Goal: Task Accomplishment & Management: Complete application form

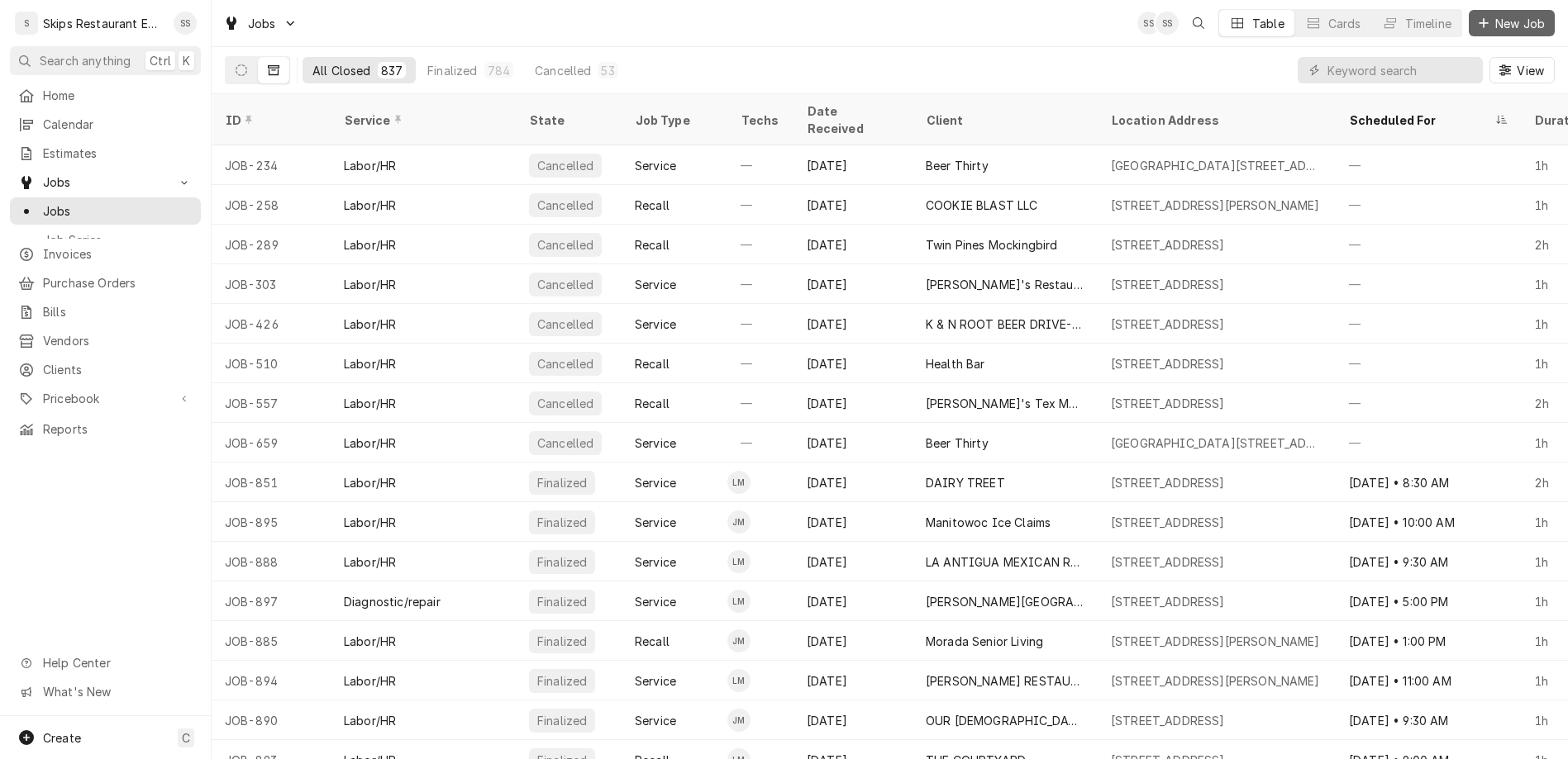
click at [1518, 20] on span "New Job" at bounding box center [1520, 24] width 56 height 18
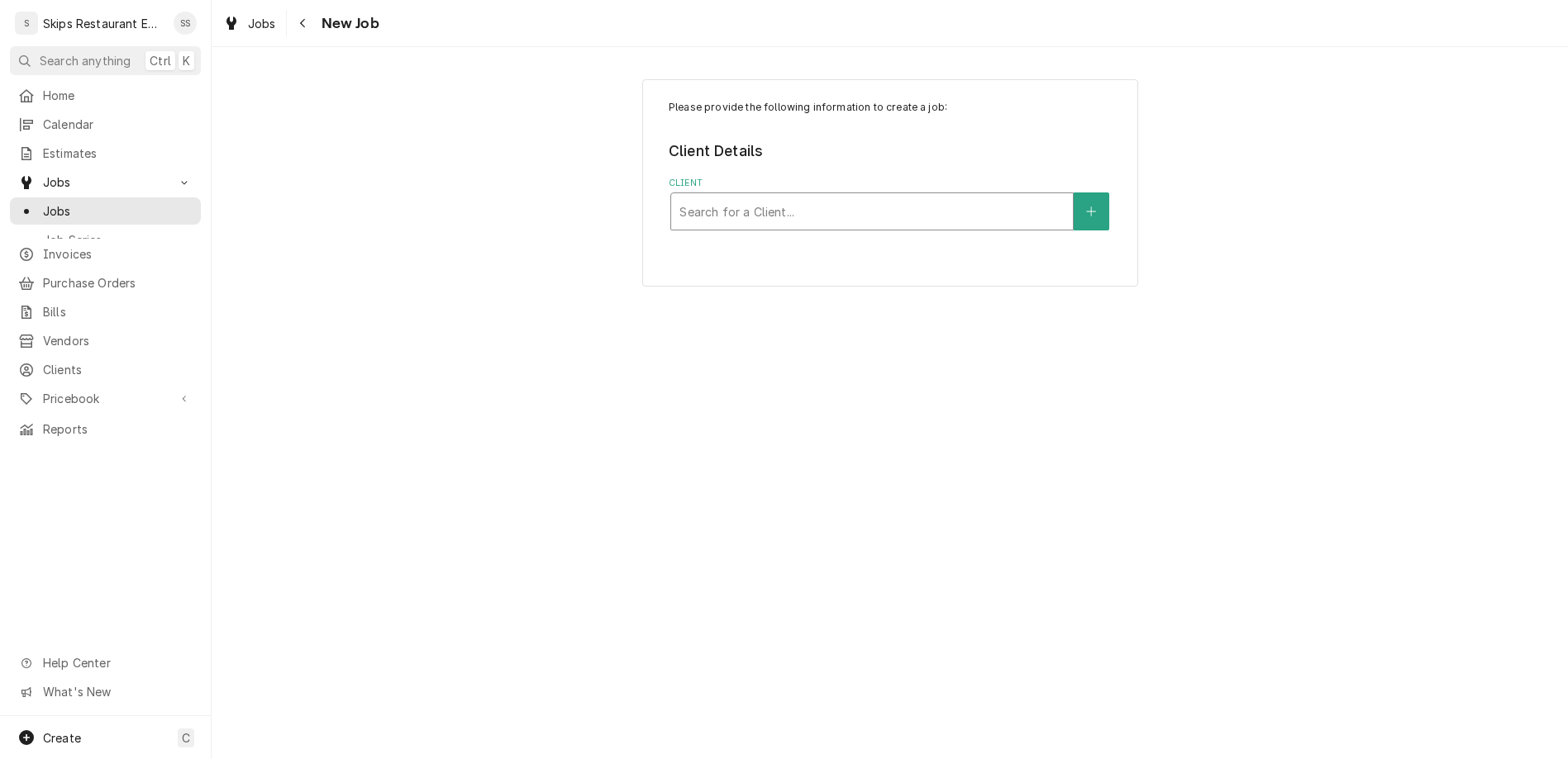
click at [876, 197] on div "Client" at bounding box center [872, 212] width 385 height 30
type input "TRUE"
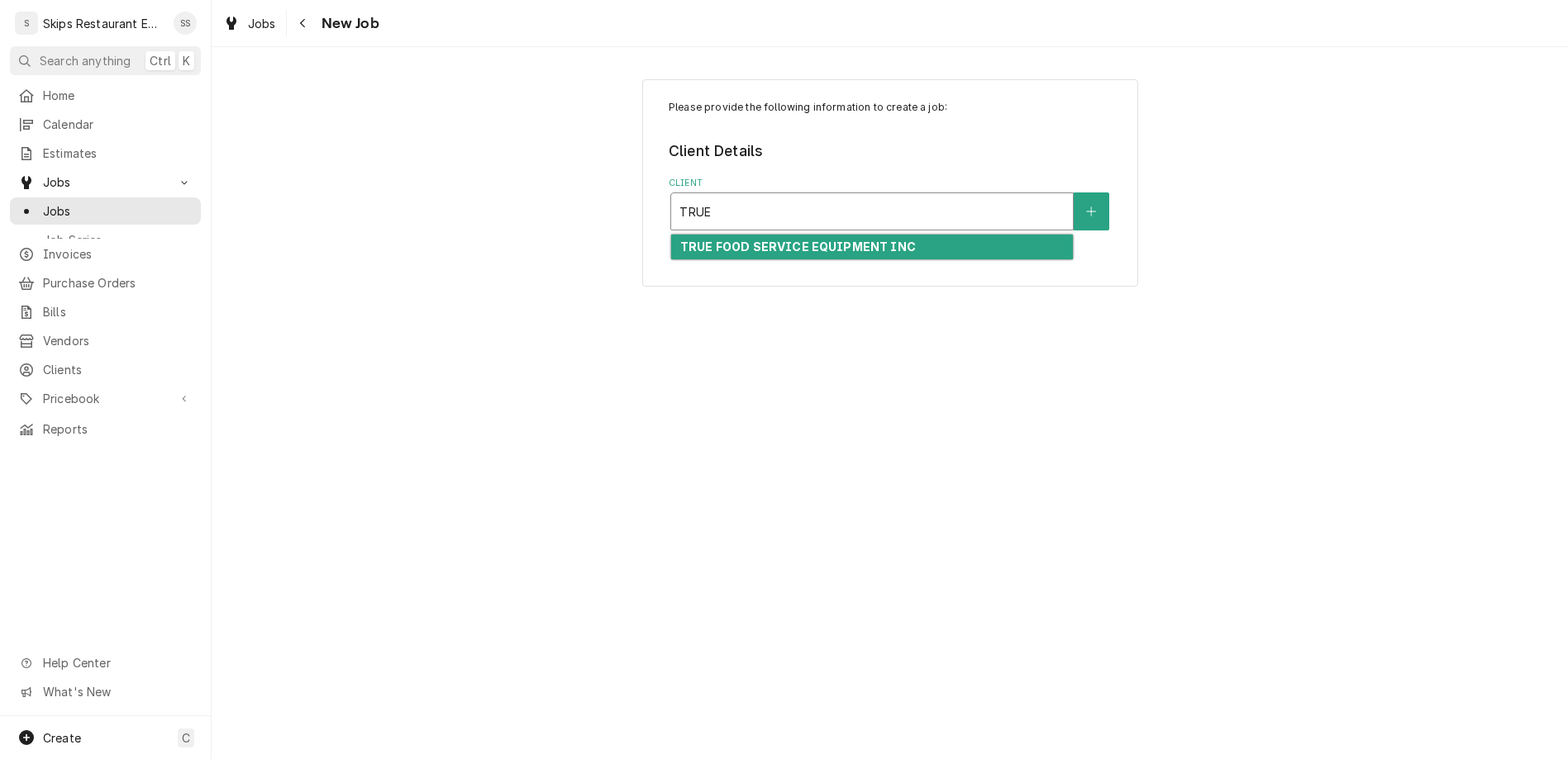
click at [833, 239] on strong "TRUE FOOD SERVICE EQUIPMENT INC" at bounding box center [798, 246] width 236 height 14
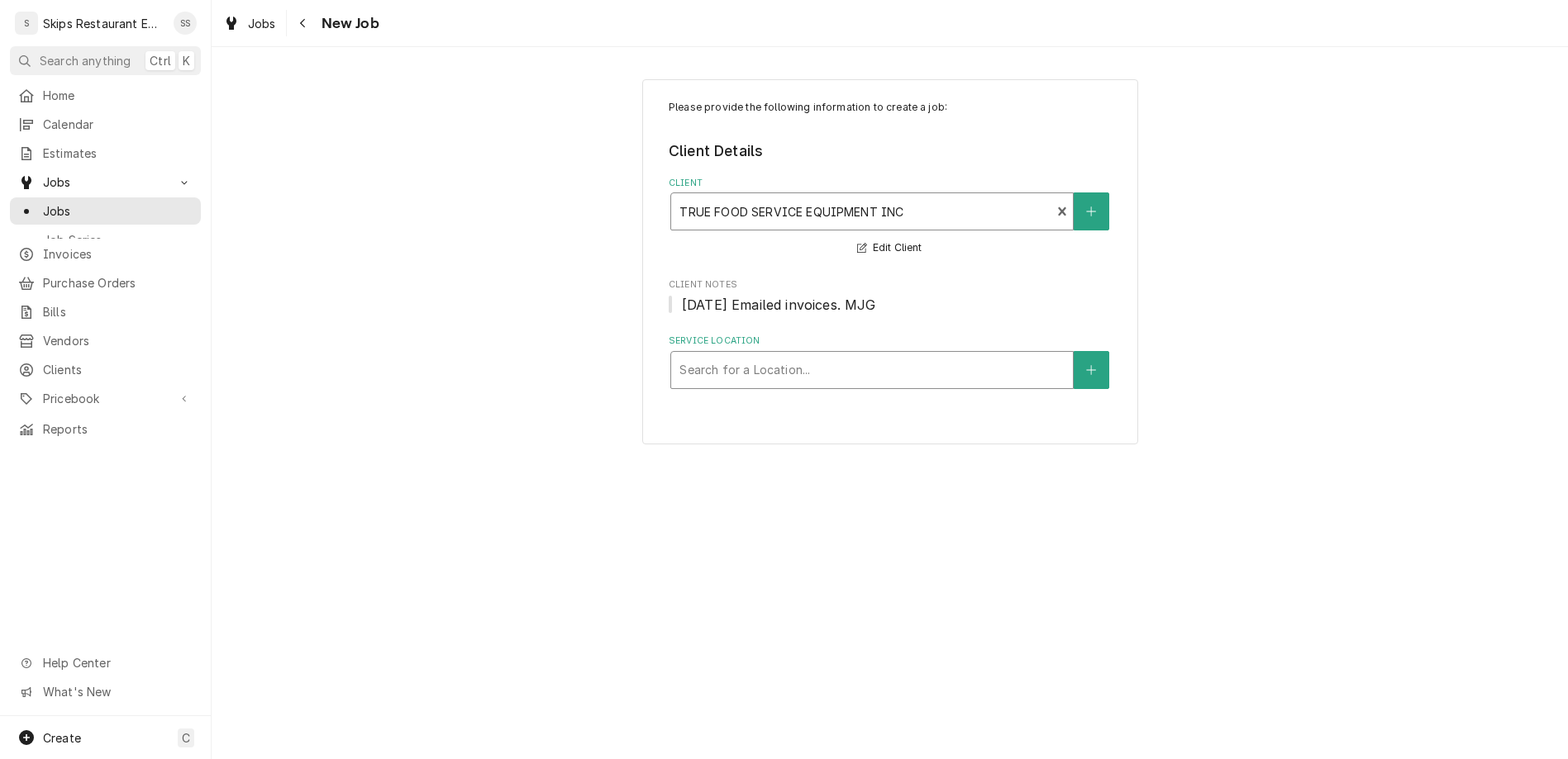
click at [794, 355] on div "Service Location" at bounding box center [872, 370] width 385 height 30
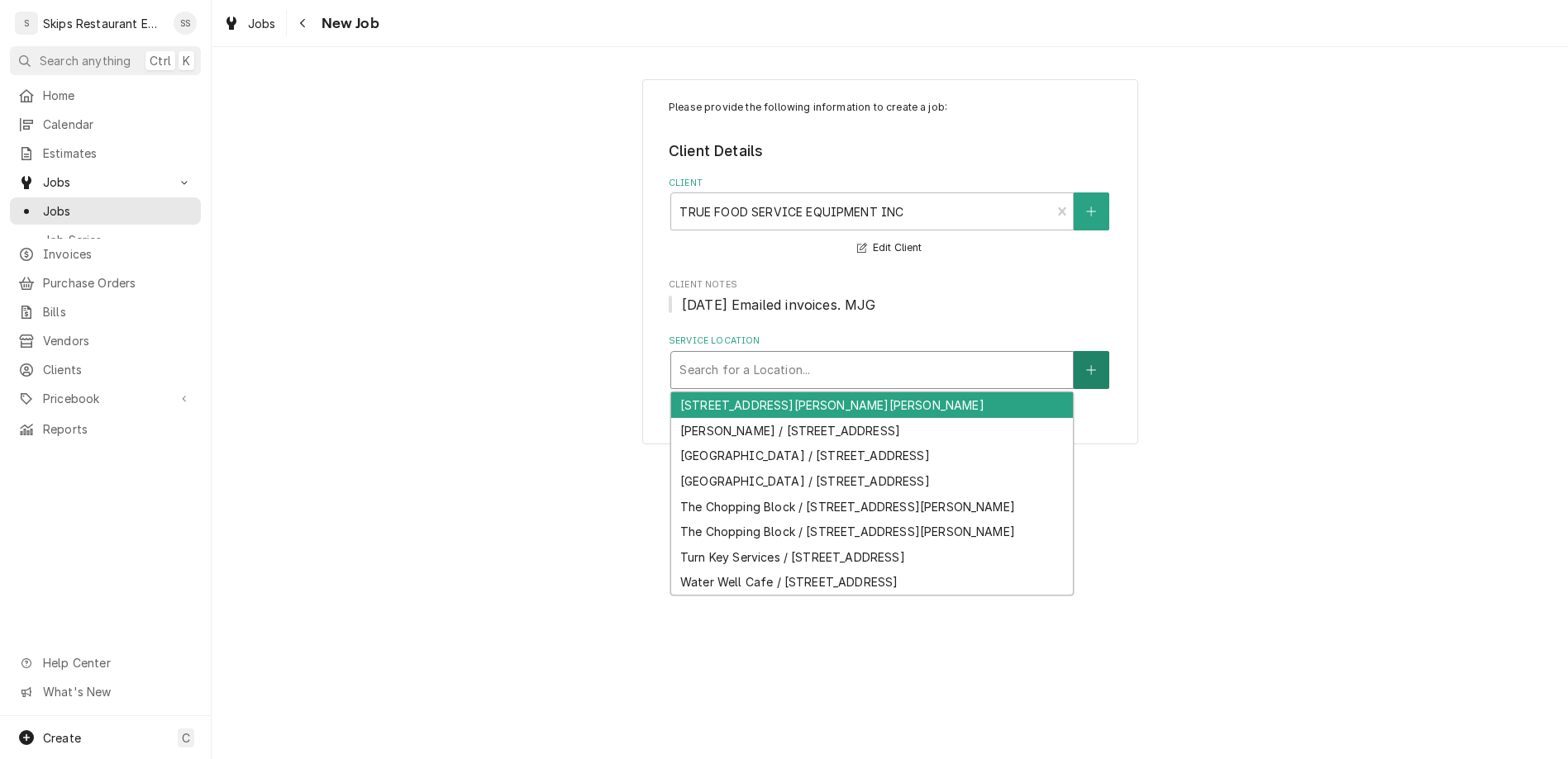
click at [1073, 351] on button "Service Location" at bounding box center [1090, 369] width 34 height 38
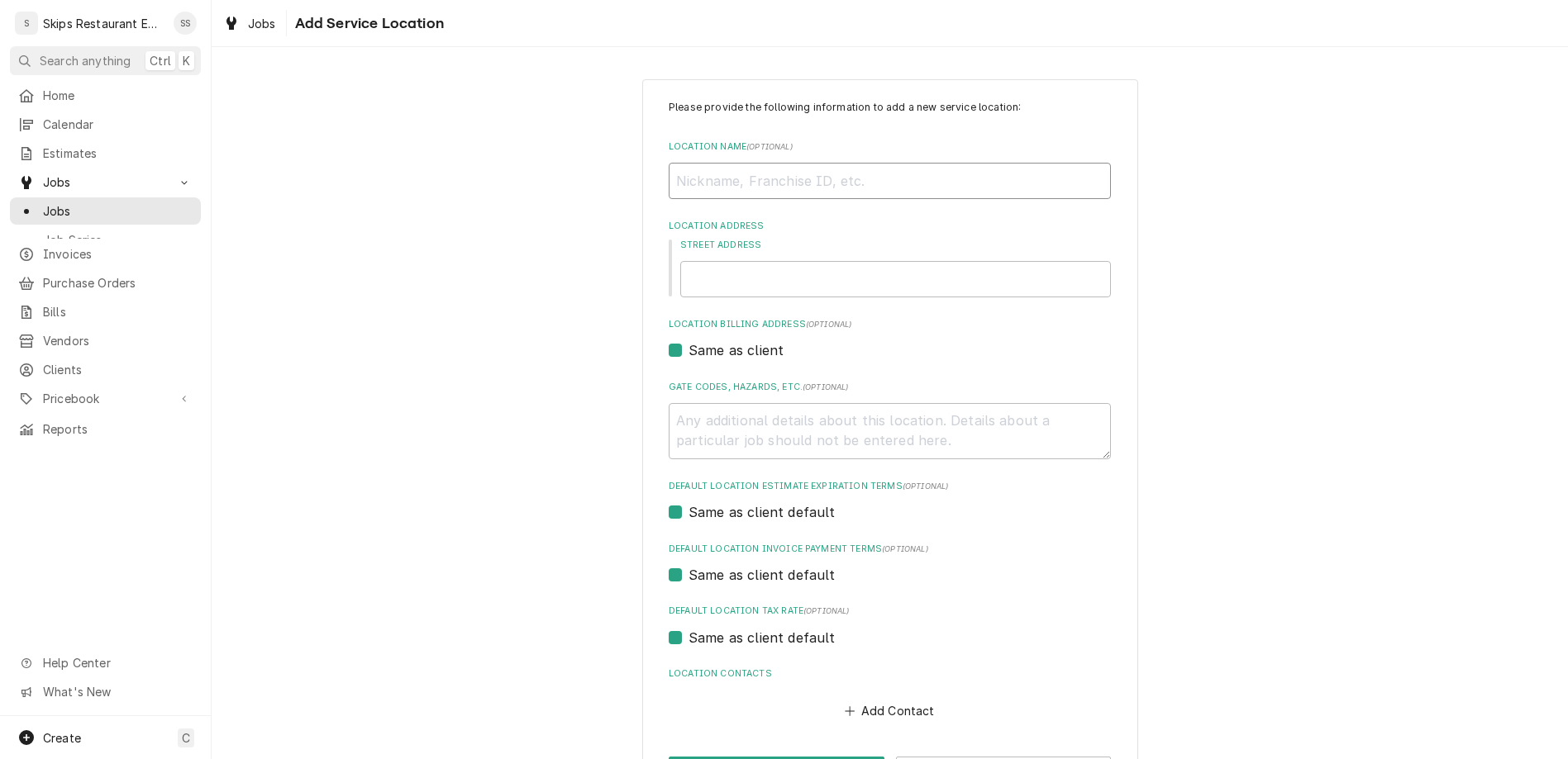
click at [882, 163] on input "Location Name ( optional )" at bounding box center [890, 180] width 443 height 36
type textarea "x"
type input "l"
type textarea "x"
type input "lj"
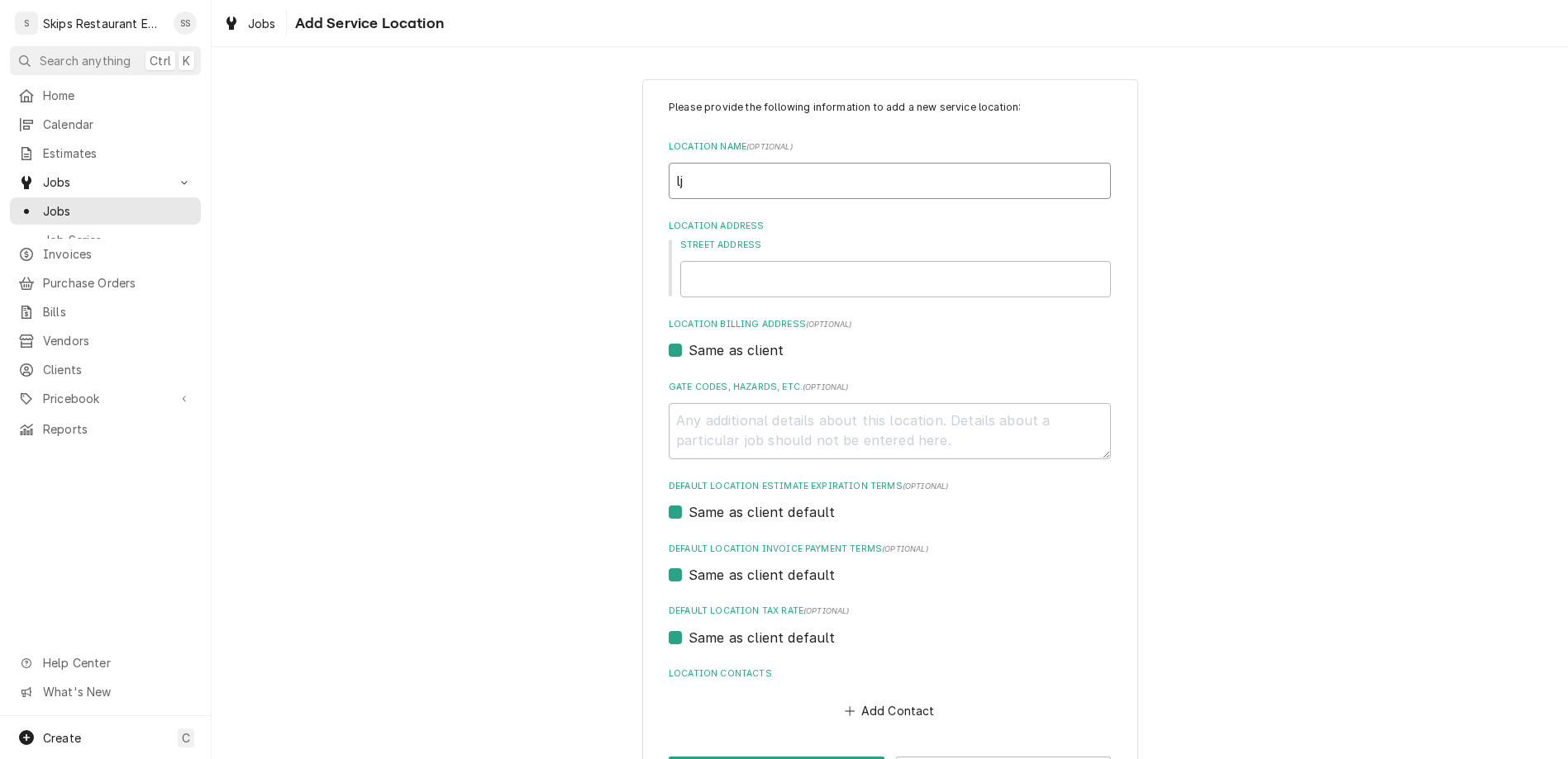
type textarea "x"
type input "ljb"
type textarea "x"
type input "ljb"
type textarea "x"
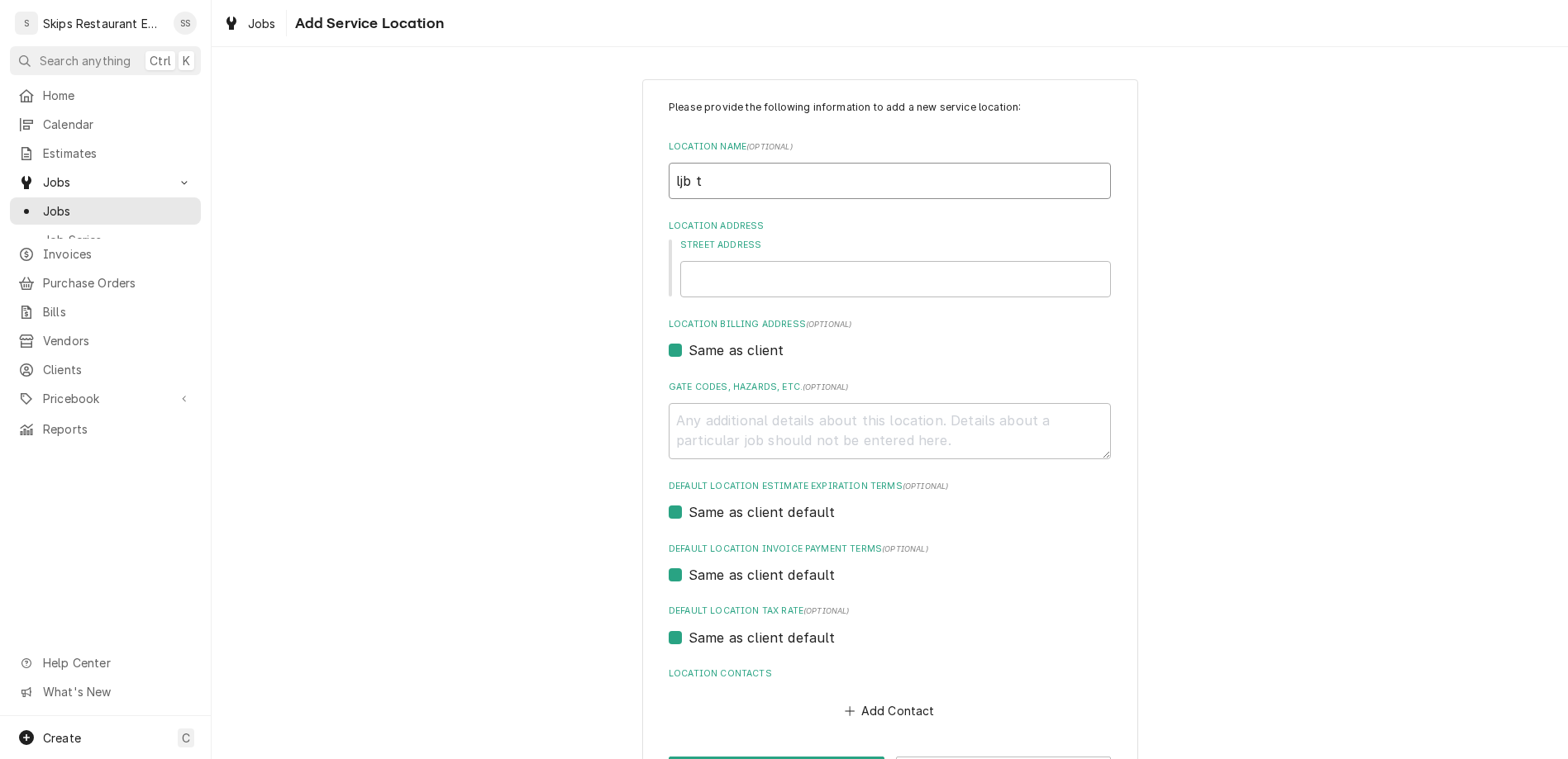
type input "ljb tR"
type textarea "x"
type input "ljb tRU"
type textarea "x"
type input "ljb tRUC"
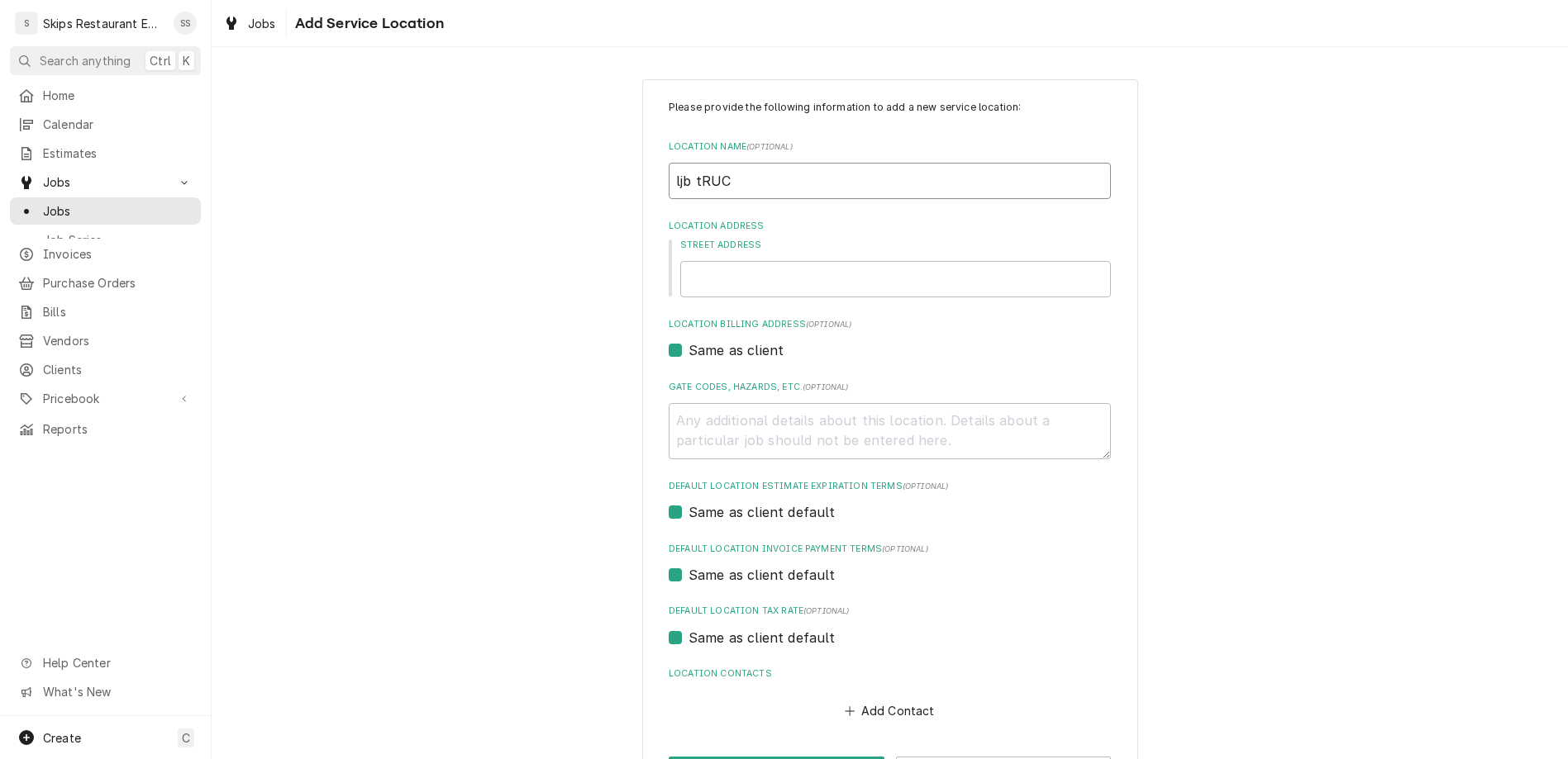
type textarea "x"
type input "ljb tRUCK"
type textarea "x"
type input "ljb tRUCKI"
type textarea "x"
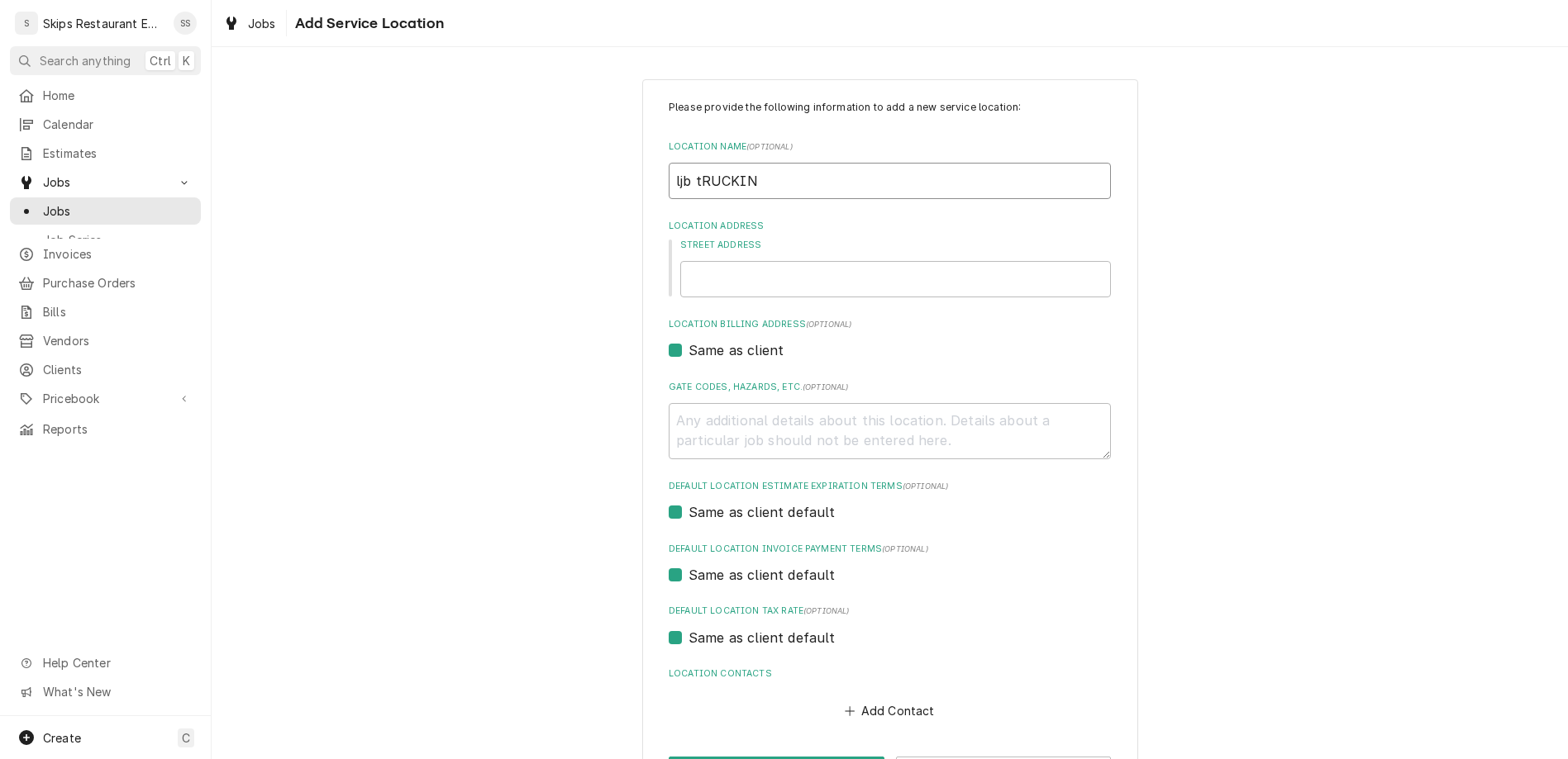
type input "ljb tRUCKING"
type textarea "x"
type input "ljb tRUCKIN"
type textarea "x"
type input "ljb tRUCKI"
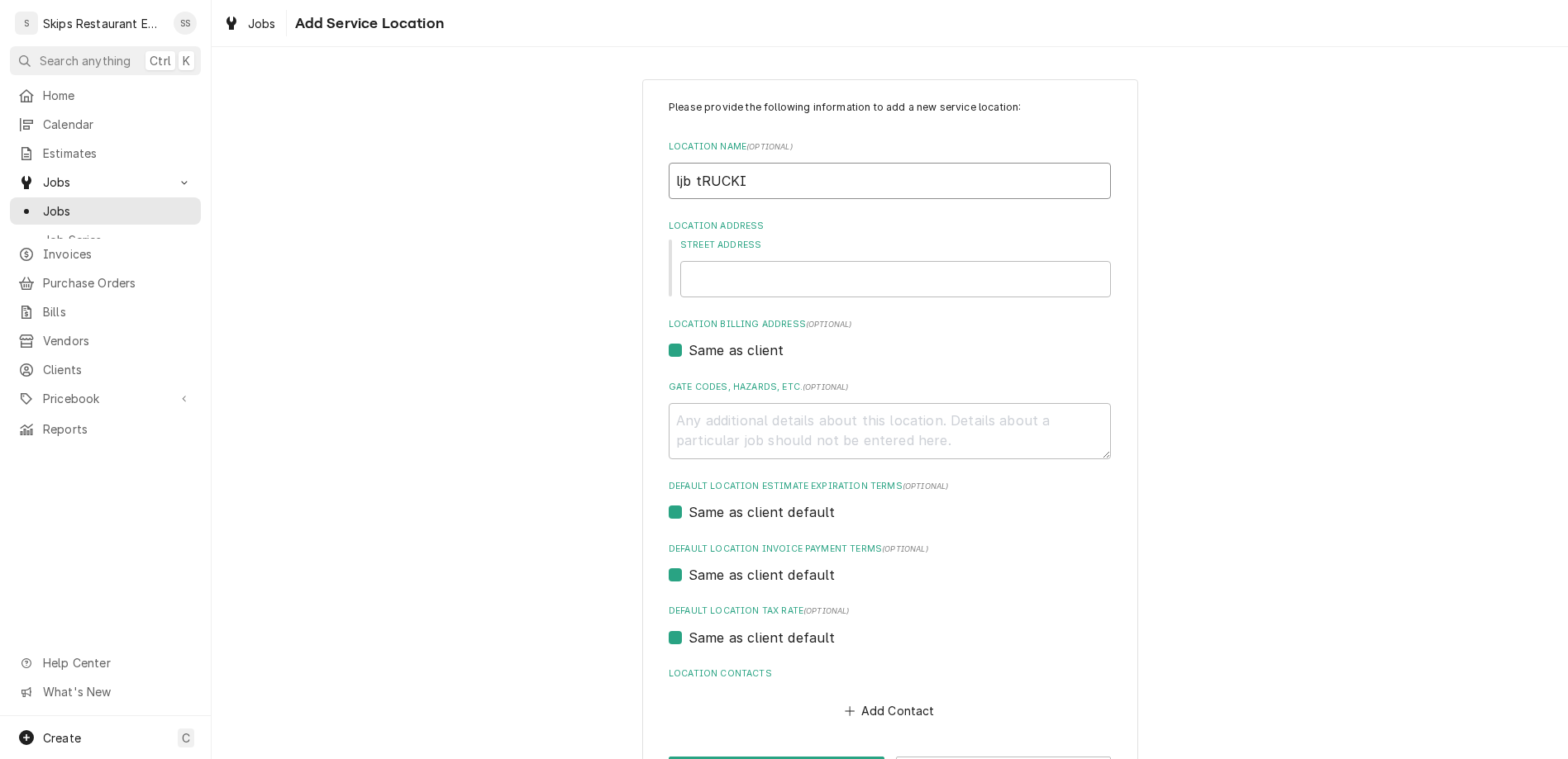
type textarea "x"
type input "ljb tRUCK"
type textarea "x"
type input "ljb tRUC"
type textarea "x"
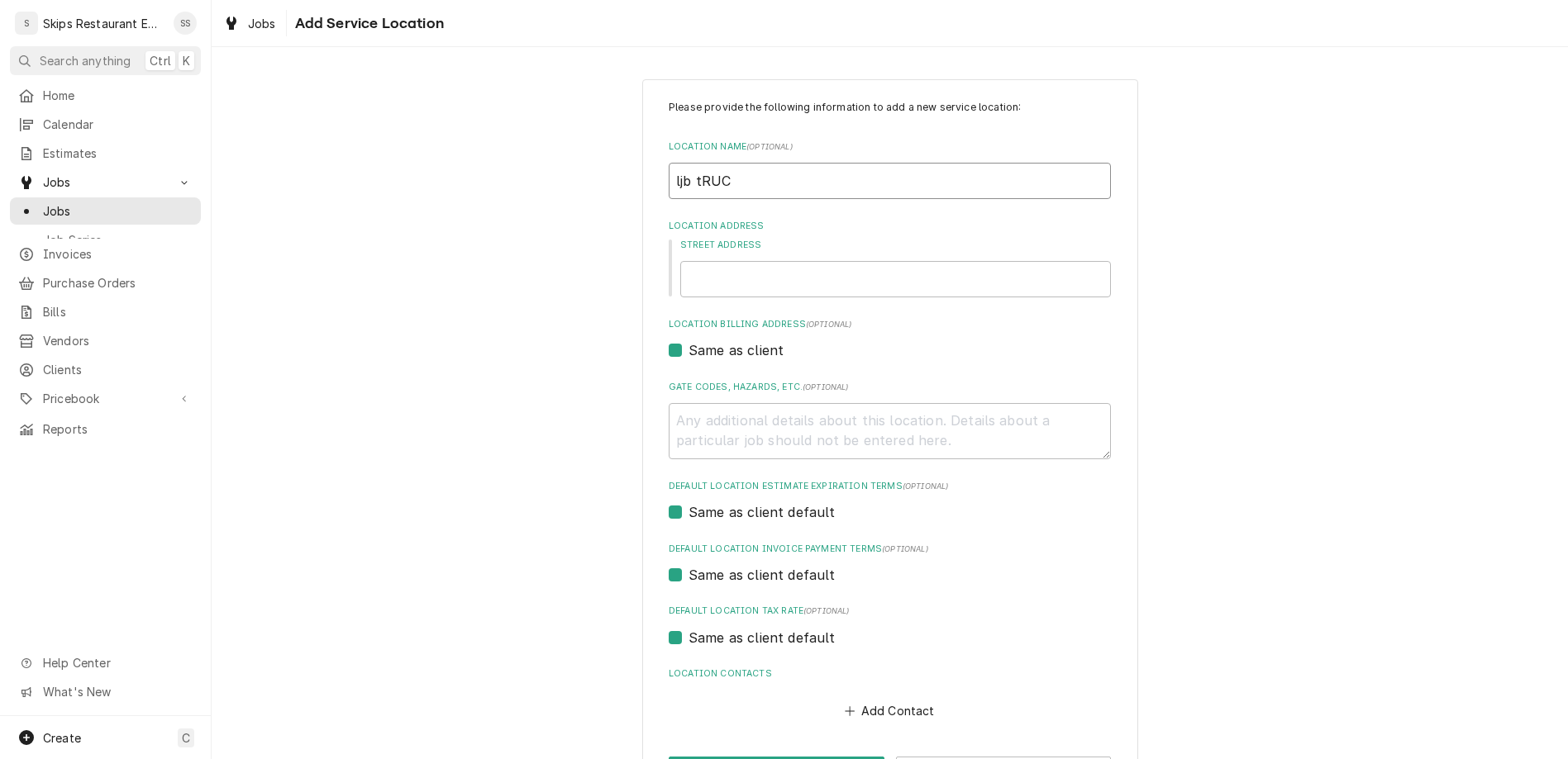
type input "ljb tRU"
type textarea "x"
type input "ljb tR"
type textarea "x"
type input "ljb t"
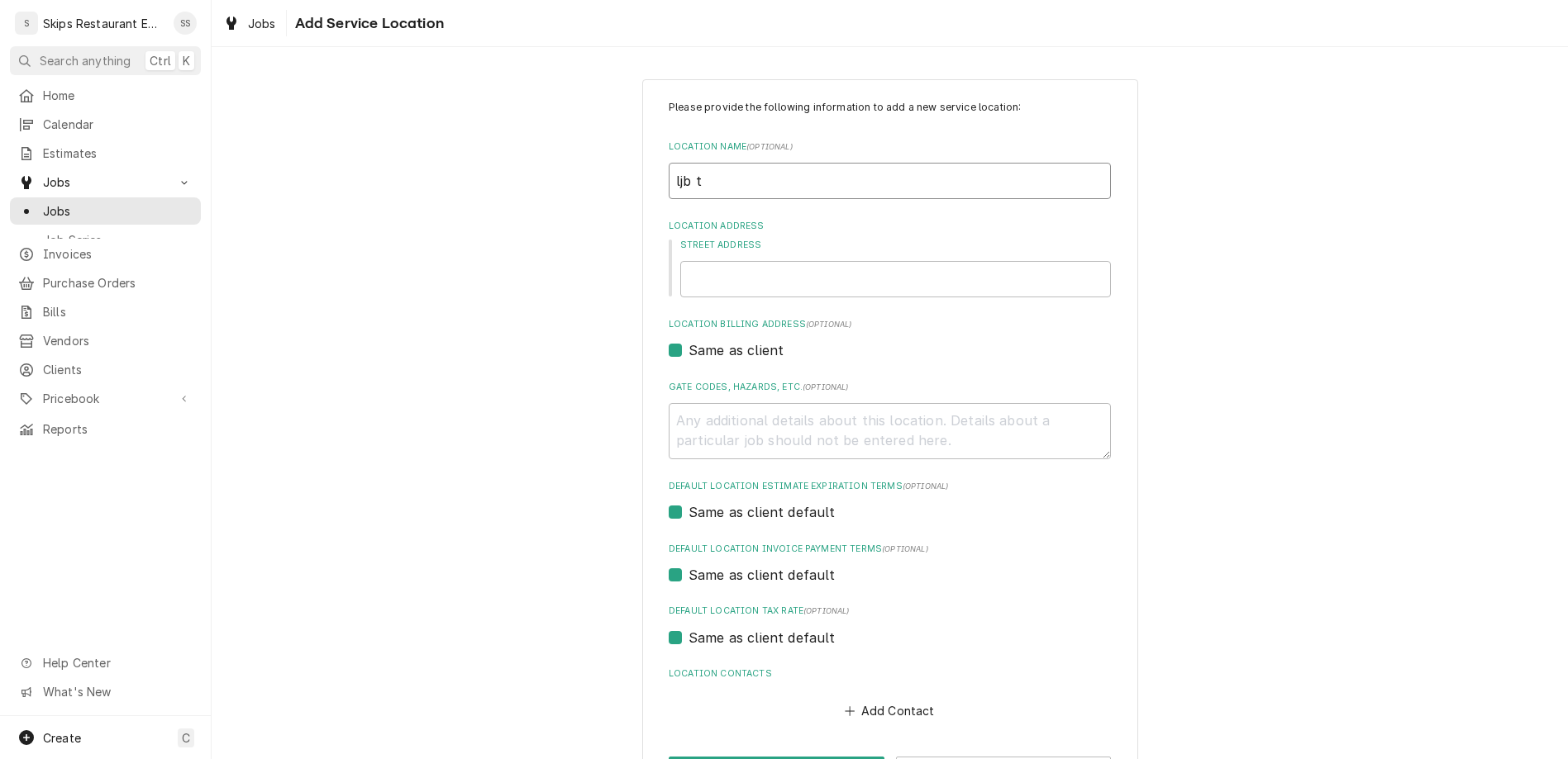
type textarea "x"
type input "ljb"
type textarea "x"
type input "ljb"
type textarea "x"
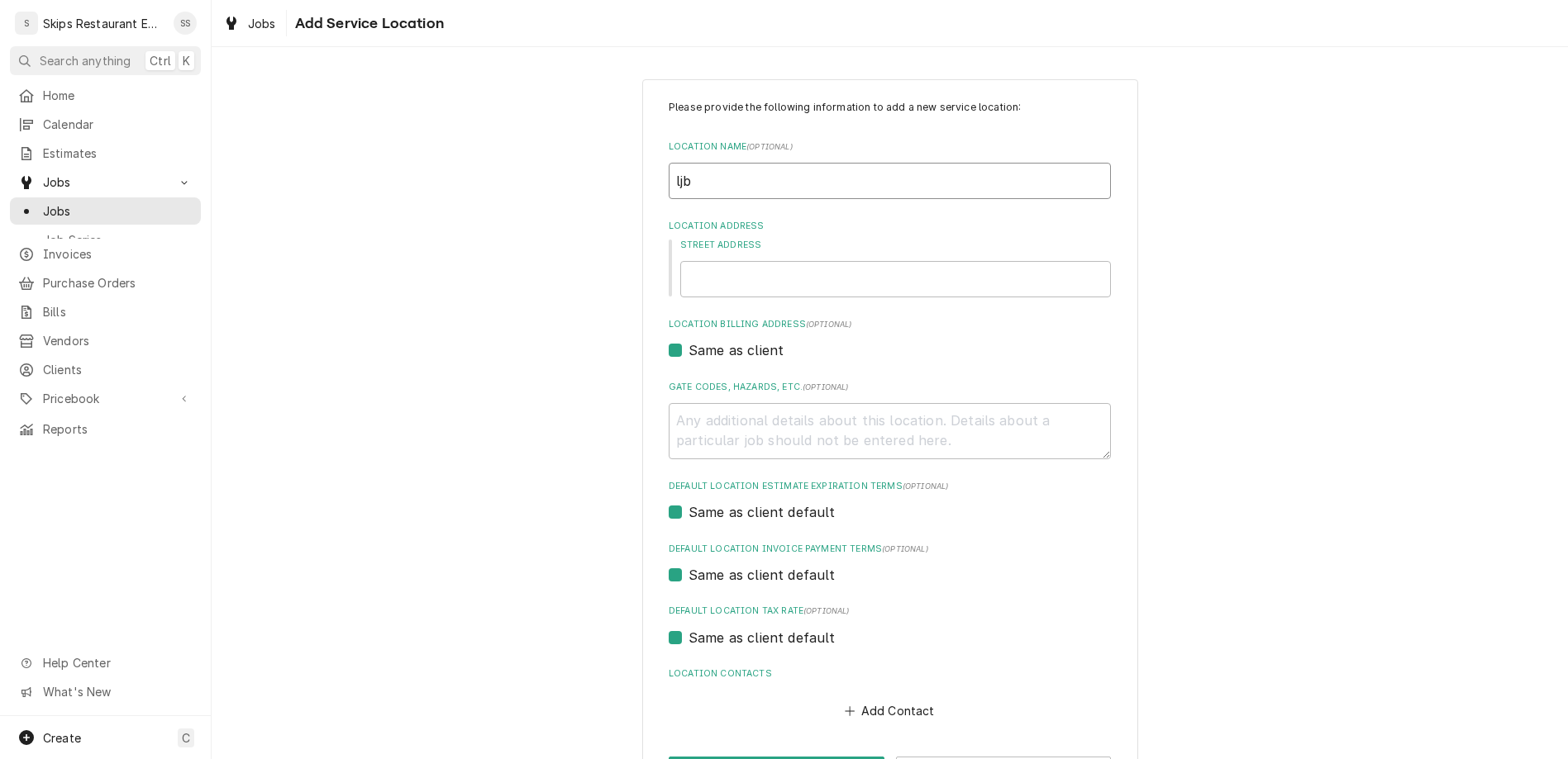
type input "lj"
type textarea "x"
type input "l"
type textarea "x"
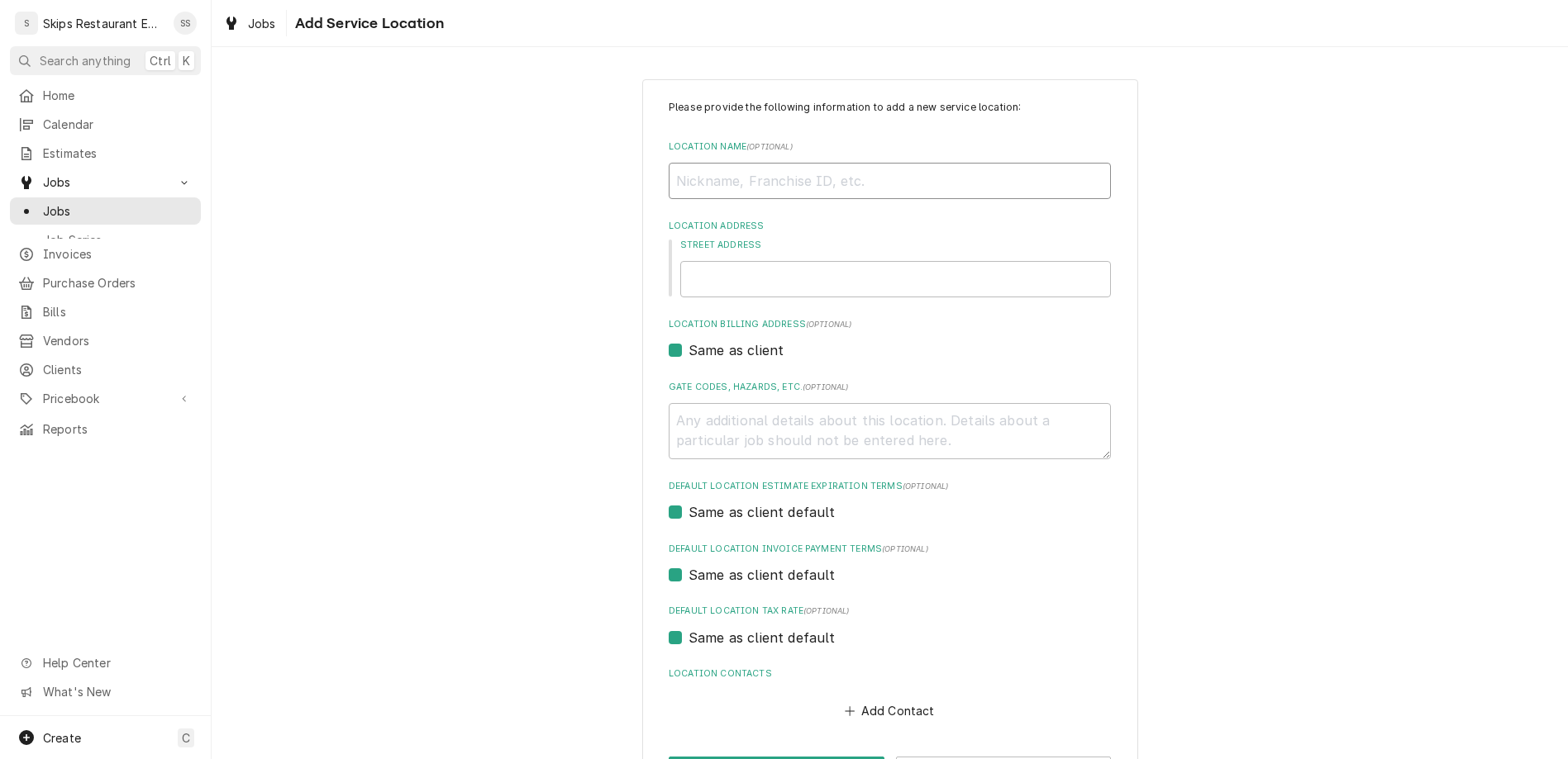
type input "L"
type textarea "x"
type input "LB"
type textarea "x"
type input "LBJ"
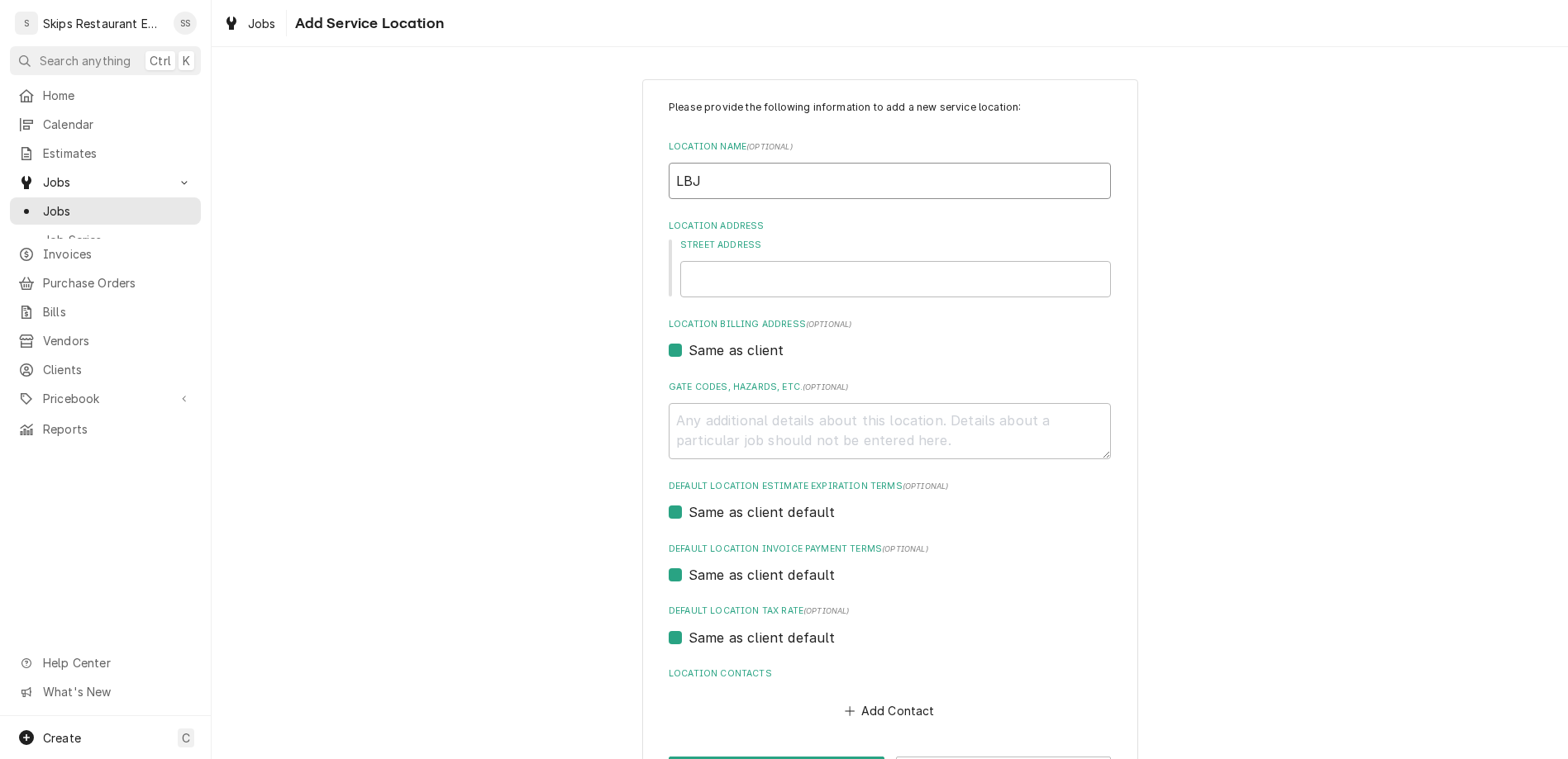
type textarea "x"
type input "LB"
type textarea "x"
type input "L"
type textarea "x"
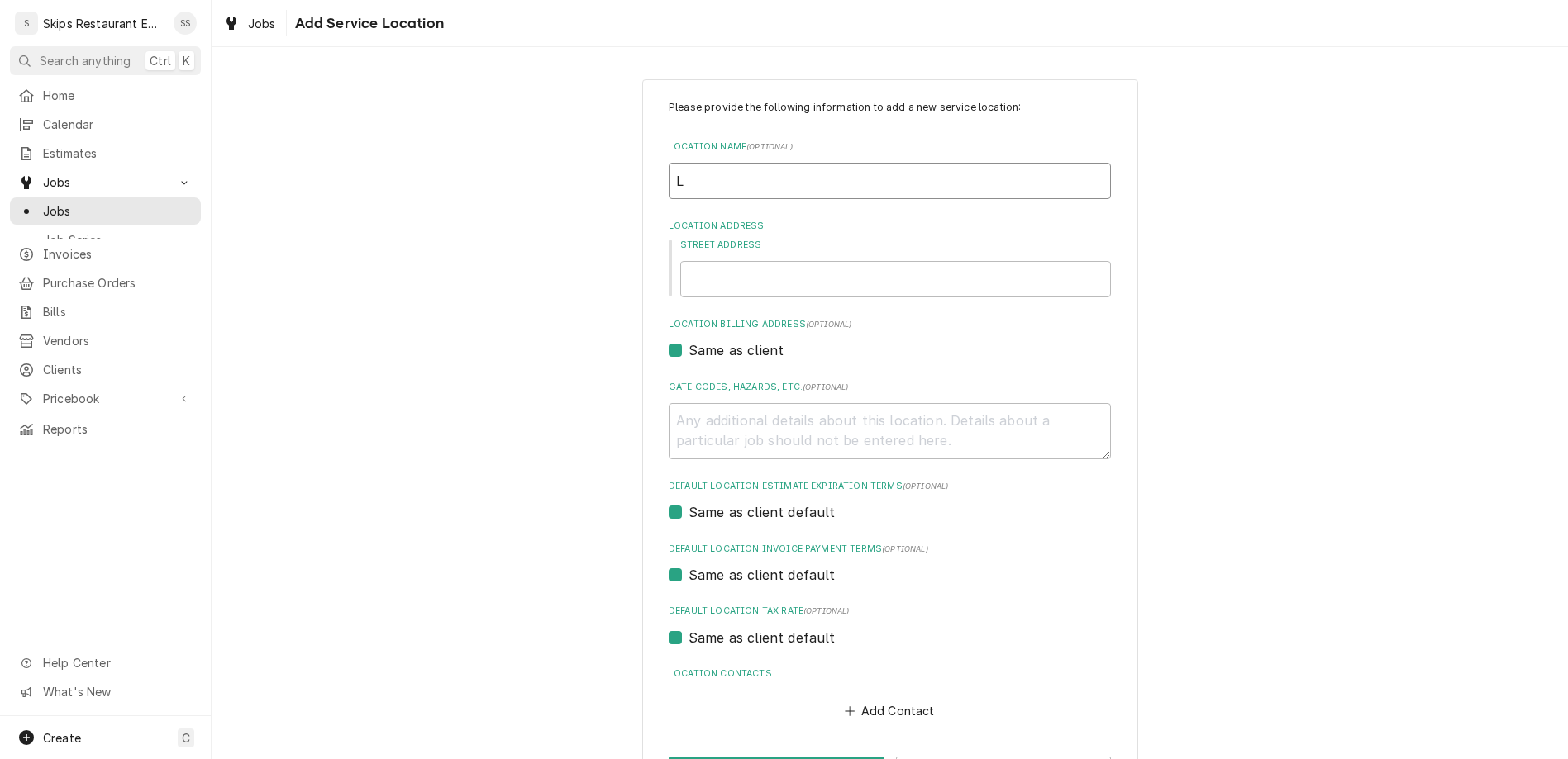
type input "LJ"
type textarea "x"
type input "LJB"
type textarea "x"
type input "LJB"
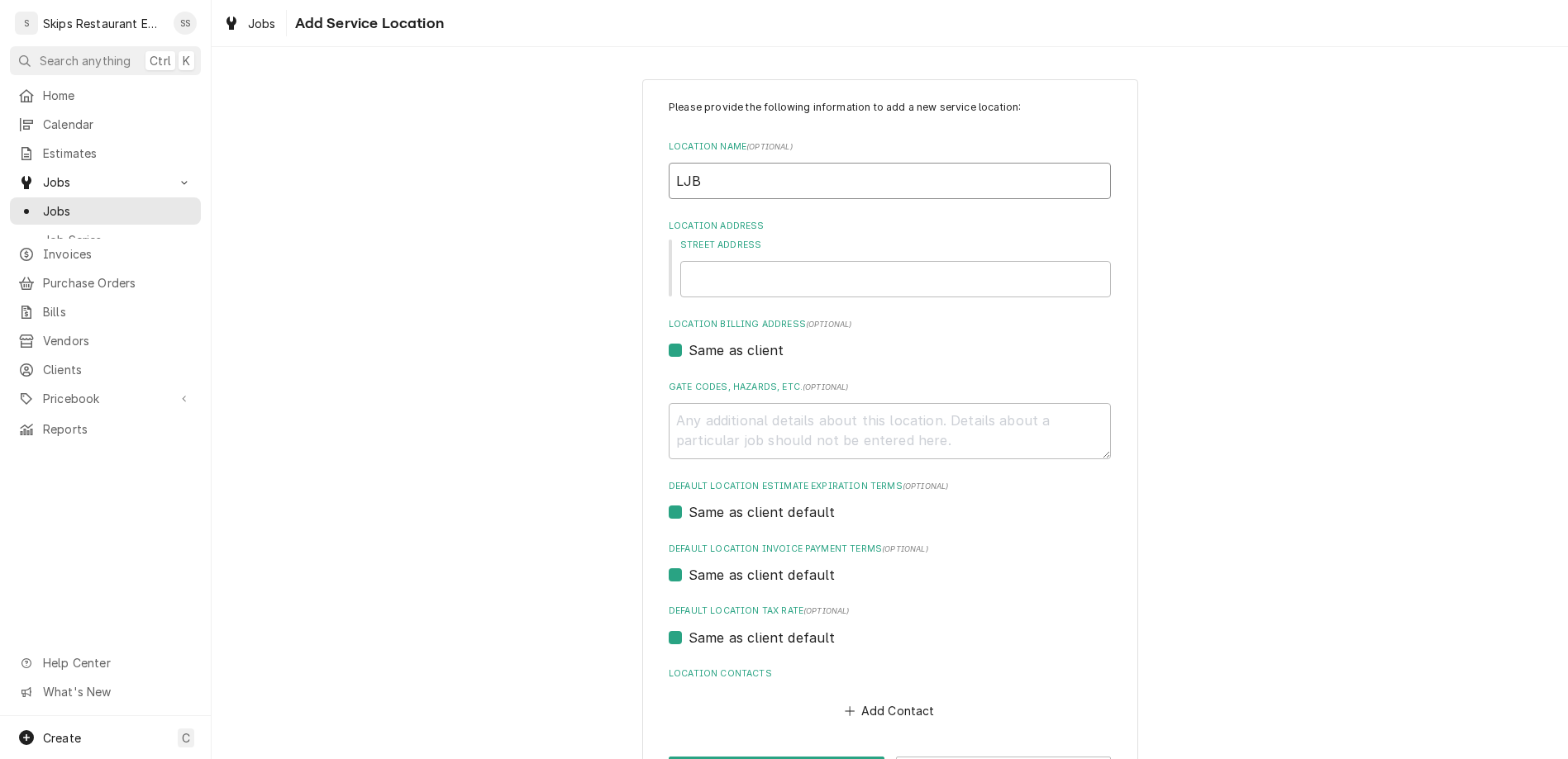
type textarea "x"
type input "LJB T"
type textarea "x"
type input "LJB Tr"
type textarea "x"
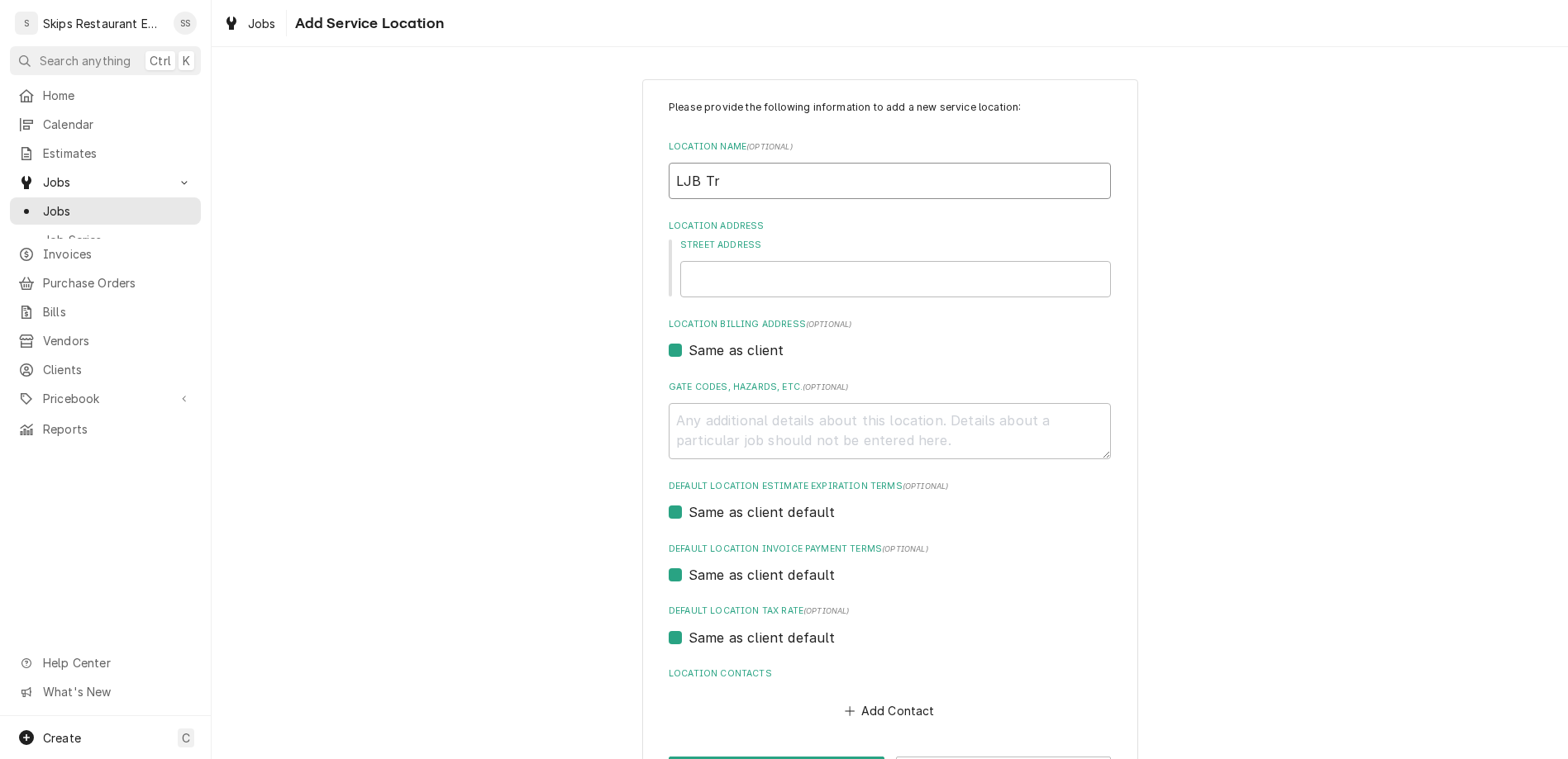
type input "LJB Tru"
type textarea "x"
type input "LJB Truc"
type textarea "x"
type input "LJB Truck"
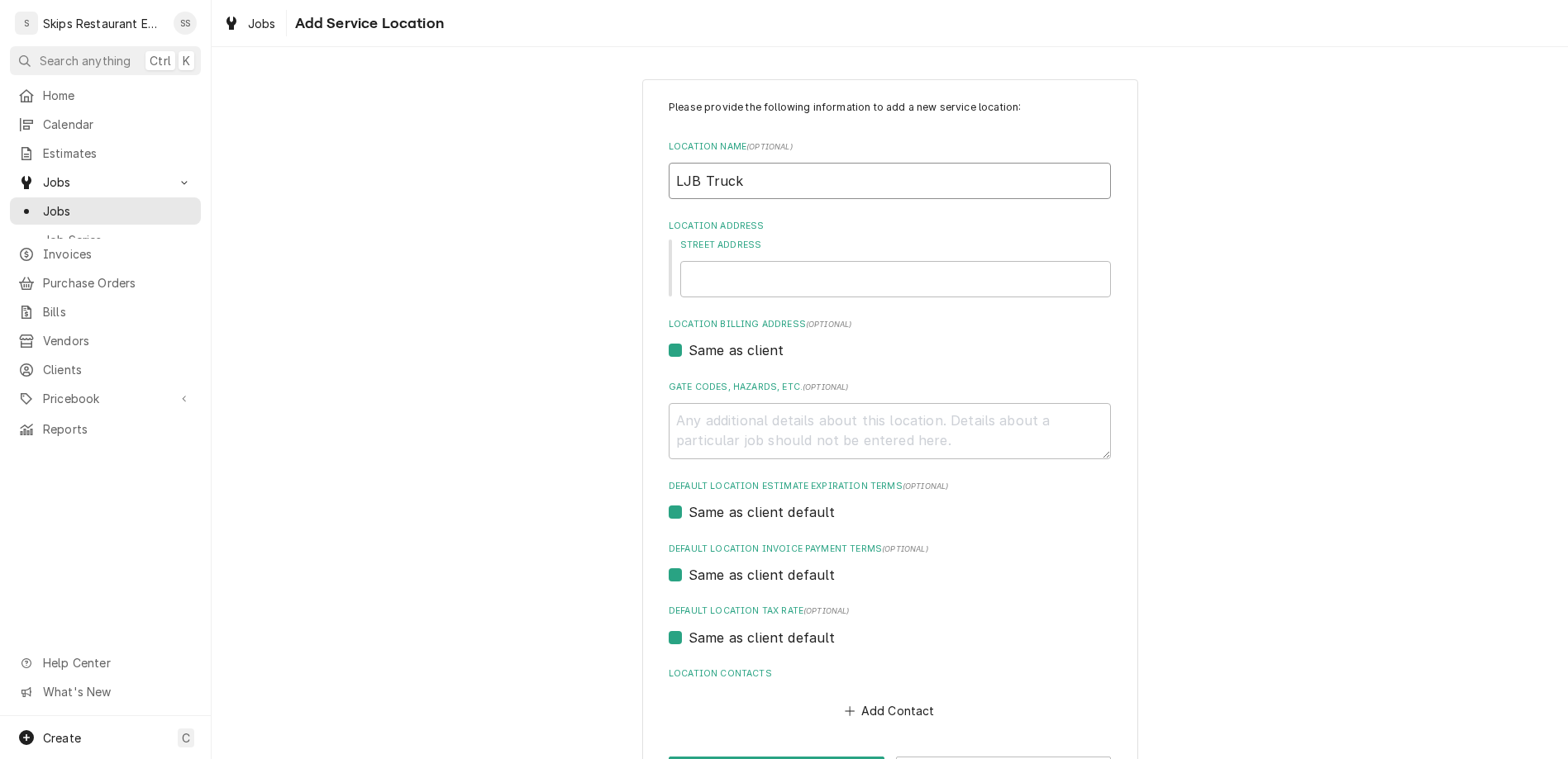
type textarea "x"
type input "LJB Trucki"
type textarea "x"
type input "LJB Truckin"
type textarea "x"
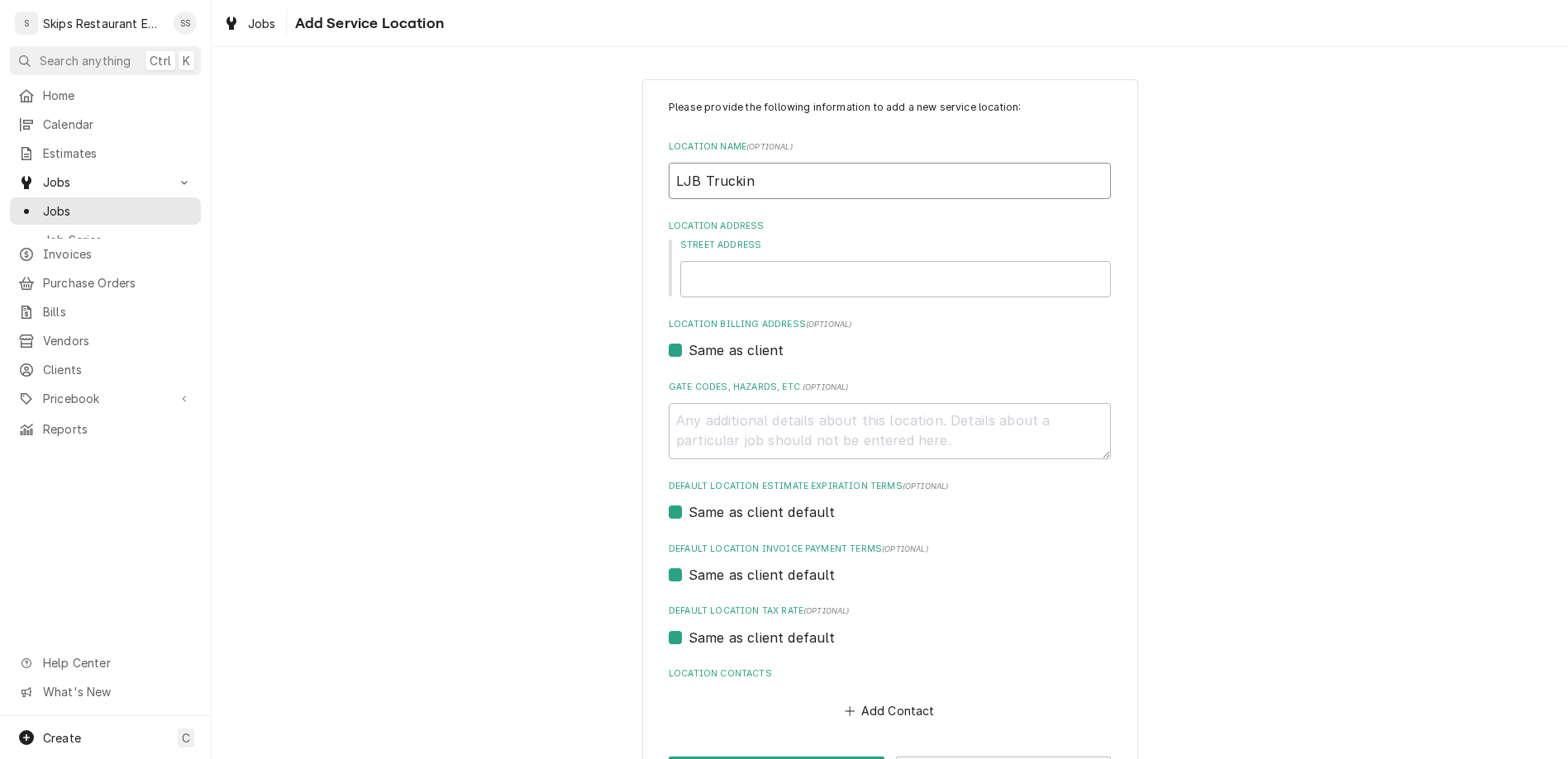
type input "LJB Trucking"
type textarea "x"
type input "LJB Trucking"
click at [893, 261] on input "Street Address" at bounding box center [895, 279] width 430 height 36
type textarea "x"
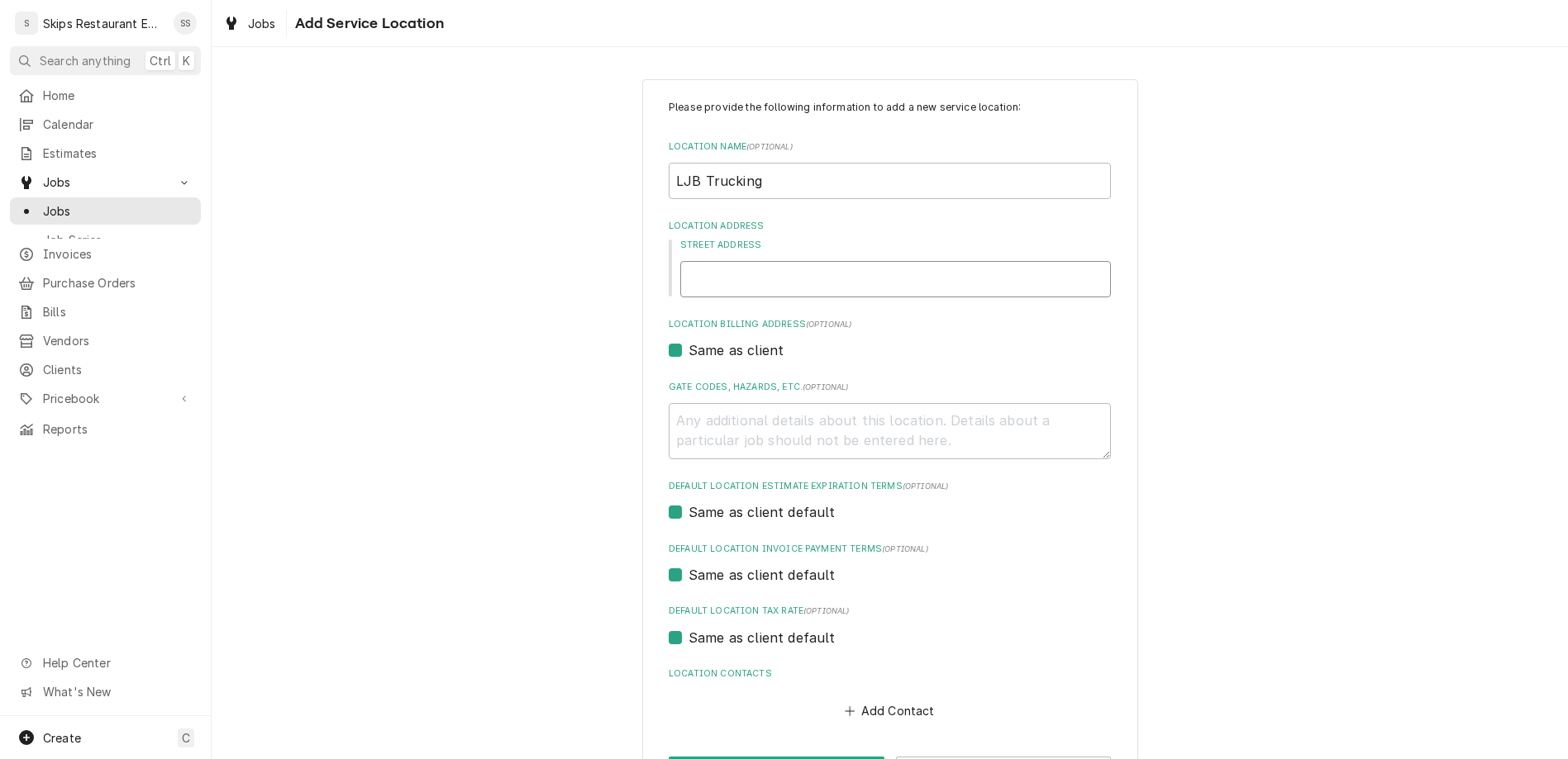
type input "5"
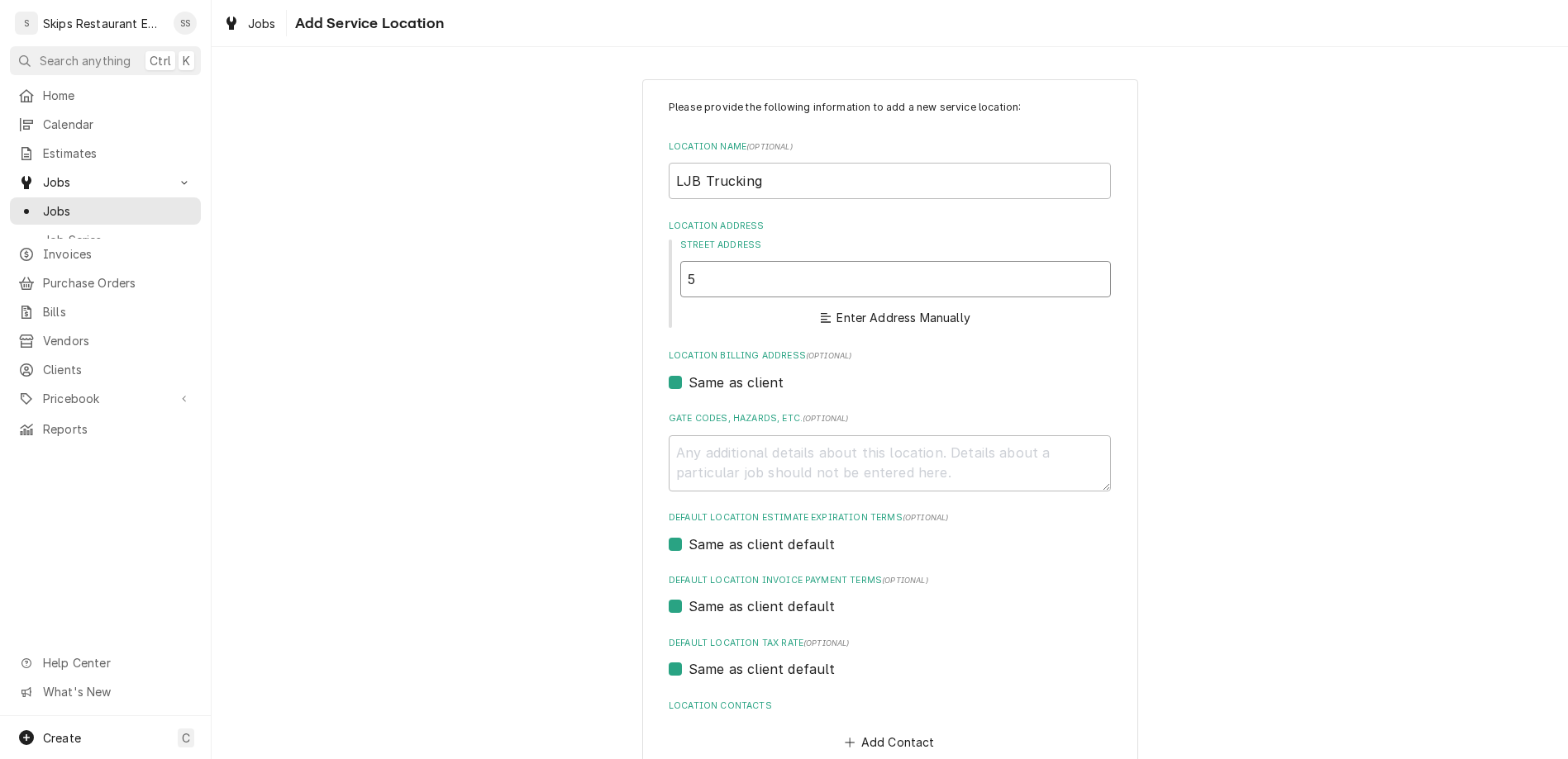
type textarea "x"
type input "55"
type textarea "x"
type input "55"
type textarea "x"
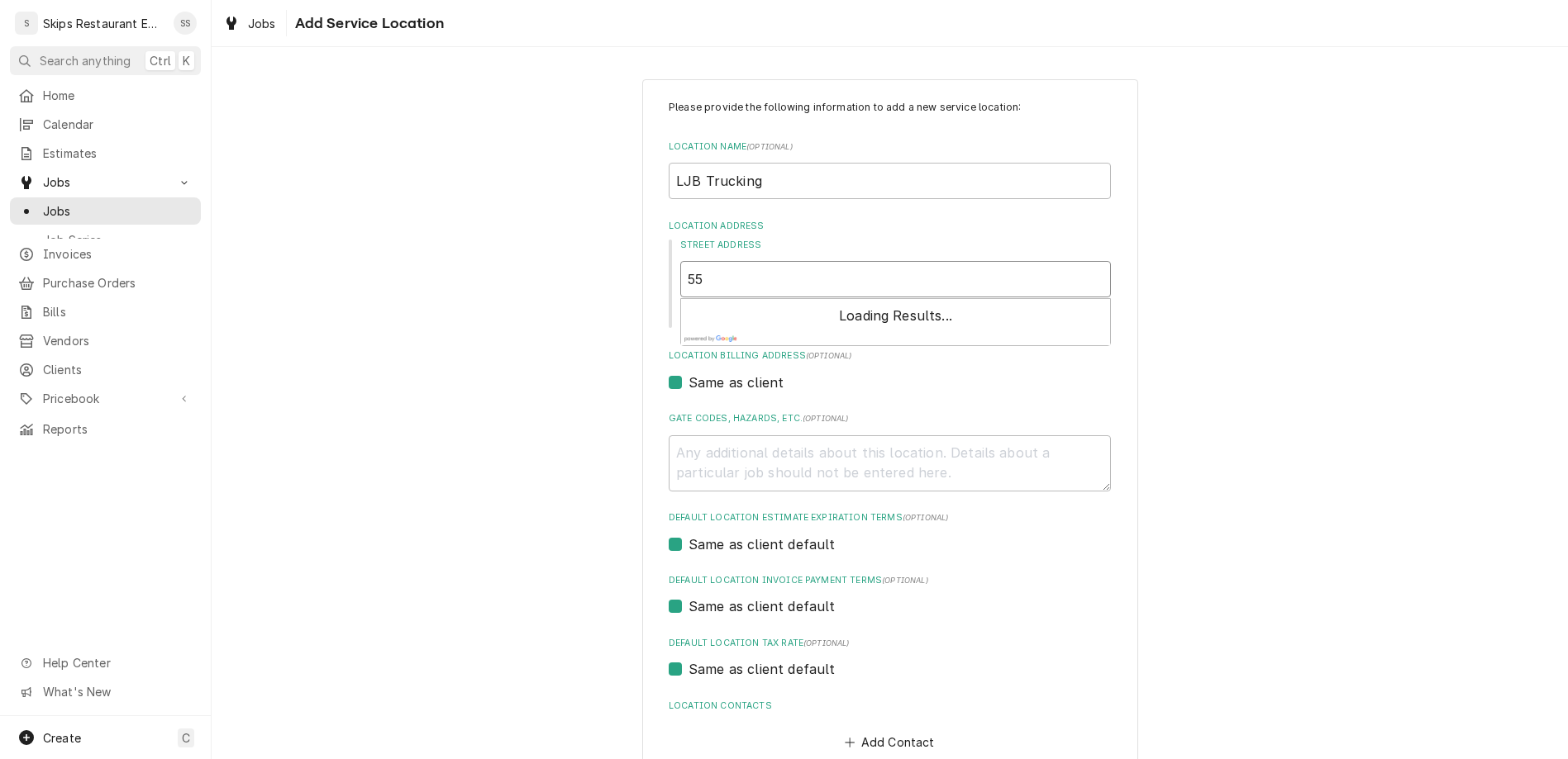
type input "55 J"
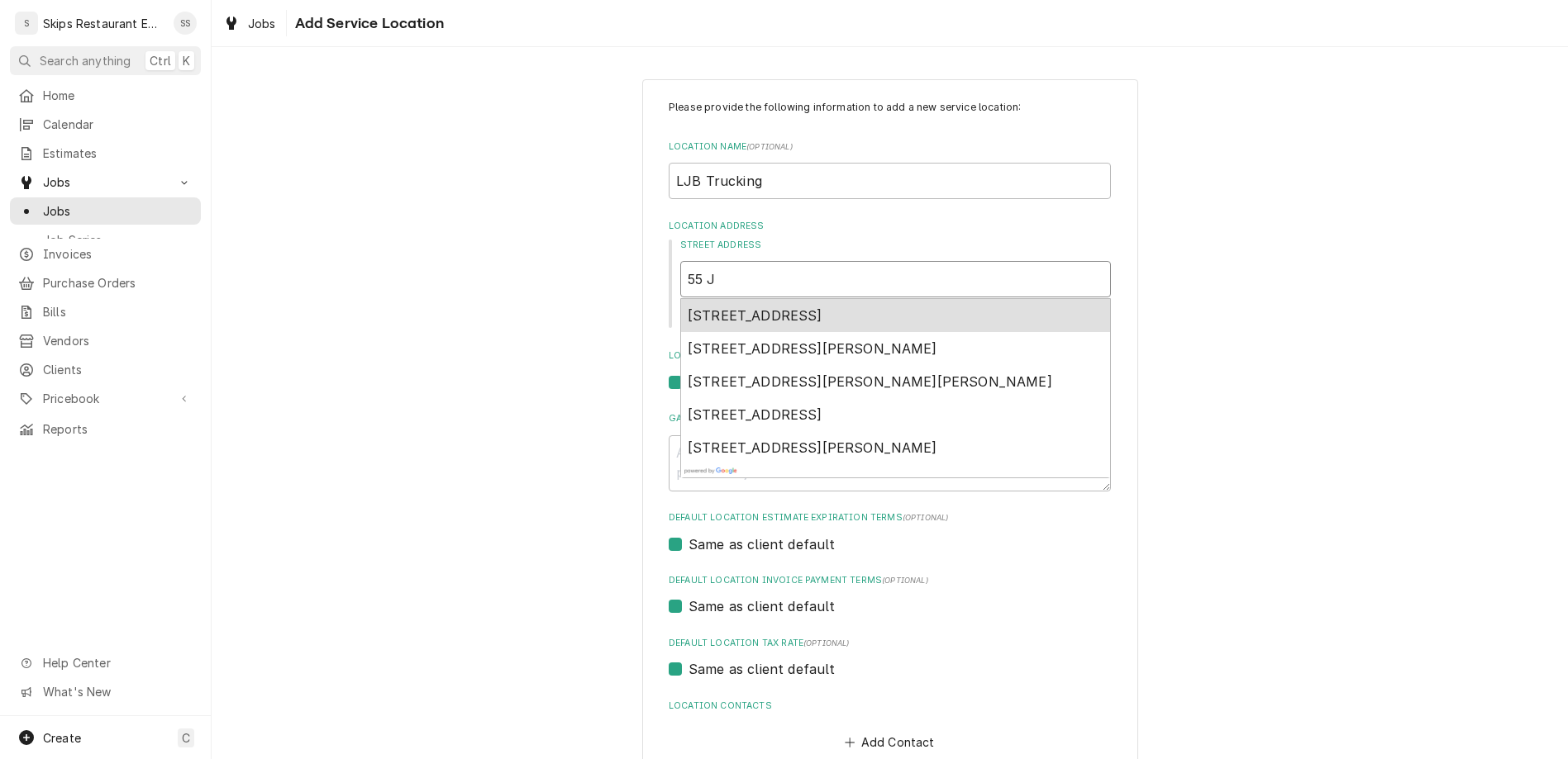
type textarea "x"
type input "55 Ju"
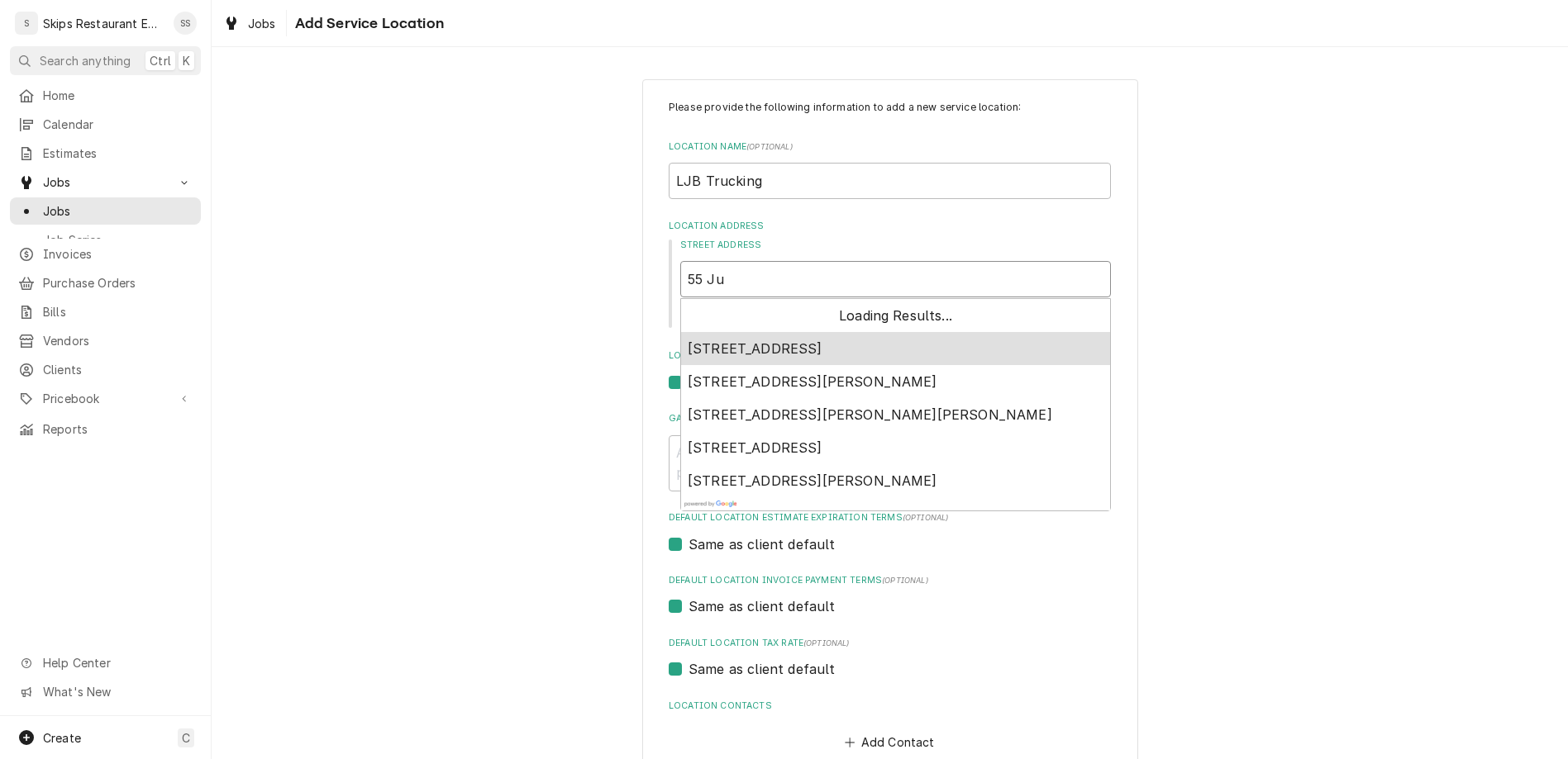
type textarea "x"
type input "55 Jun"
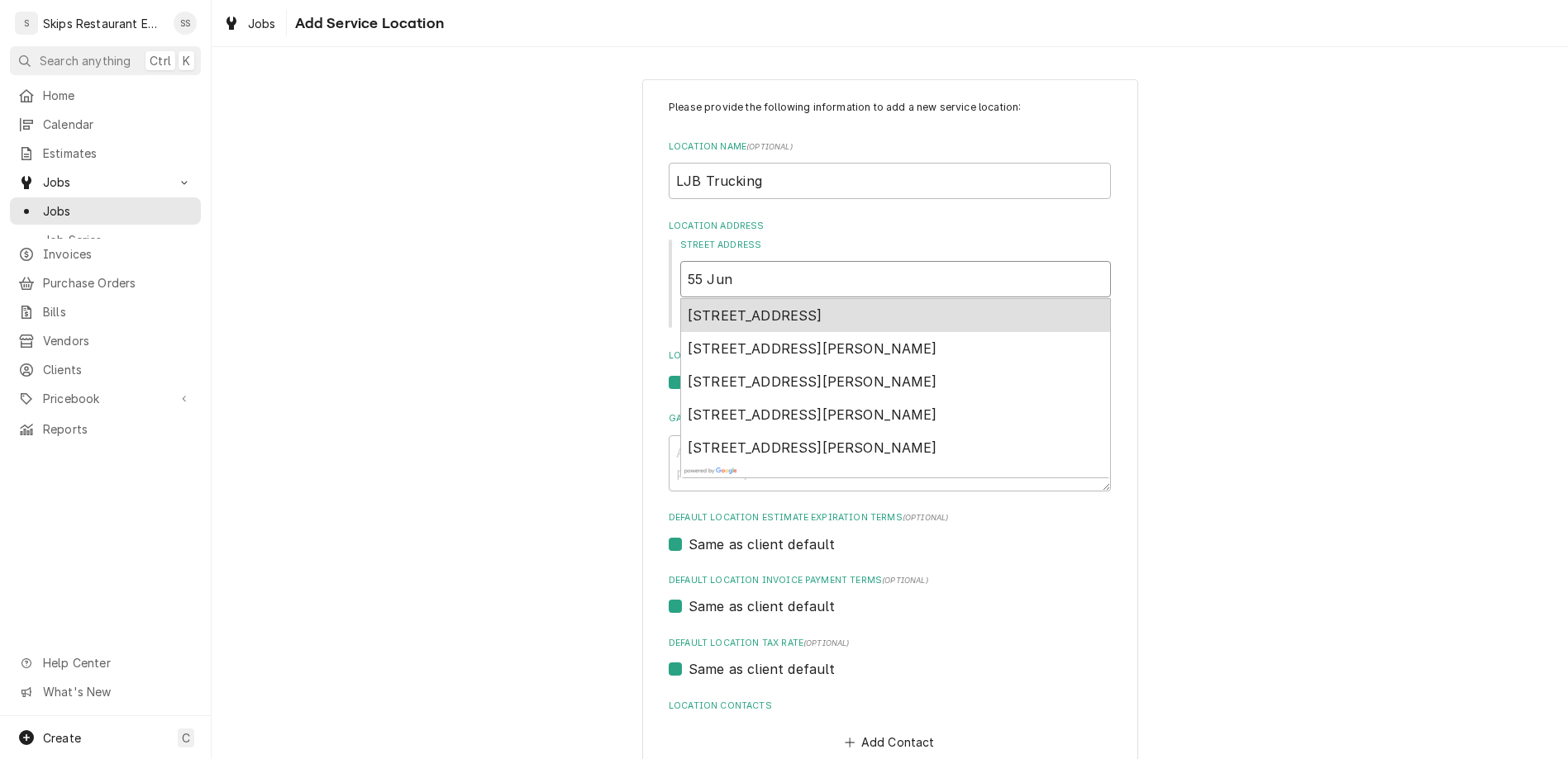
type textarea "x"
type input "55 Junip"
type textarea "x"
type input "55 Junipe"
type textarea "x"
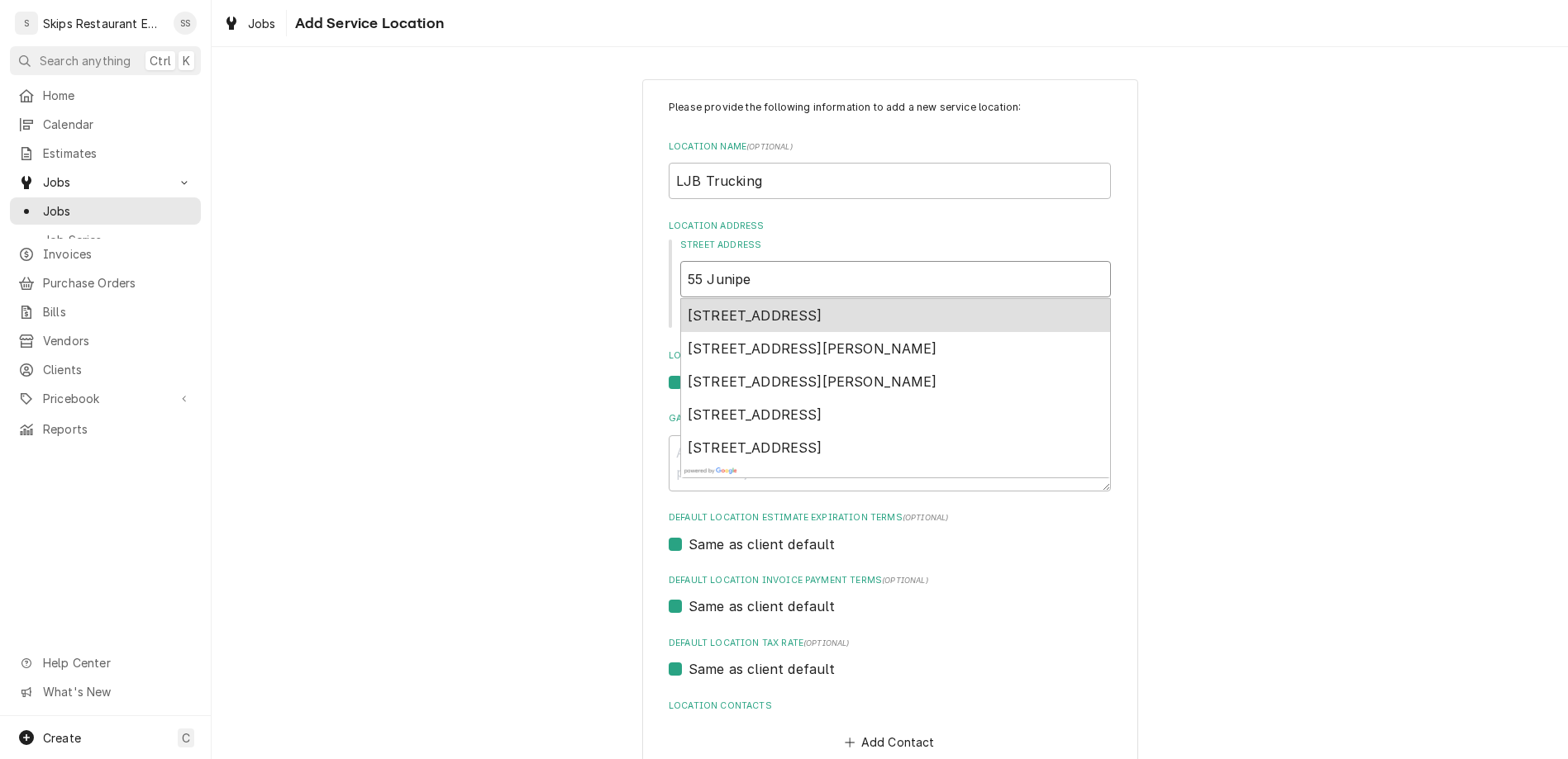
type input "55 Juniper"
type textarea "x"
type input "55 Juniper"
type textarea "x"
type input "55 Juniper T"
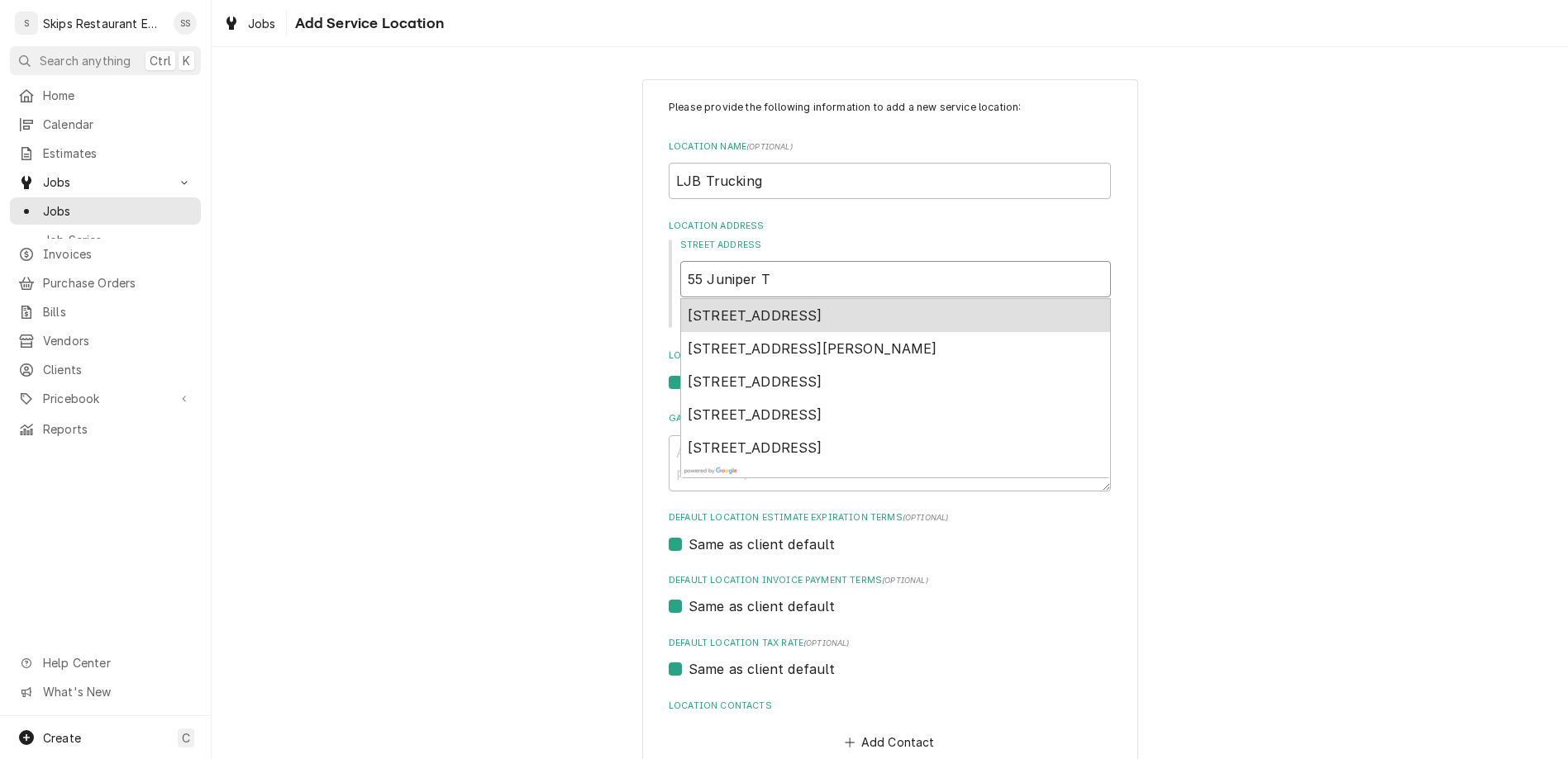
type textarea "x"
type input "55 Juniper Tr"
type textarea "x"
type input "55 Juniper Tra"
type textarea "x"
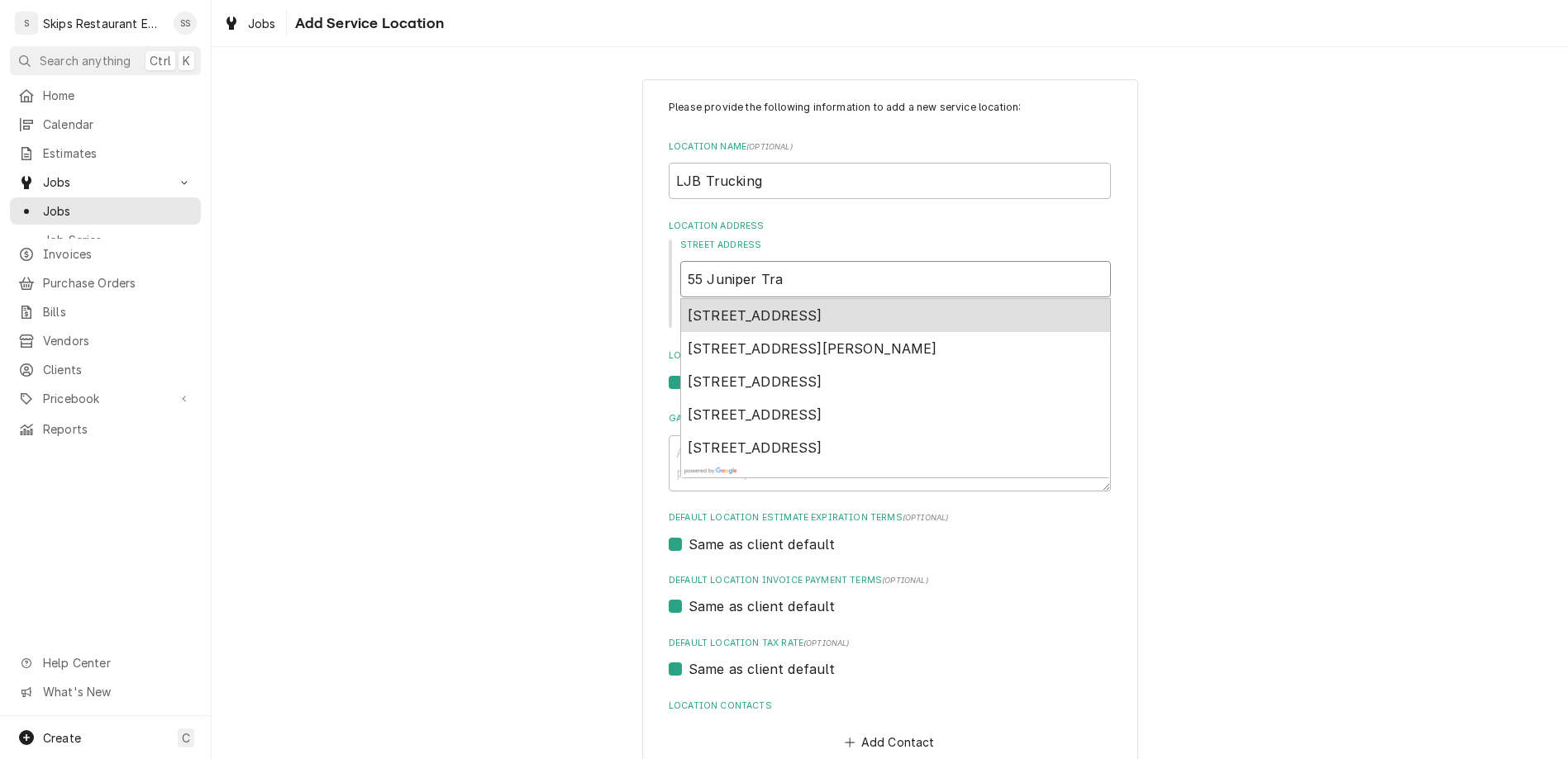
type input "55 Juniper Trai"
type textarea "x"
type input "55 Juniper Trail"
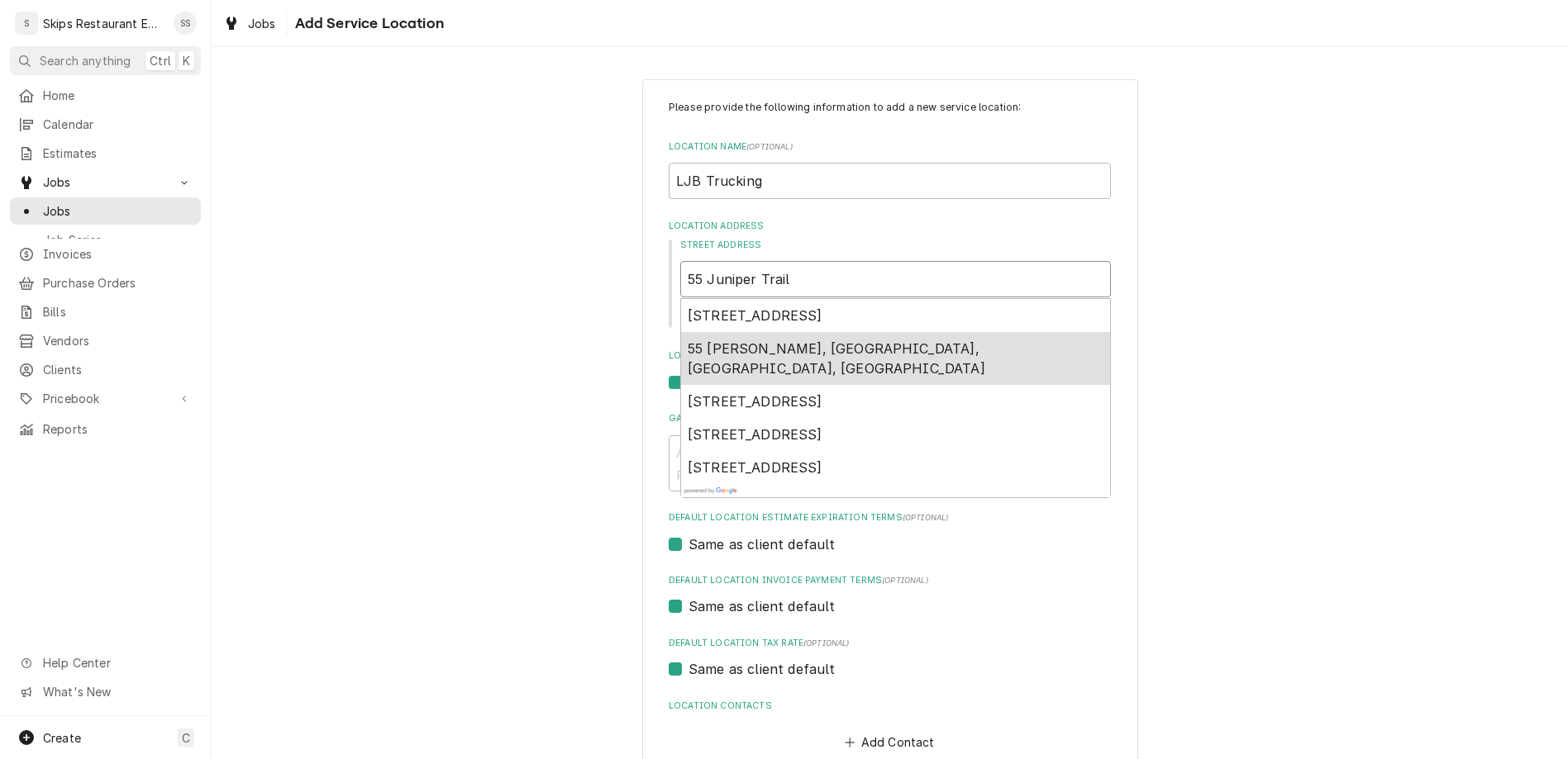
click at [826, 340] on span "55 Juniper Trl, Yoakum, TX, USA" at bounding box center [837, 358] width 297 height 36
type textarea "x"
type input "55 Juniper Trl"
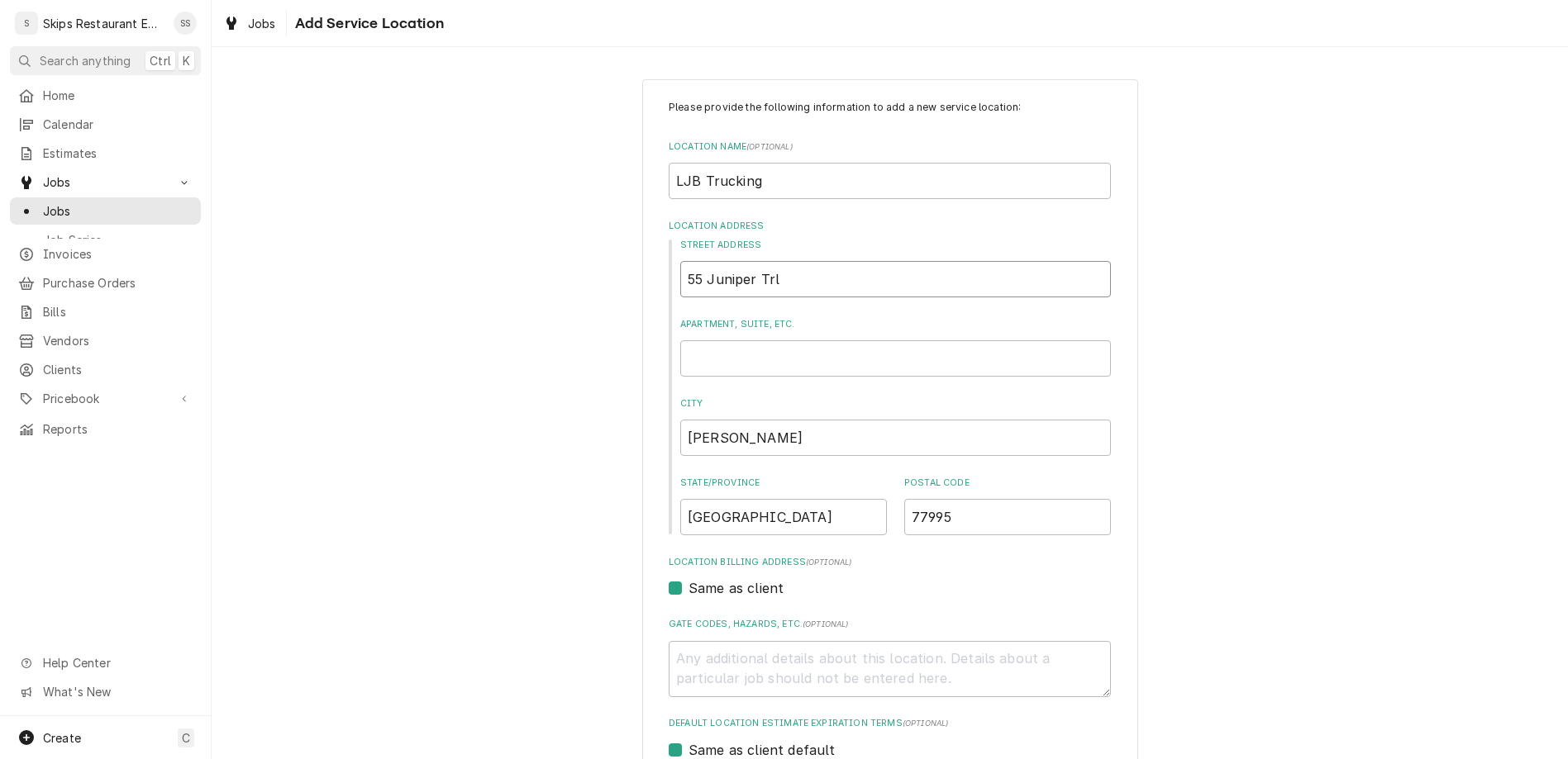
type textarea "x"
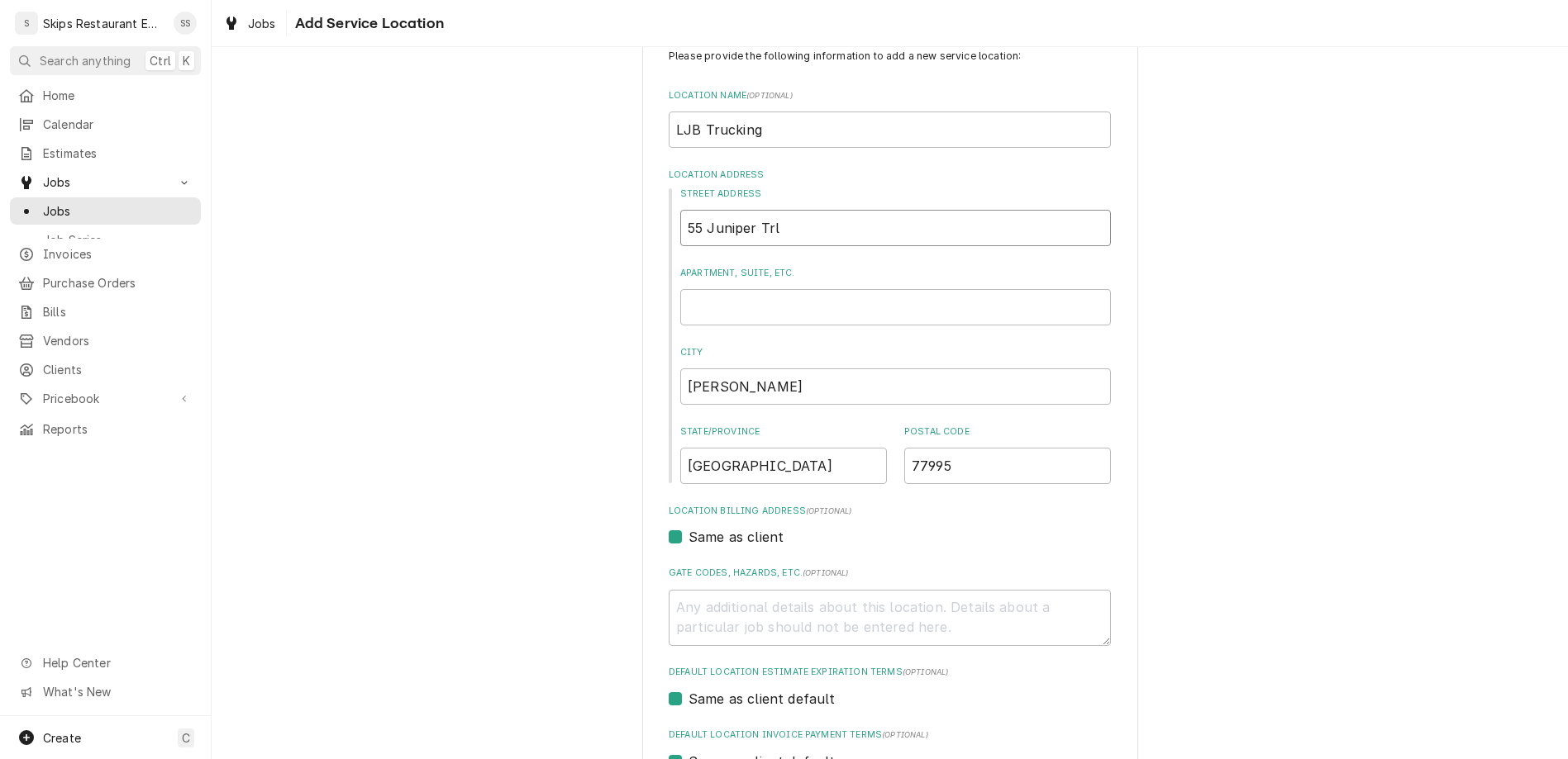
type input "55 Juniper Trl"
type textarea "x"
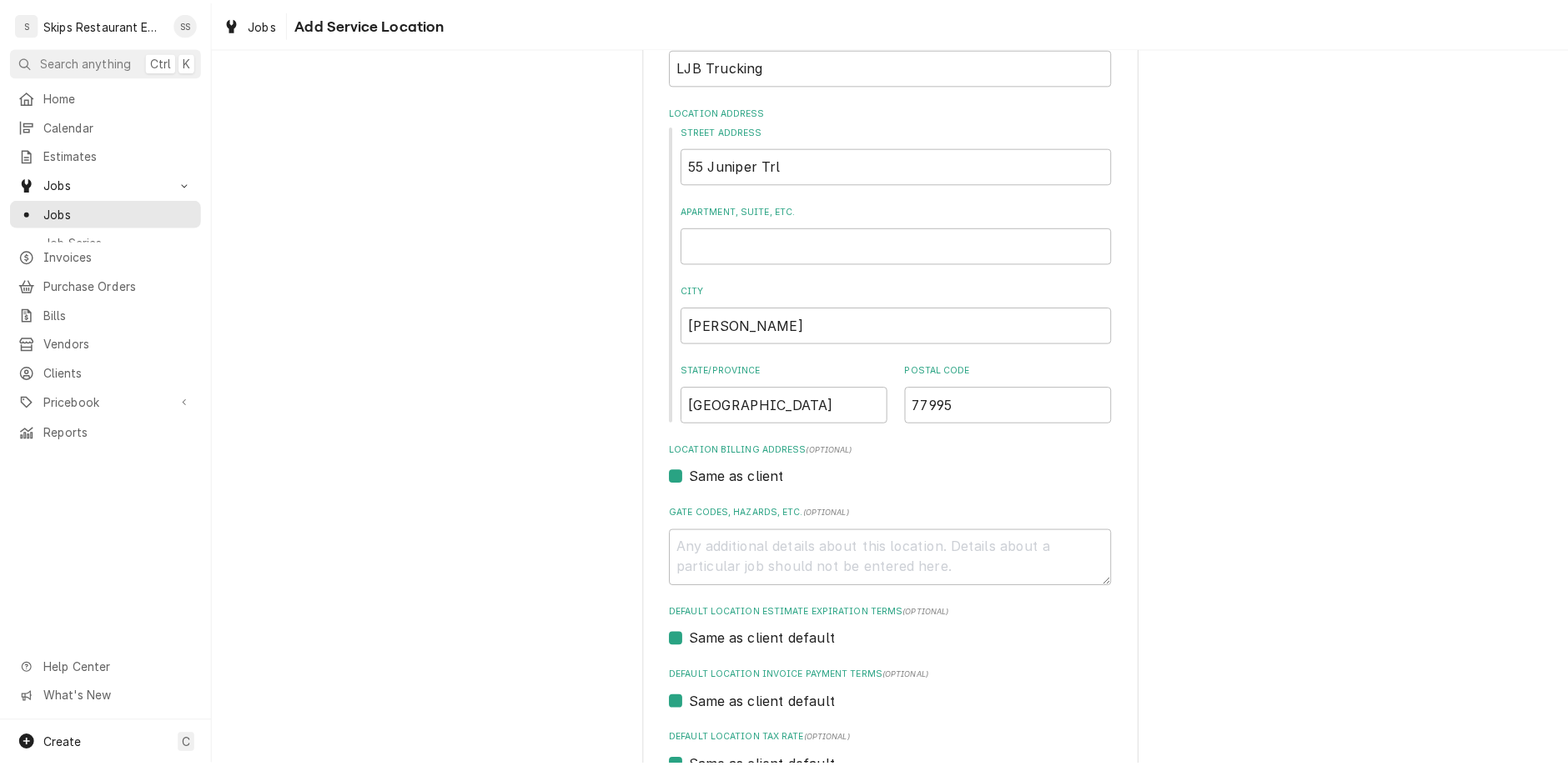
scroll to position [247, 0]
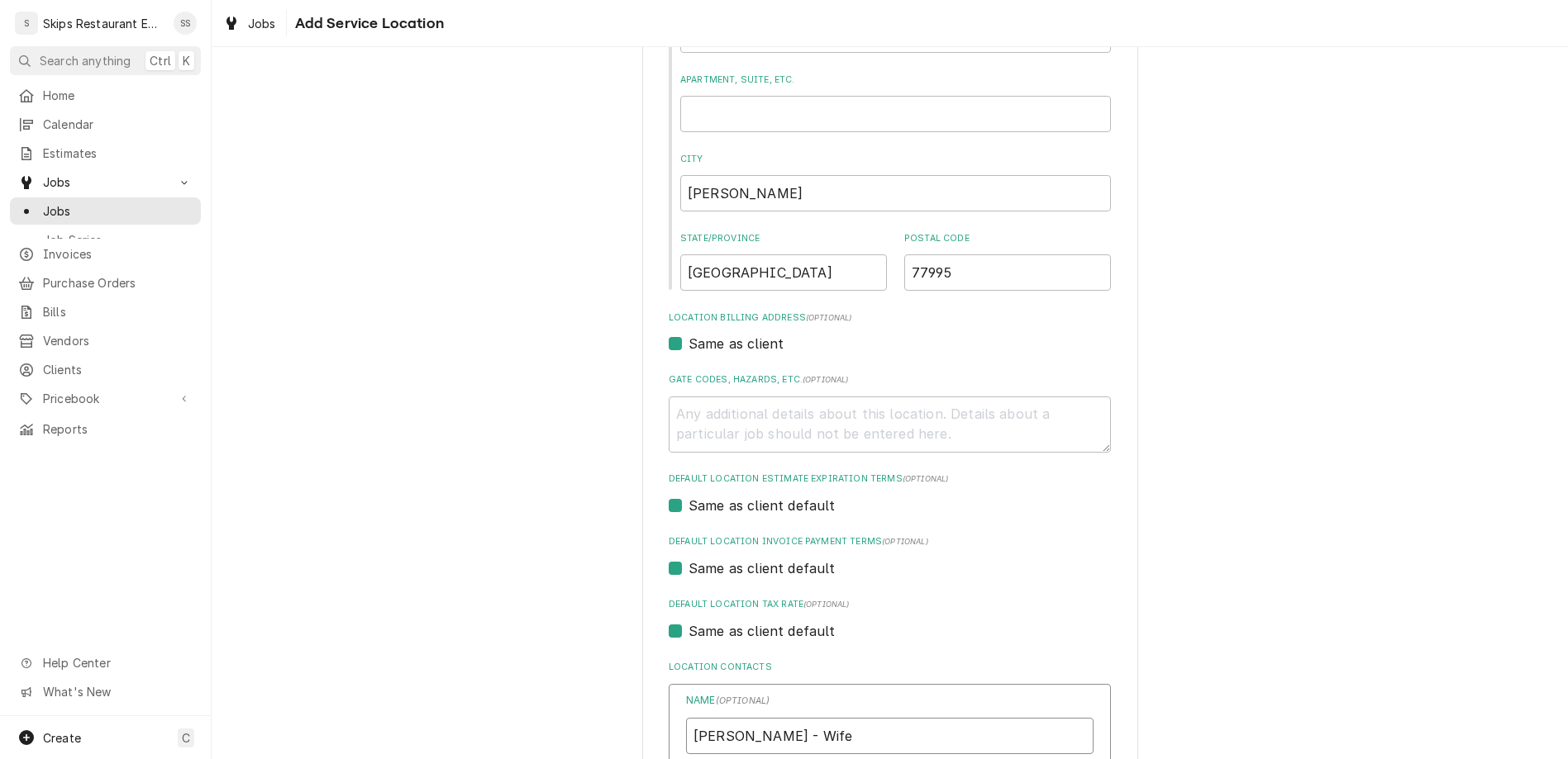
type input "Ricky - Wife"
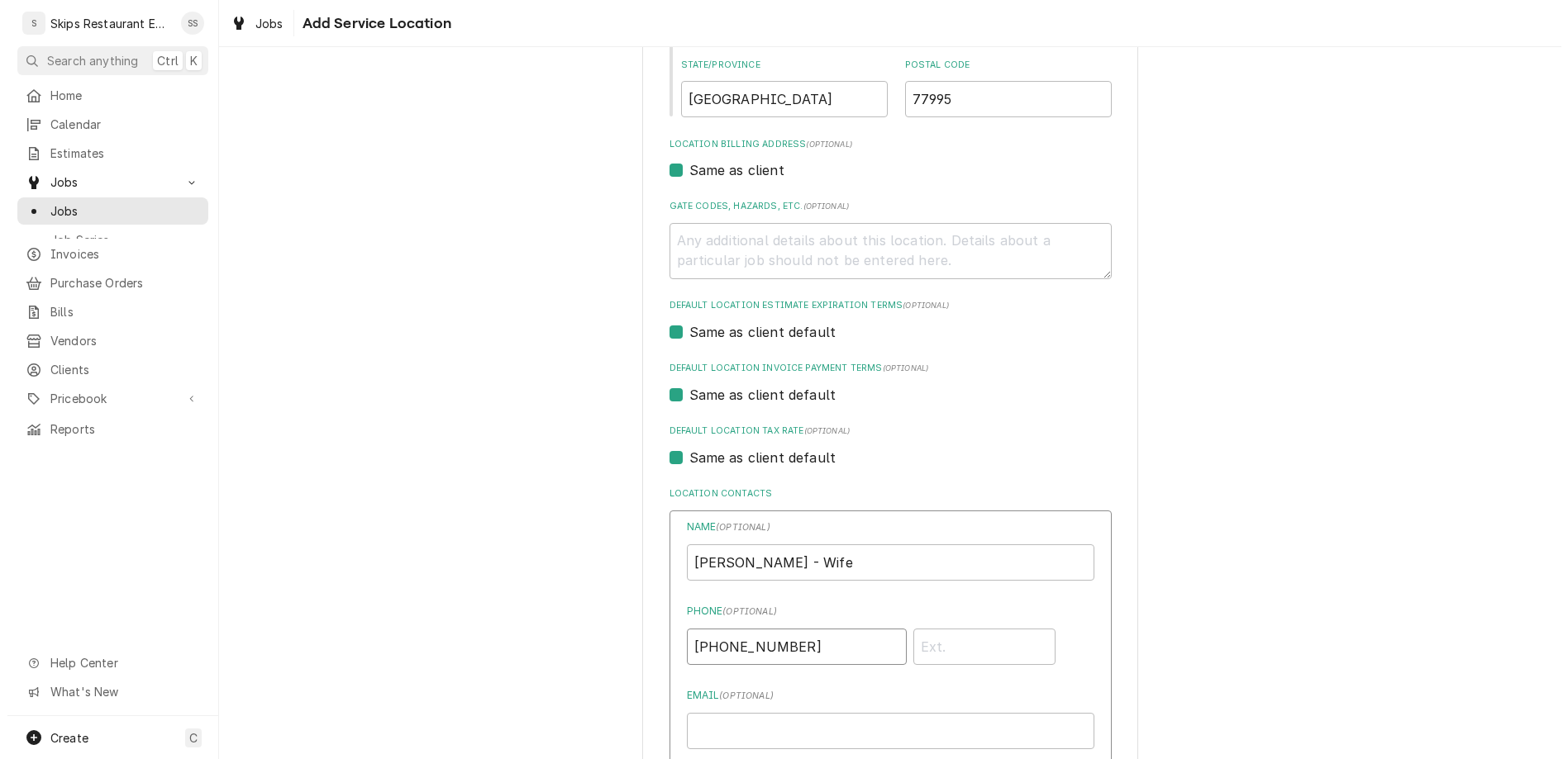
scroll to position [438, 0]
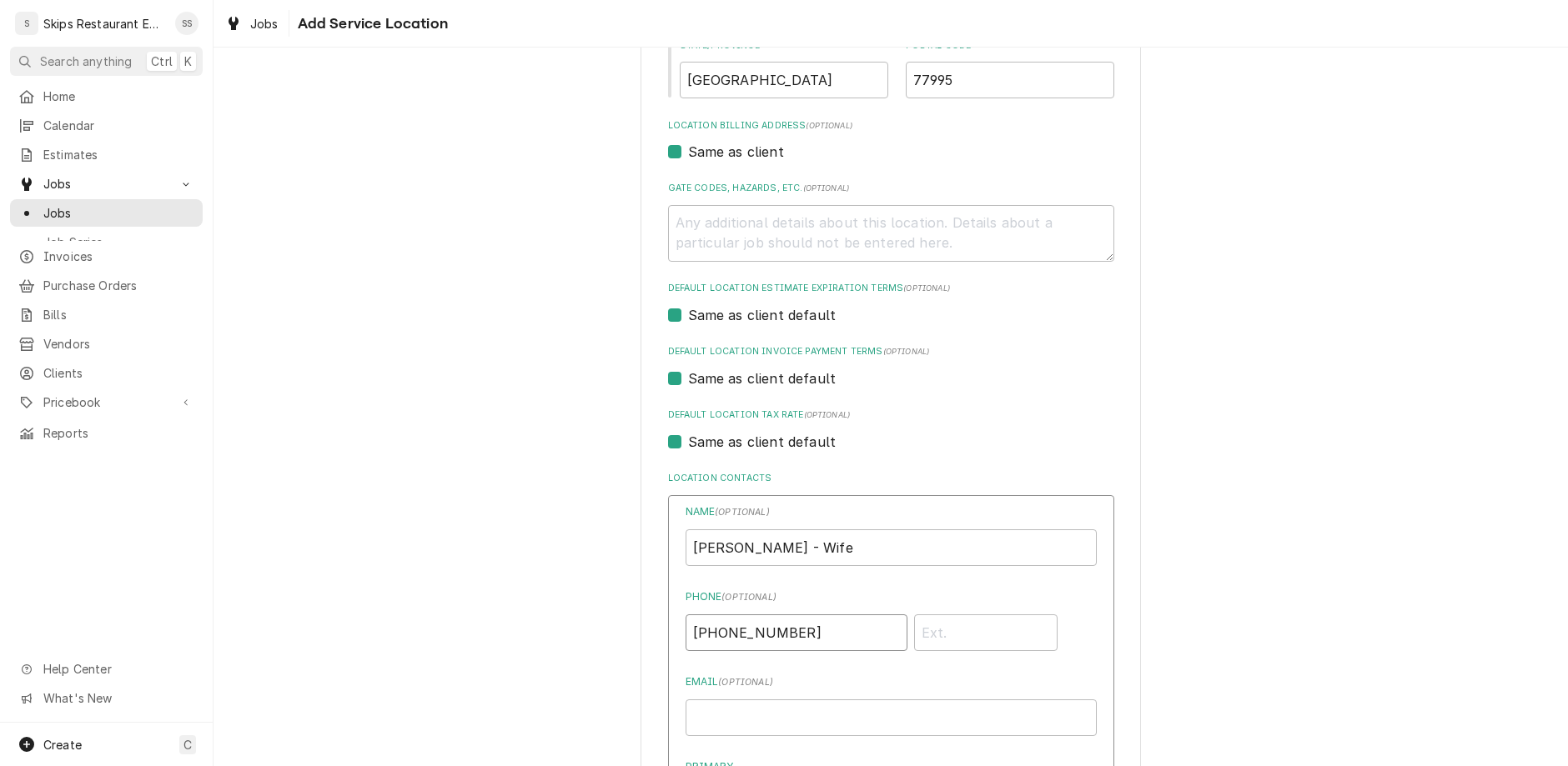
type input "(361) 208-3074"
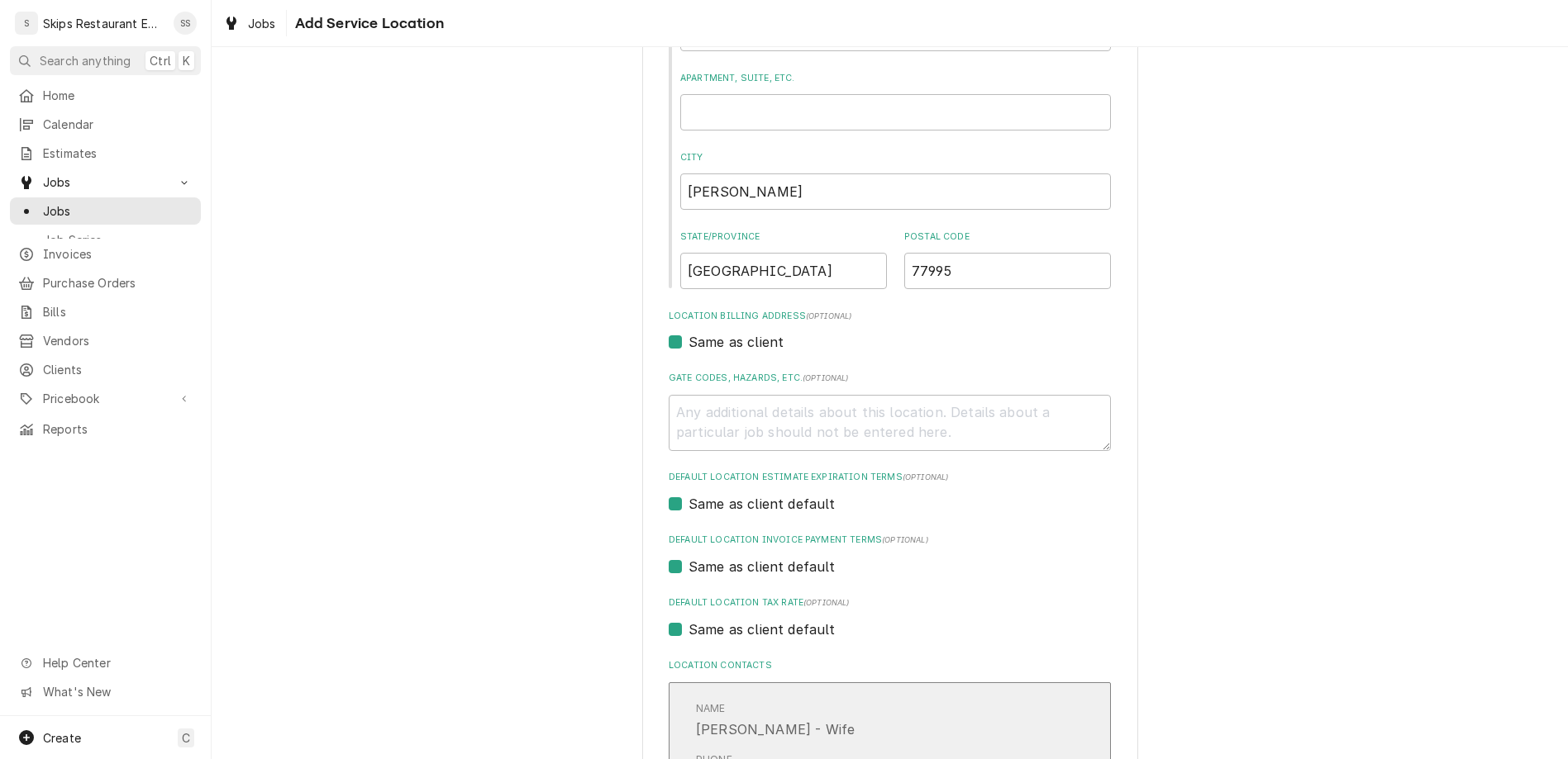
type textarea "x"
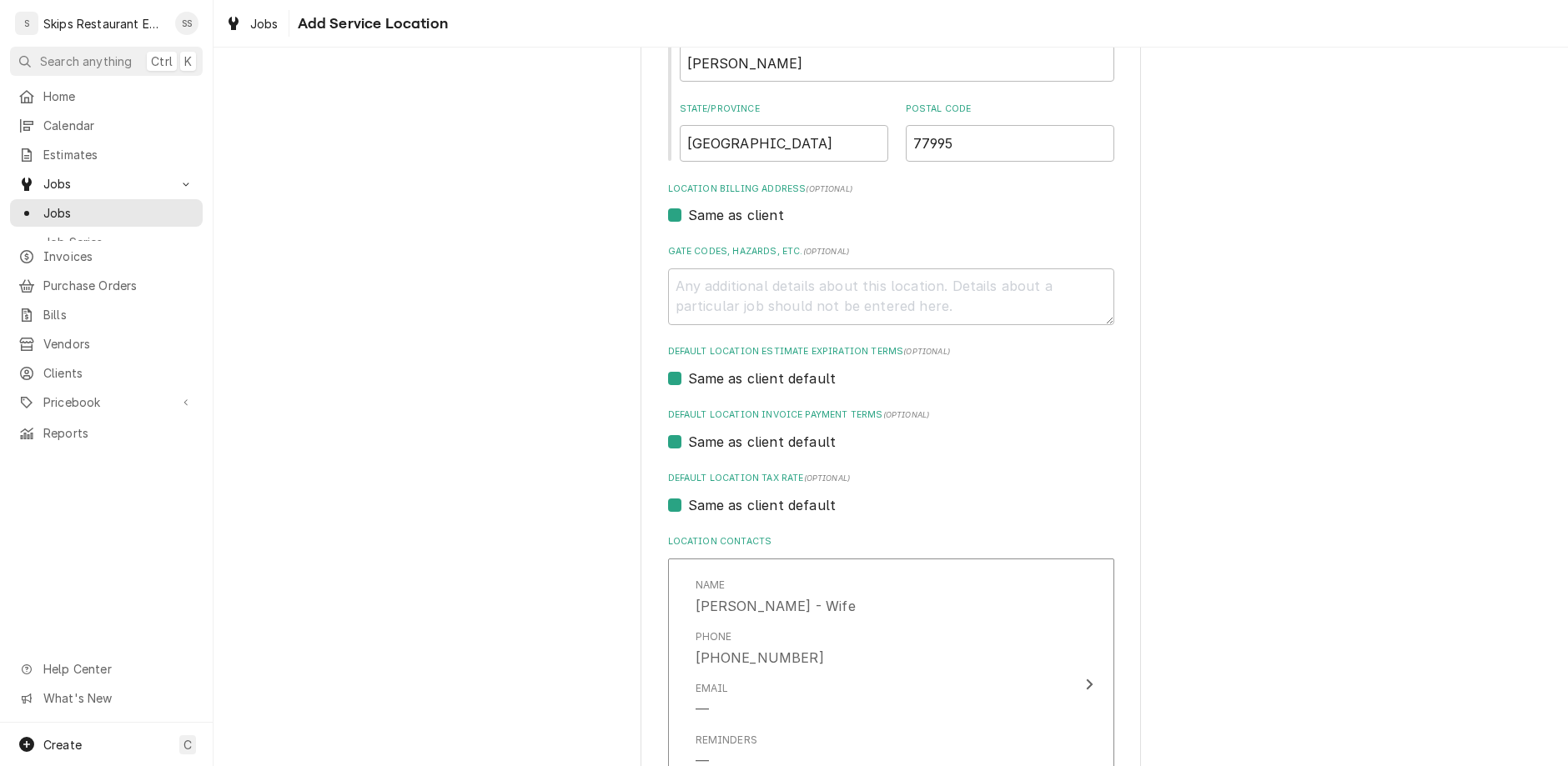
type input "Leyton"
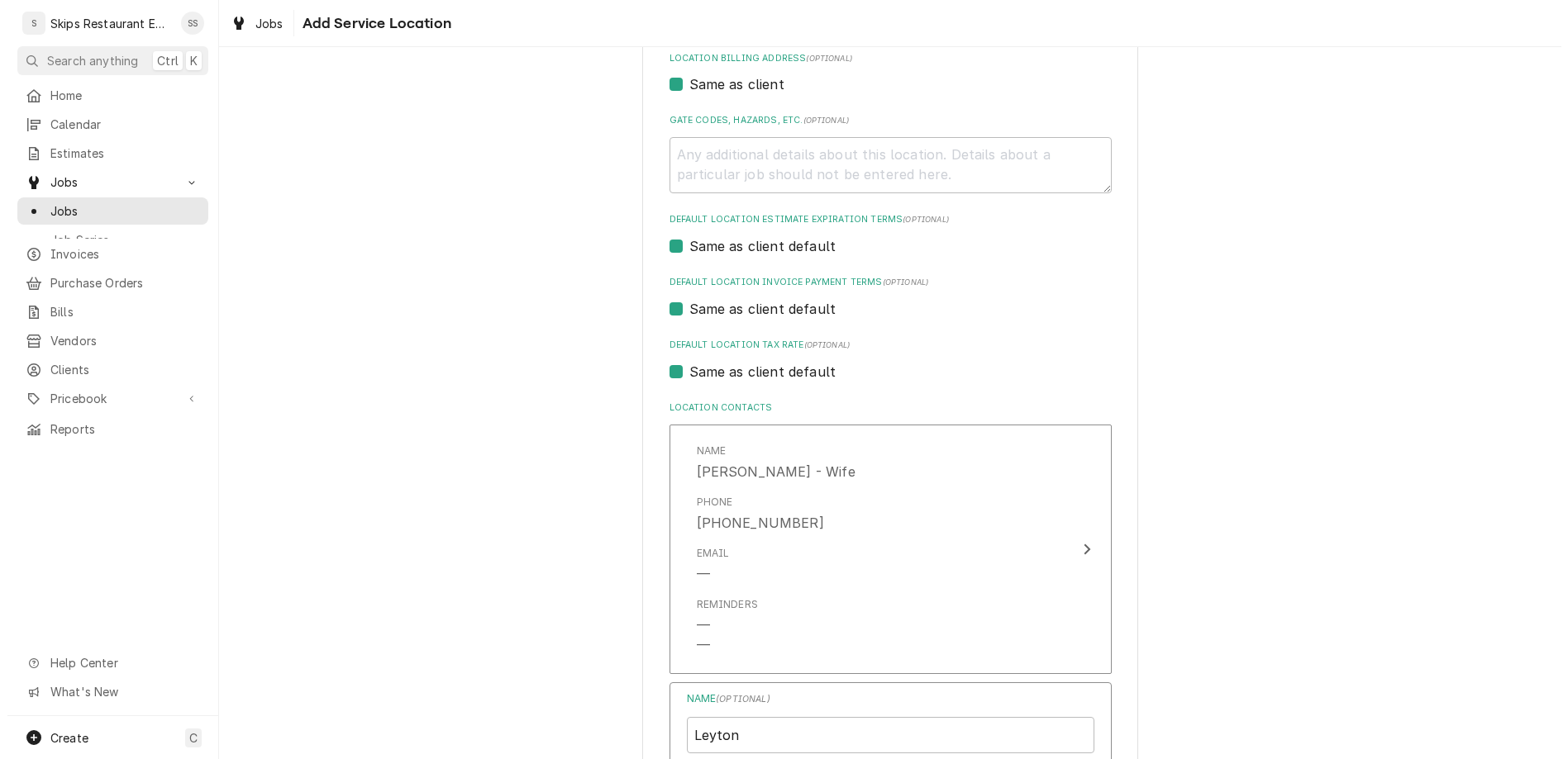
scroll to position [661, 0]
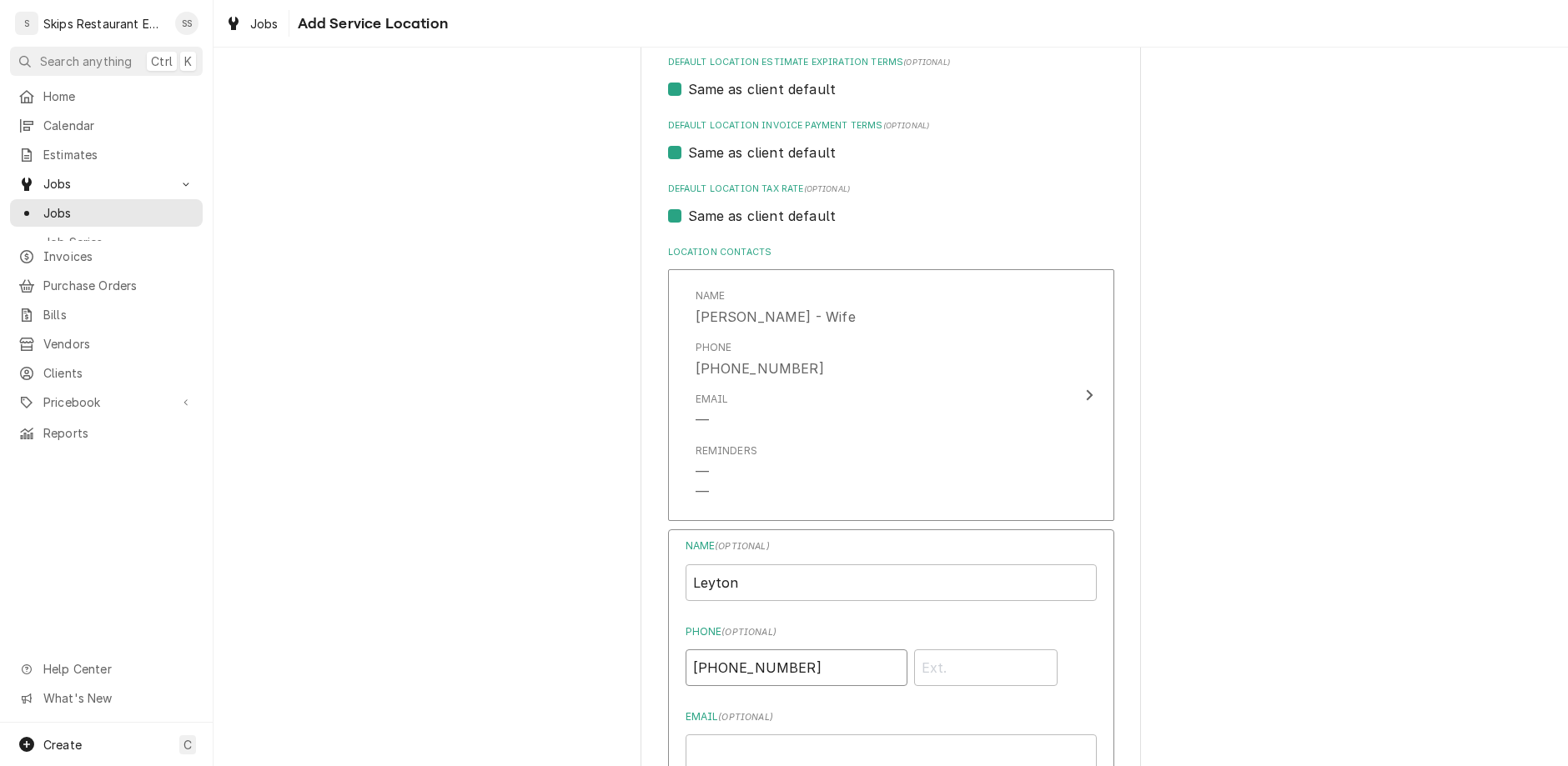
type input "(361) 649-9070"
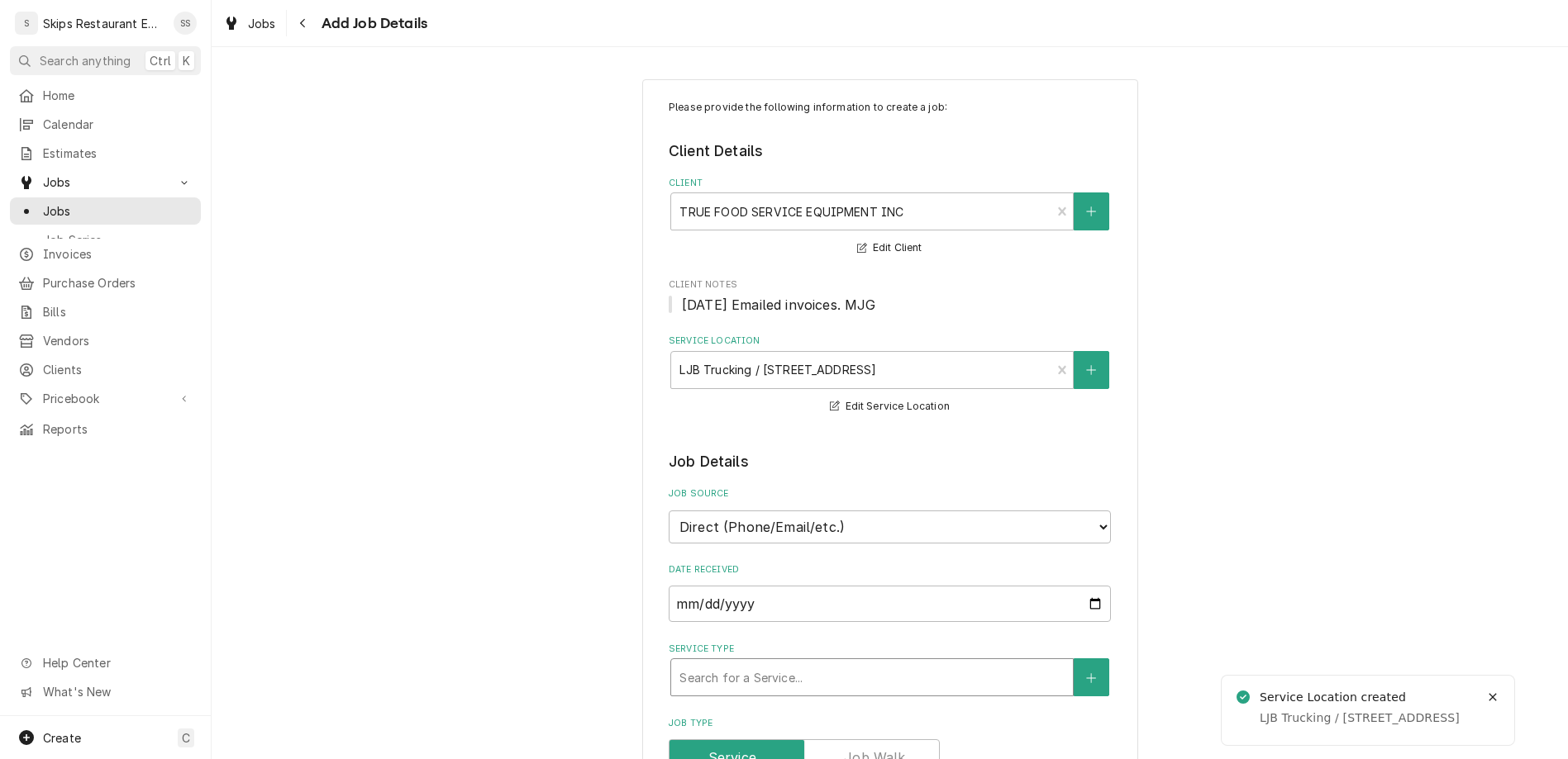
click at [799, 662] on div "Service Type" at bounding box center [872, 677] width 385 height 30
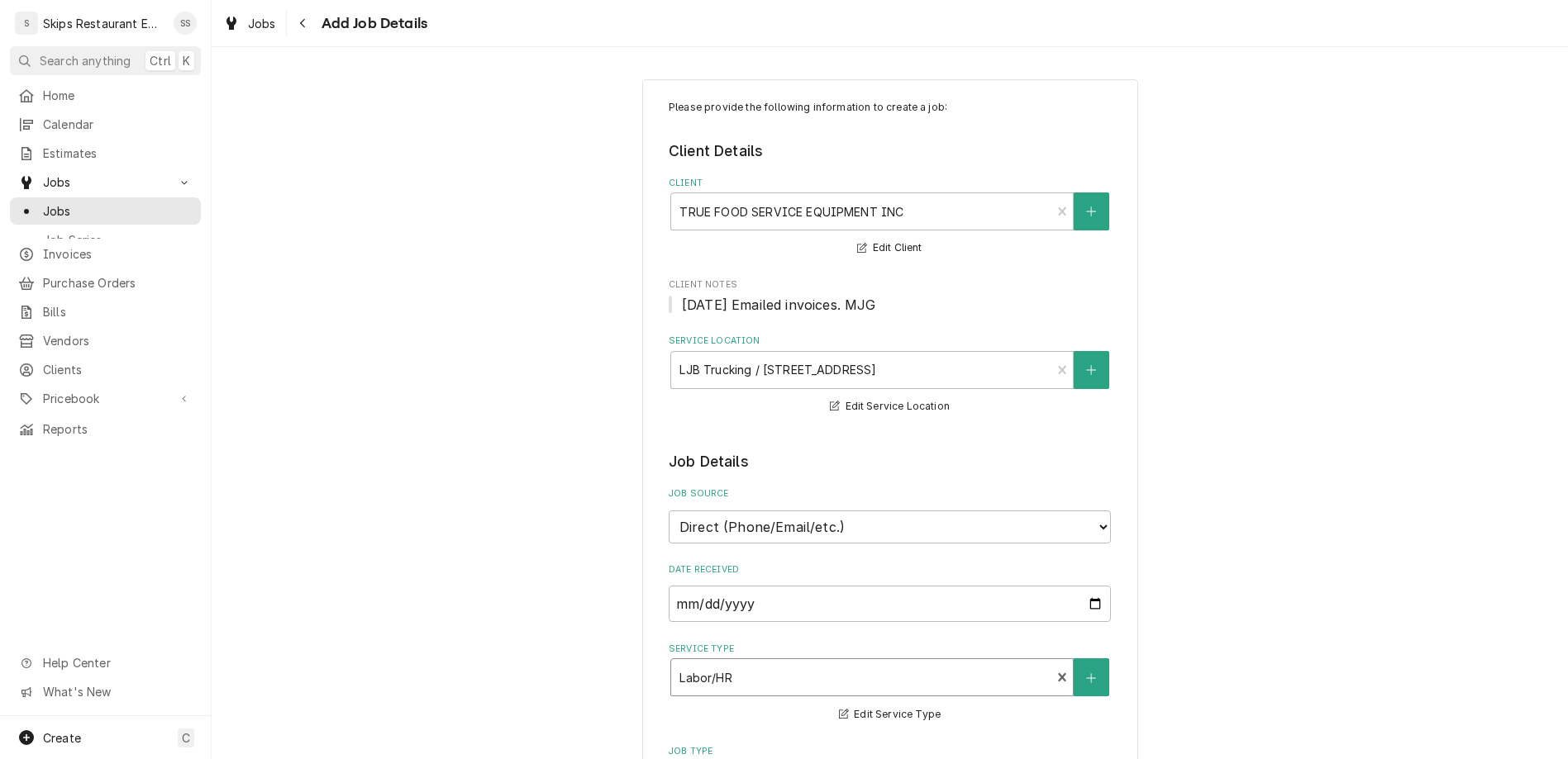
scroll to position [258, 0]
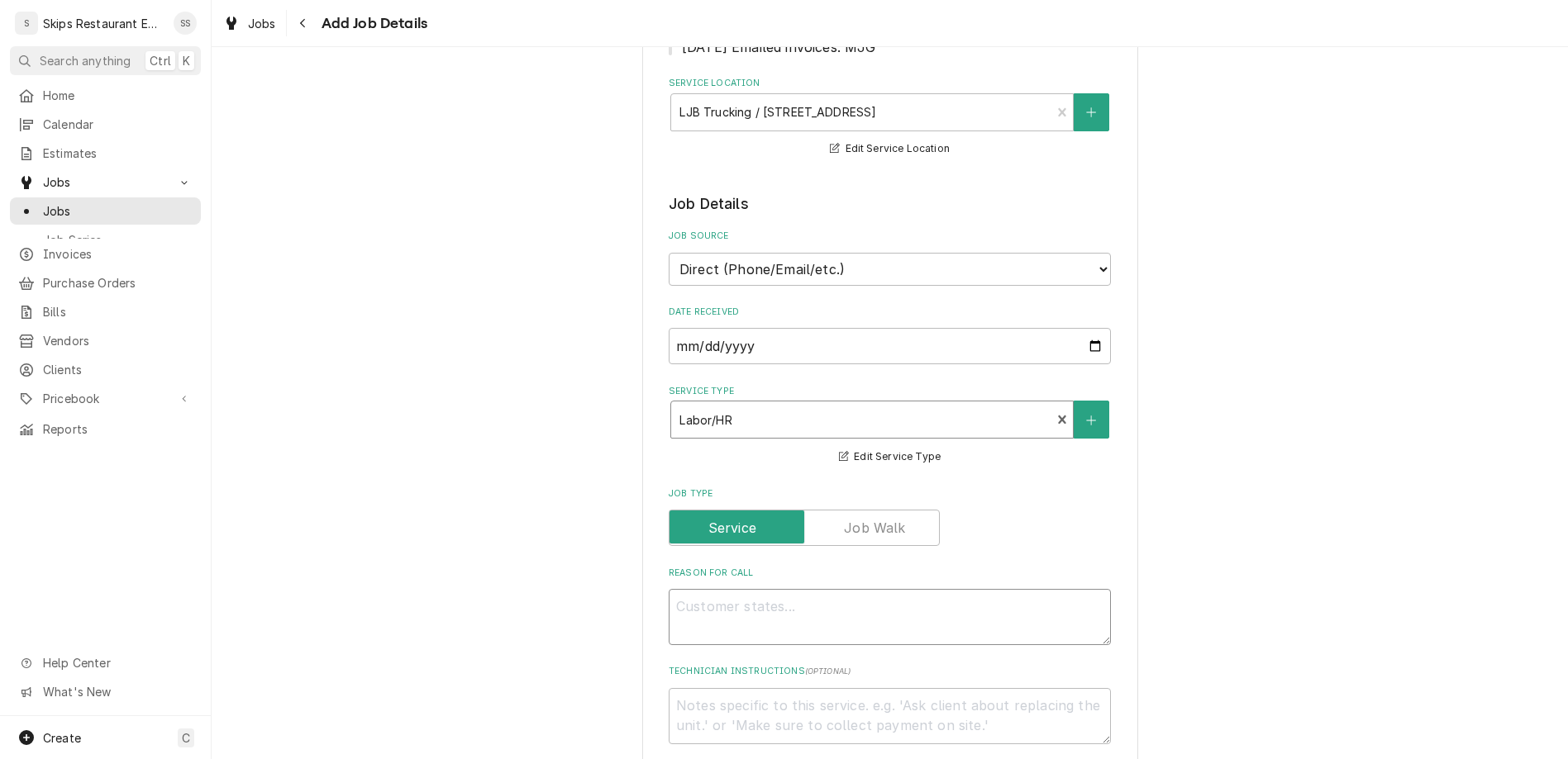
click at [725, 589] on textarea "Reason For Call" at bounding box center [890, 617] width 443 height 56
type textarea "x"
type textarea "M"
type textarea "x"
type textarea "Ma"
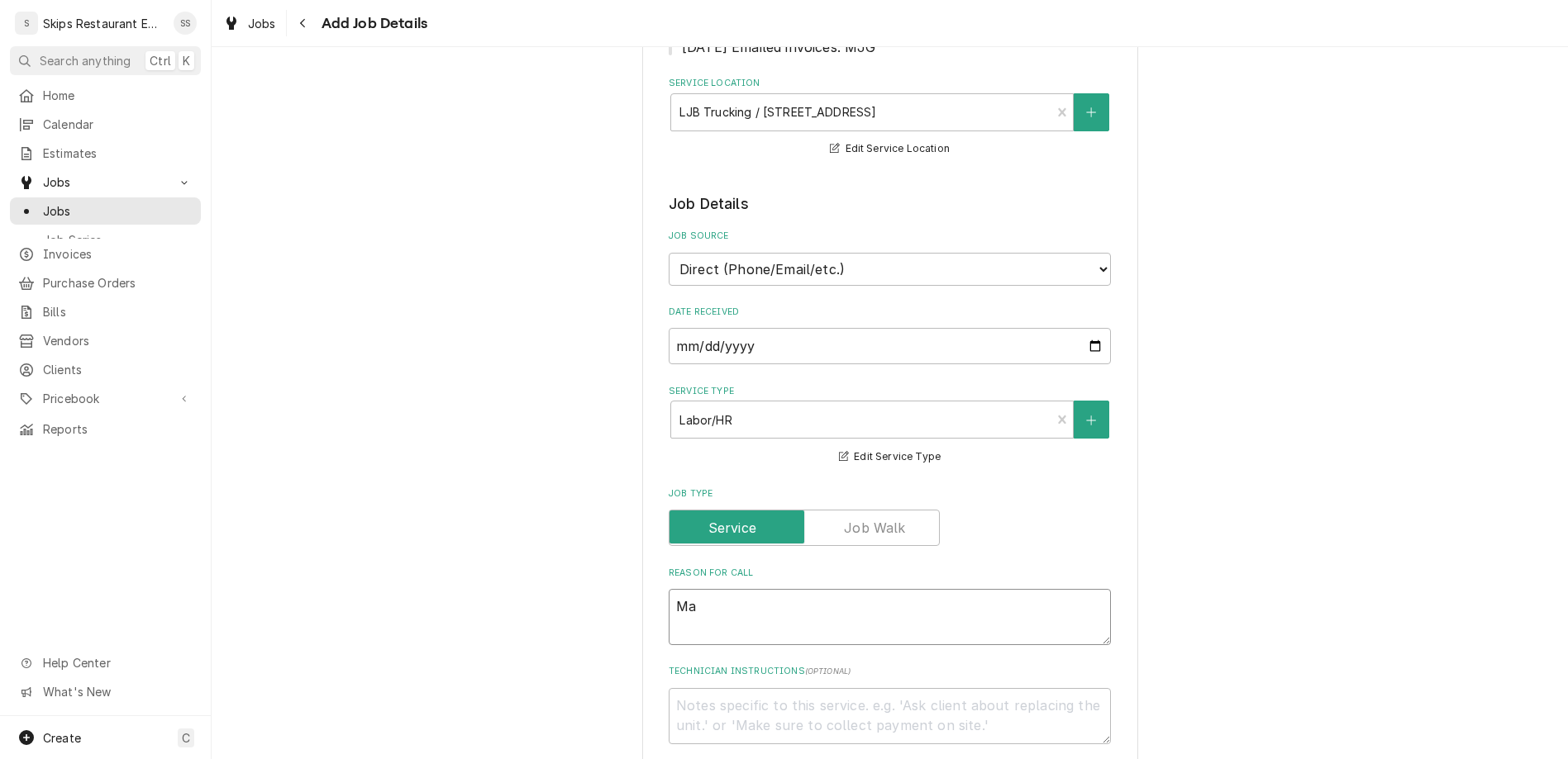
type textarea "x"
type textarea "Mac"
type textarea "x"
type textarea "Mach"
type textarea "x"
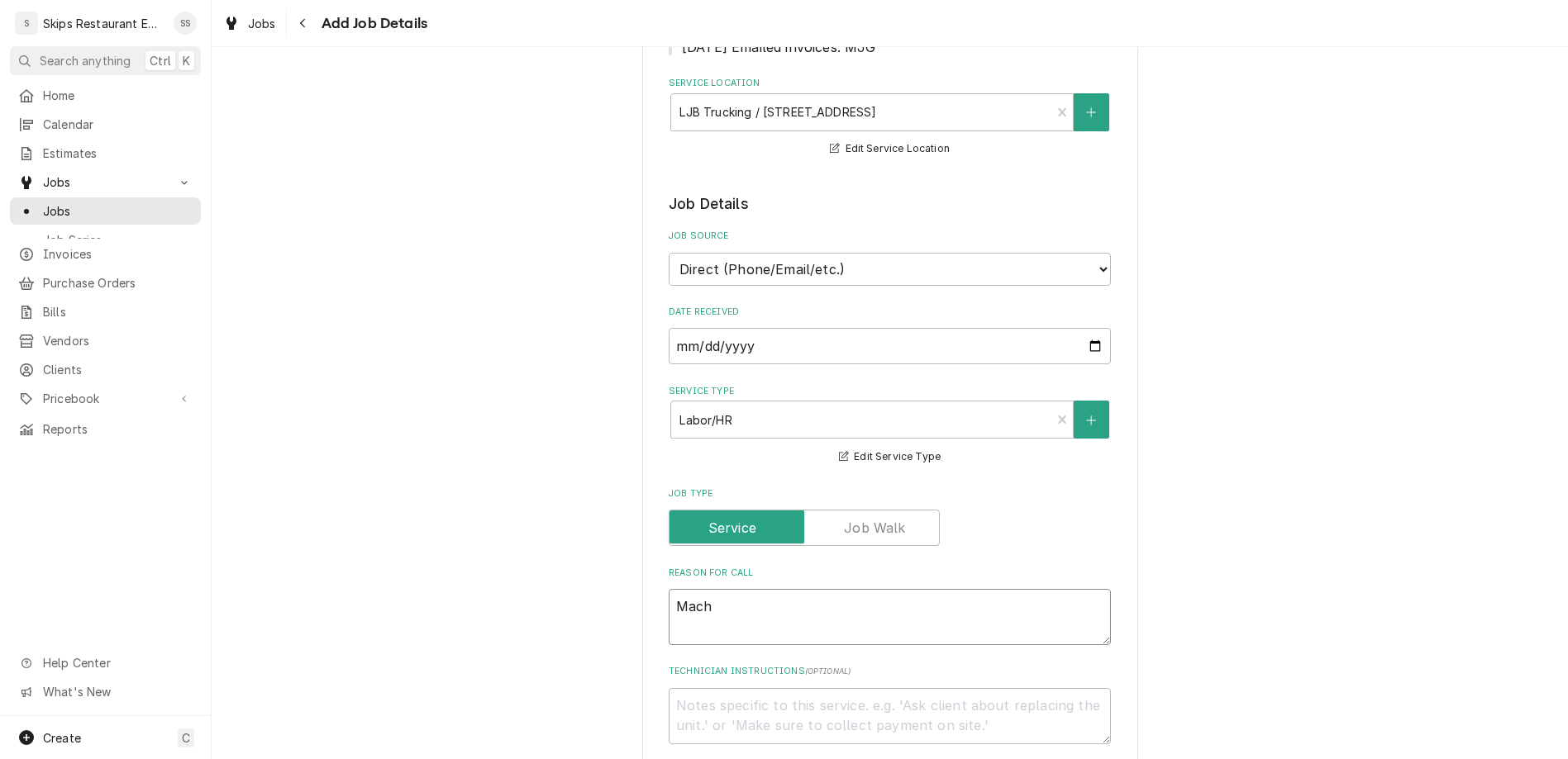
type textarea "Machi"
type textarea "x"
type textarea "Machin"
type textarea "x"
type textarea "Machine"
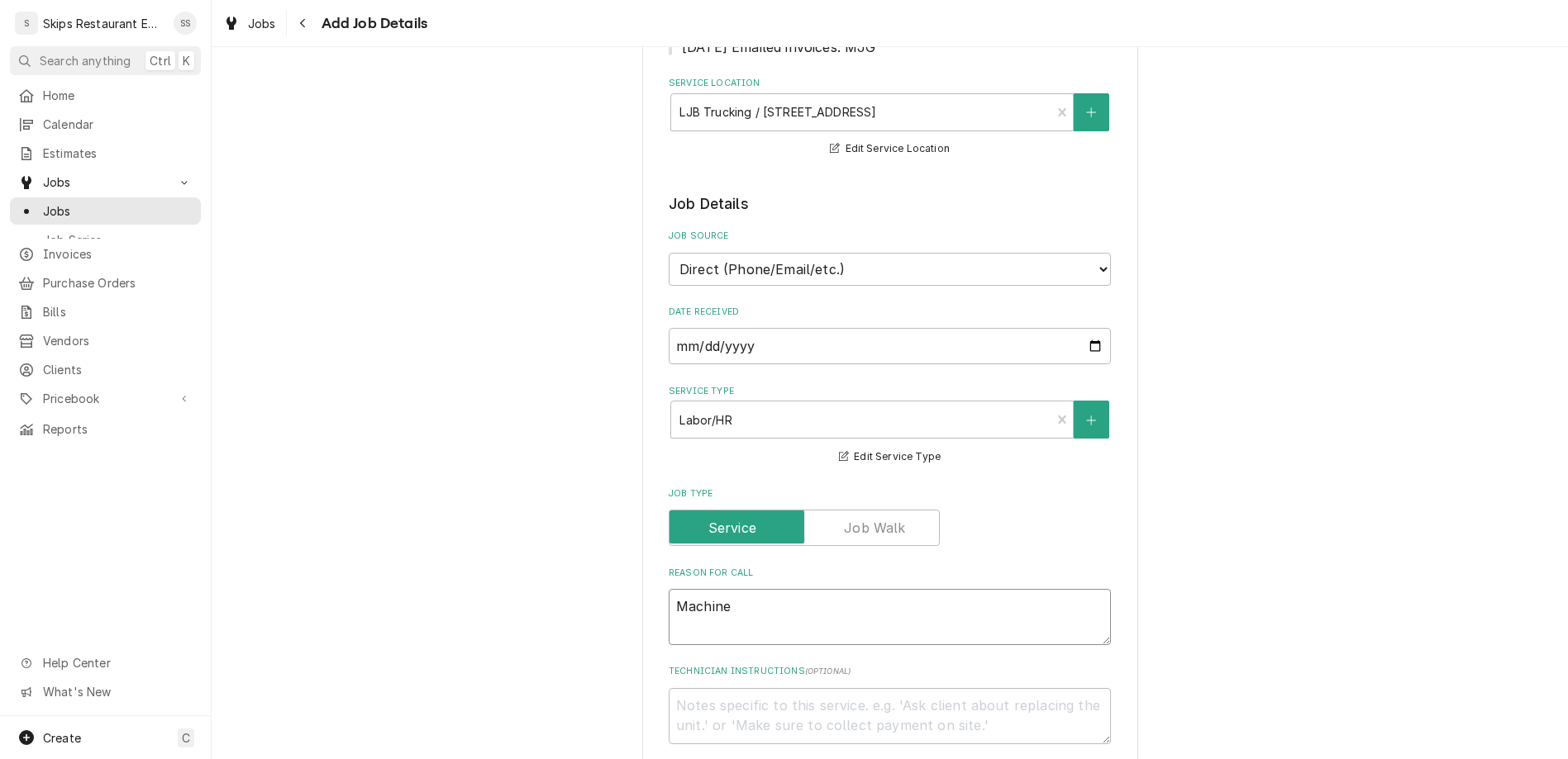
type textarea "x"
type textarea "Machine"
type textarea "x"
type textarea "Machine h"
type textarea "x"
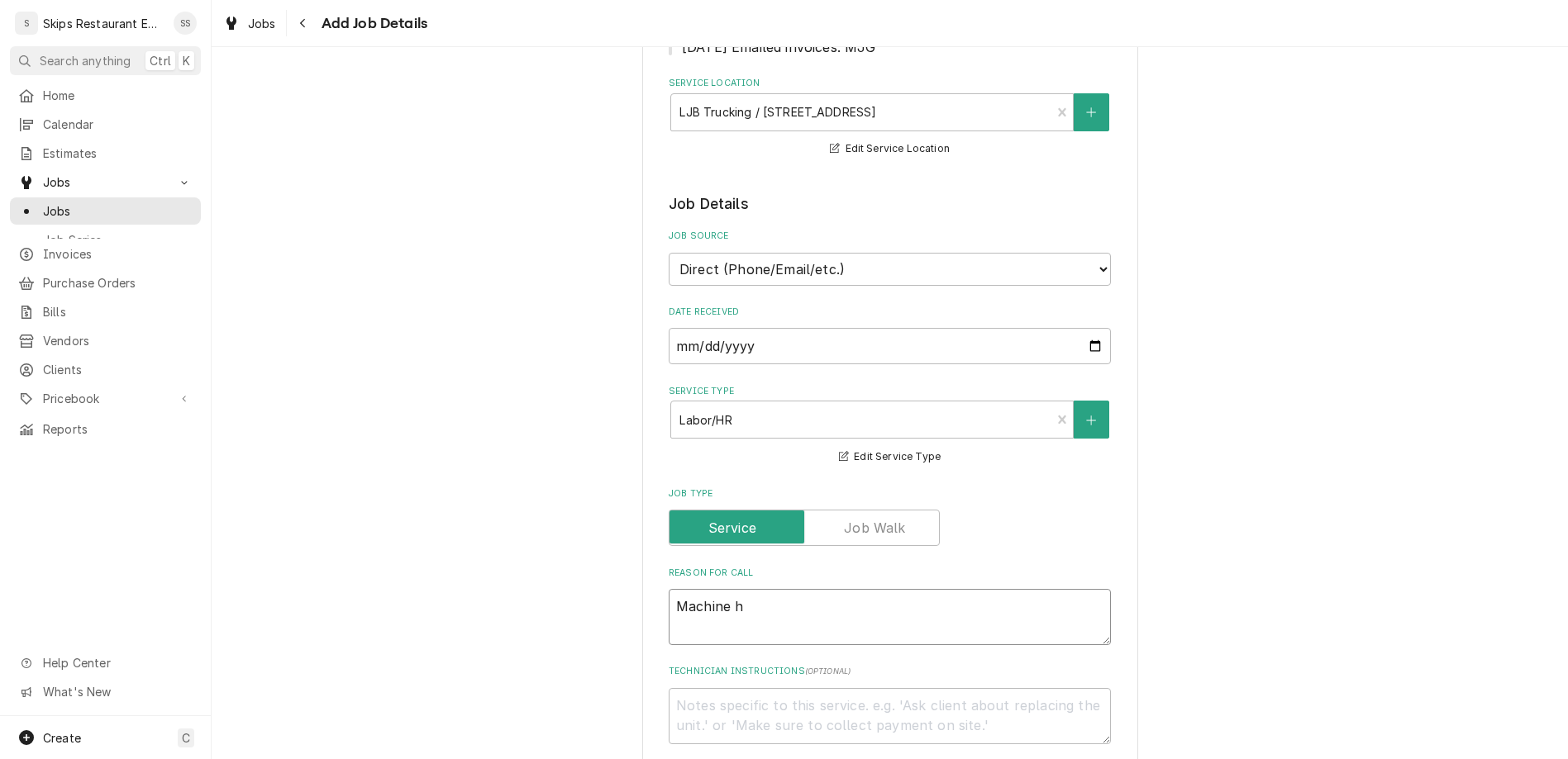
type textarea "Machine ha"
type textarea "x"
type textarea "Machine h"
type textarea "x"
type textarea "Machine"
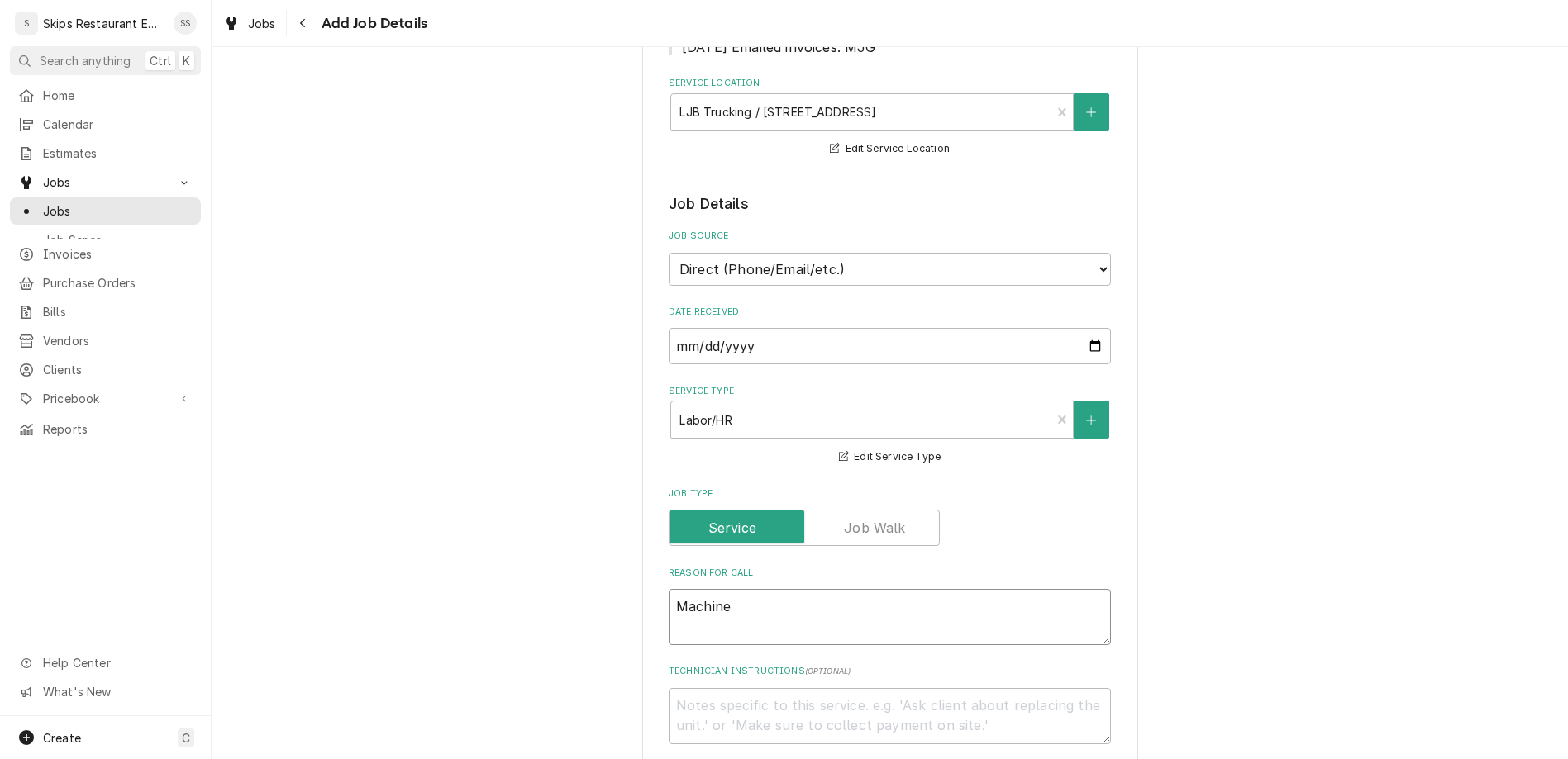
type textarea "x"
type textarea "Machine f"
type textarea "x"
type textarea "Machine fla"
type textarea "x"
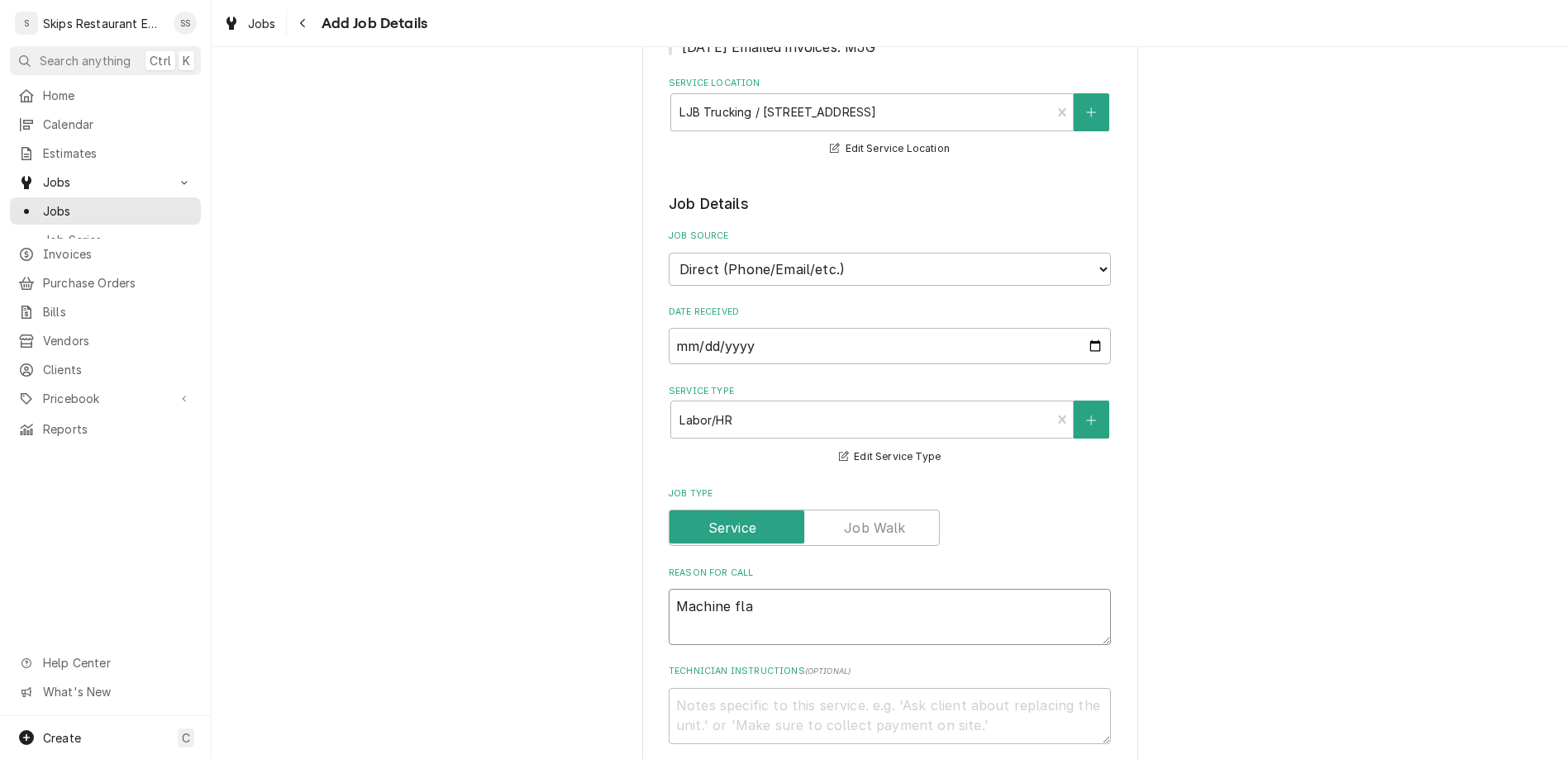
type textarea "Machine flas"
type textarea "x"
type textarea "Machine flash"
type textarea "x"
type textarea "Machine flashe"
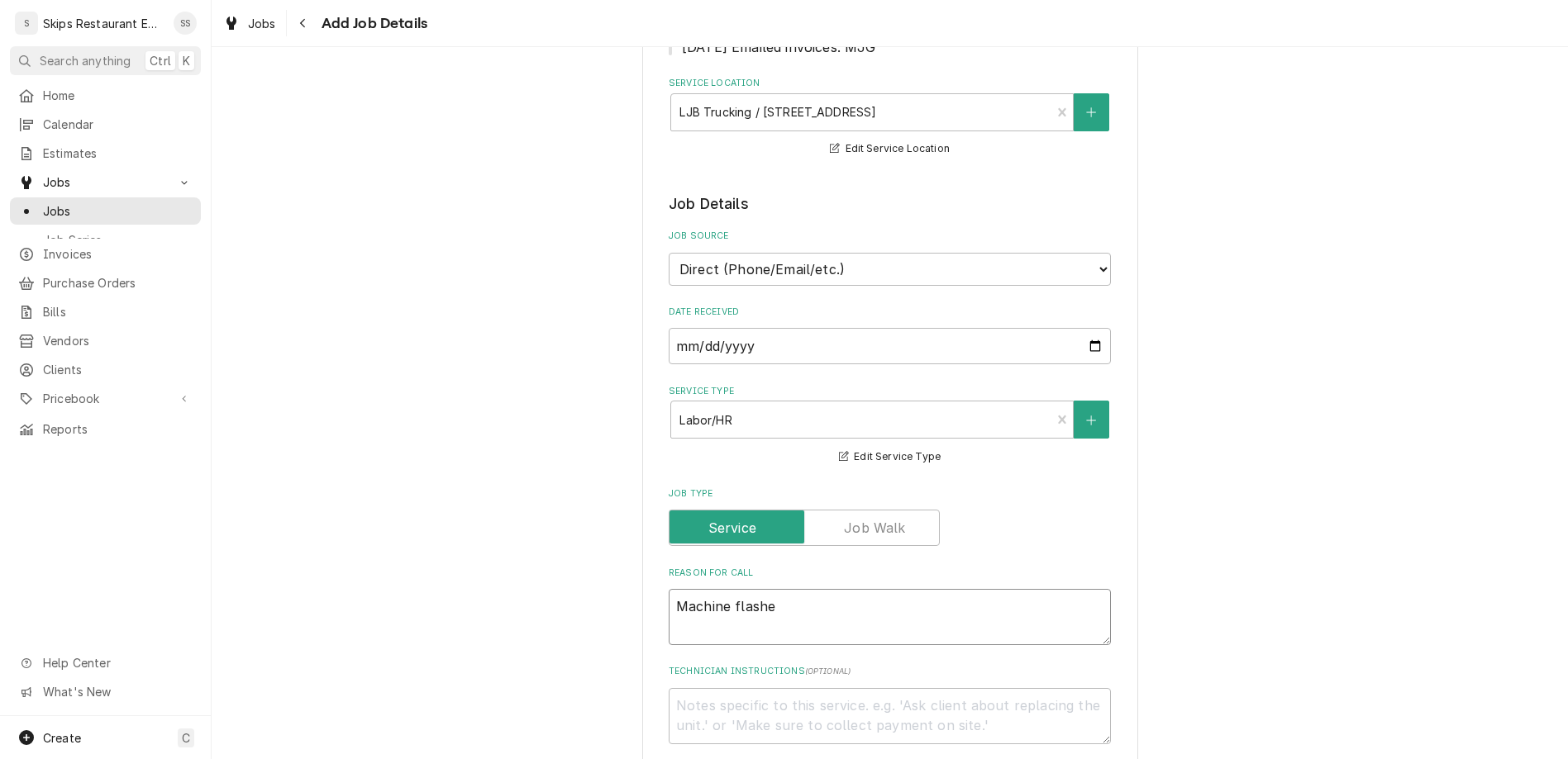
type textarea "x"
type textarea "Machine flashed"
type textarea "x"
type textarea "Machine flashed"
type textarea "x"
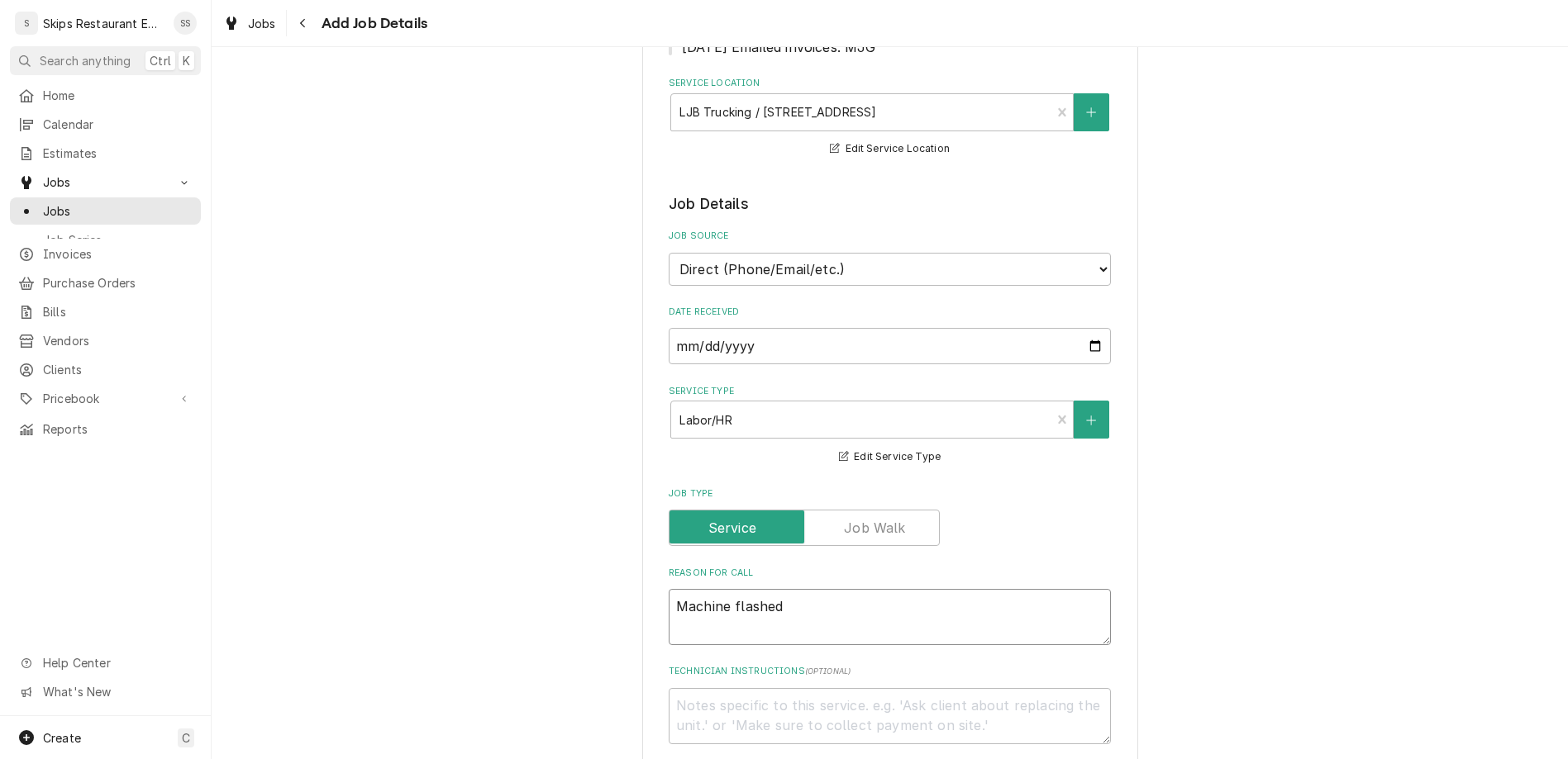
type textarea "Machine flashed r"
type textarea "x"
type textarea "Machine flashed re"
type textarea "x"
type textarea "Machine flashed red"
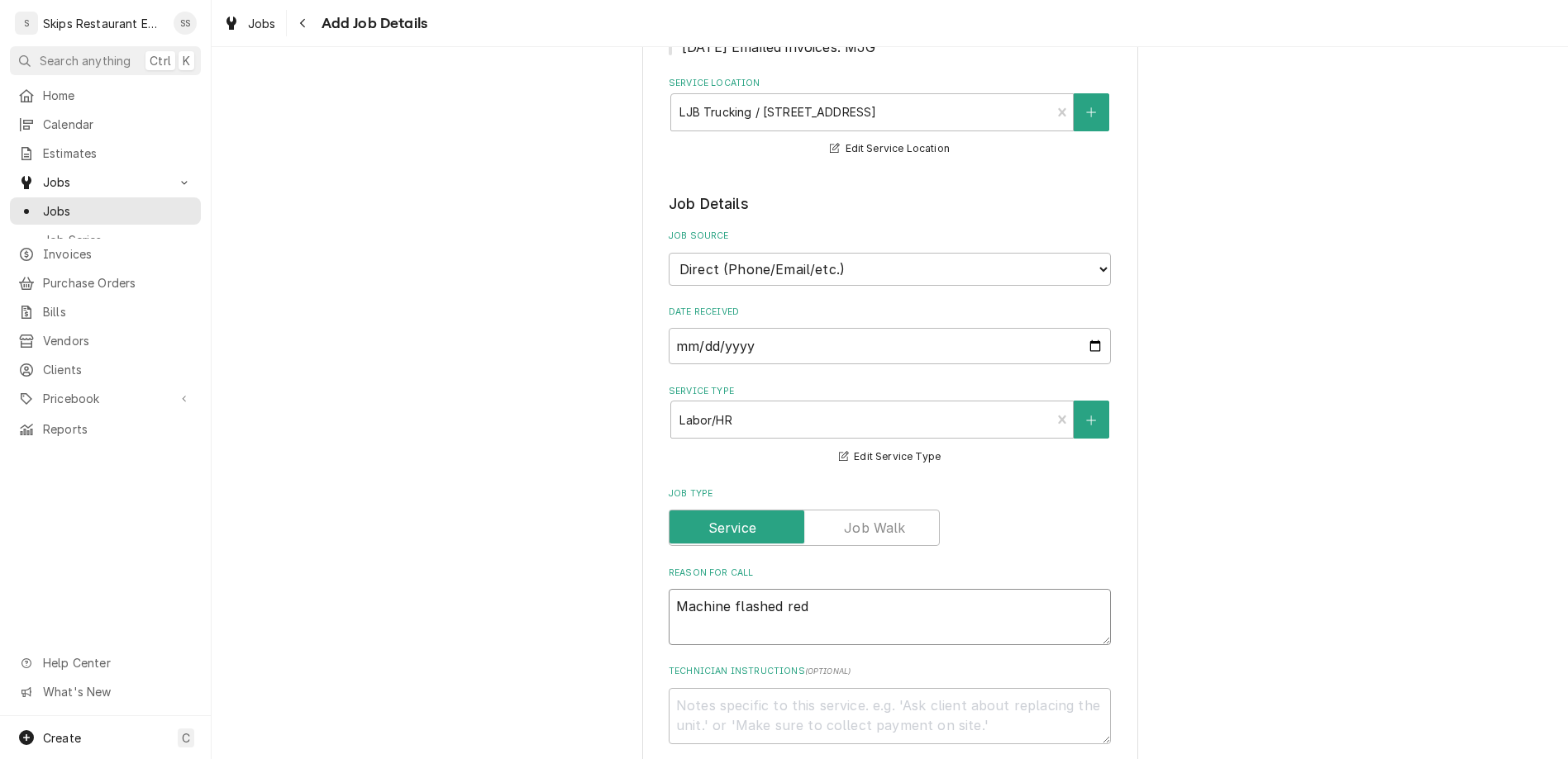
type textarea "x"
type textarea "Machine flashed red."
type textarea "x"
type textarea "Machine flashed red."
type textarea "x"
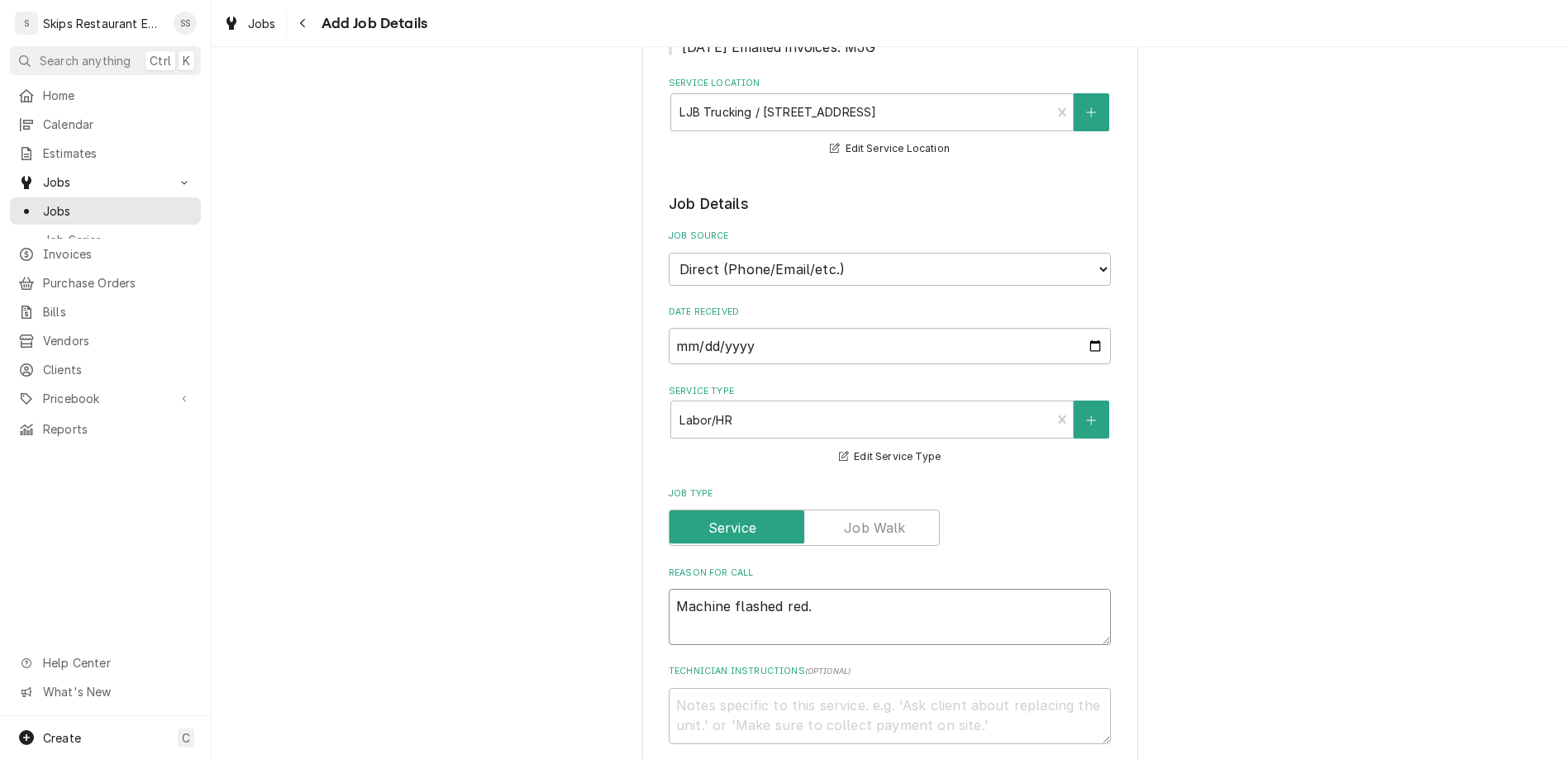
type textarea "Machine flashed red."
type textarea "x"
type textarea "Machine flashed red. A"
type textarea "x"
type textarea "Machine flashed red. Al"
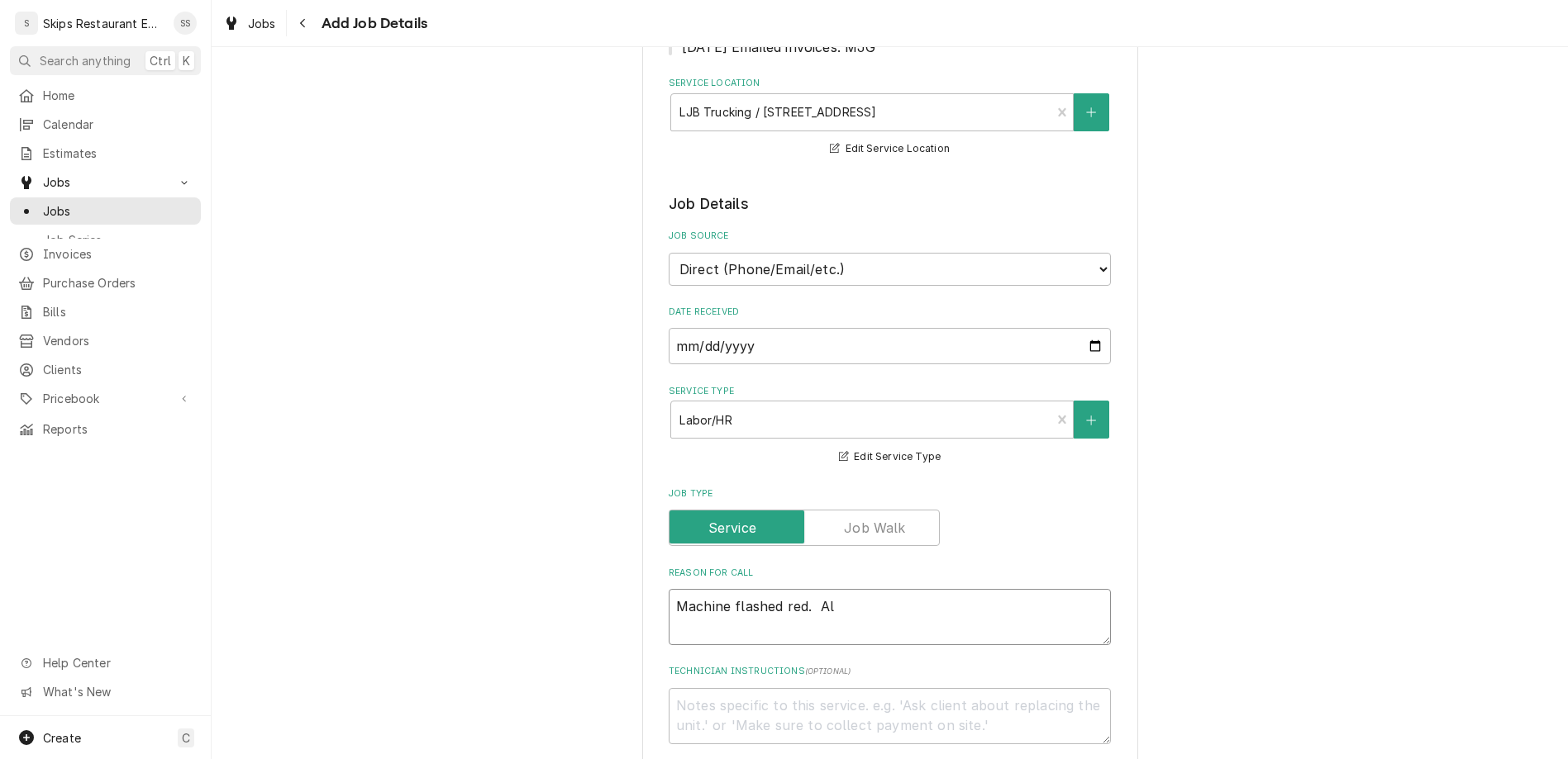
type textarea "x"
type textarea "Machine flashed red. All"
type textarea "x"
type textarea "Machine flashed red. All"
type textarea "x"
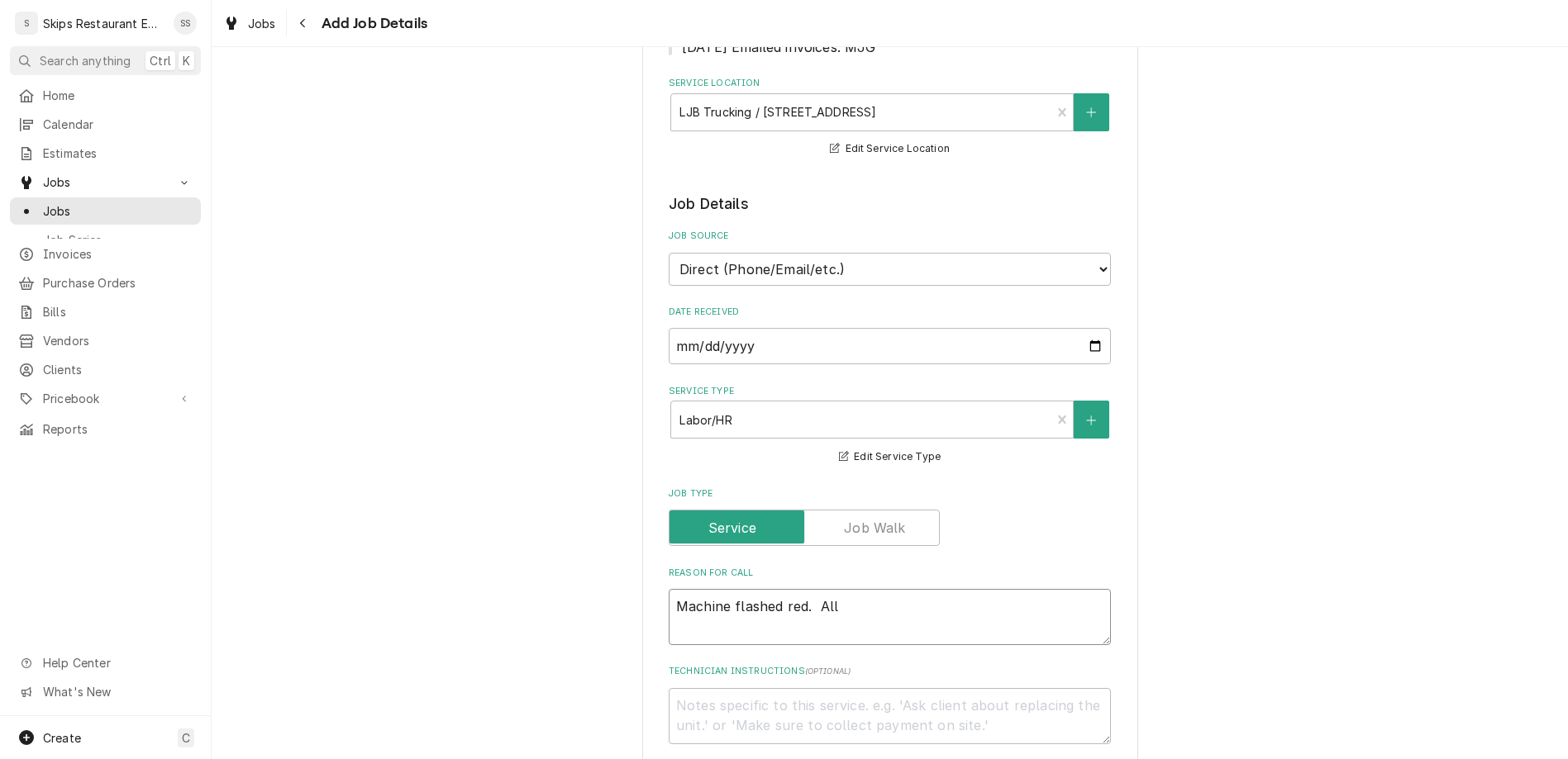
type textarea "Machine flashed red. All I"
type textarea "x"
type textarea "Machine flashed red. All"
type textarea "x"
type textarea "Machine flashed red. All i"
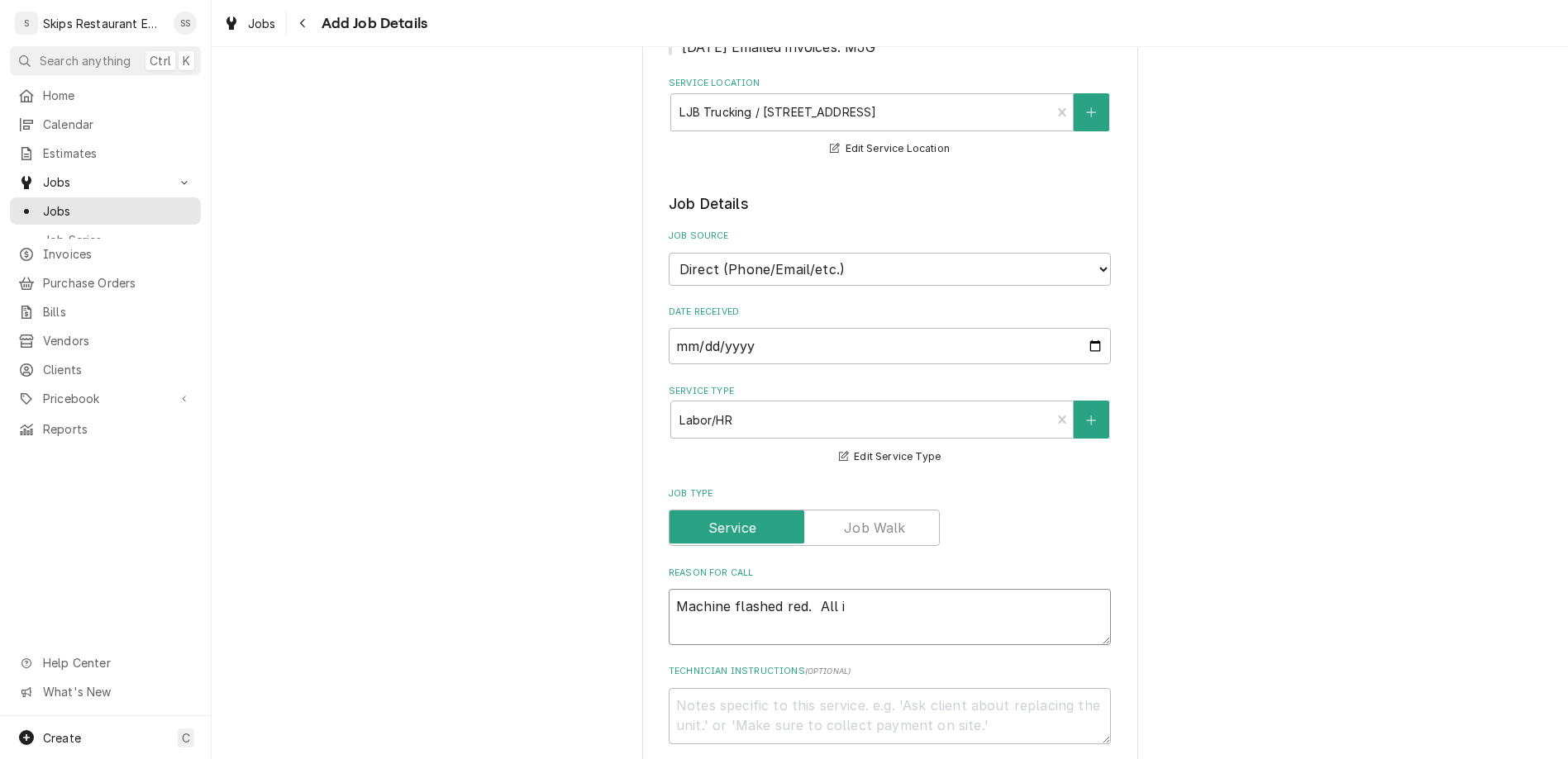
type textarea "x"
type textarea "Machine flashed red. All ic"
type textarea "x"
type textarea "Machine flashed red. All ice"
type textarea "x"
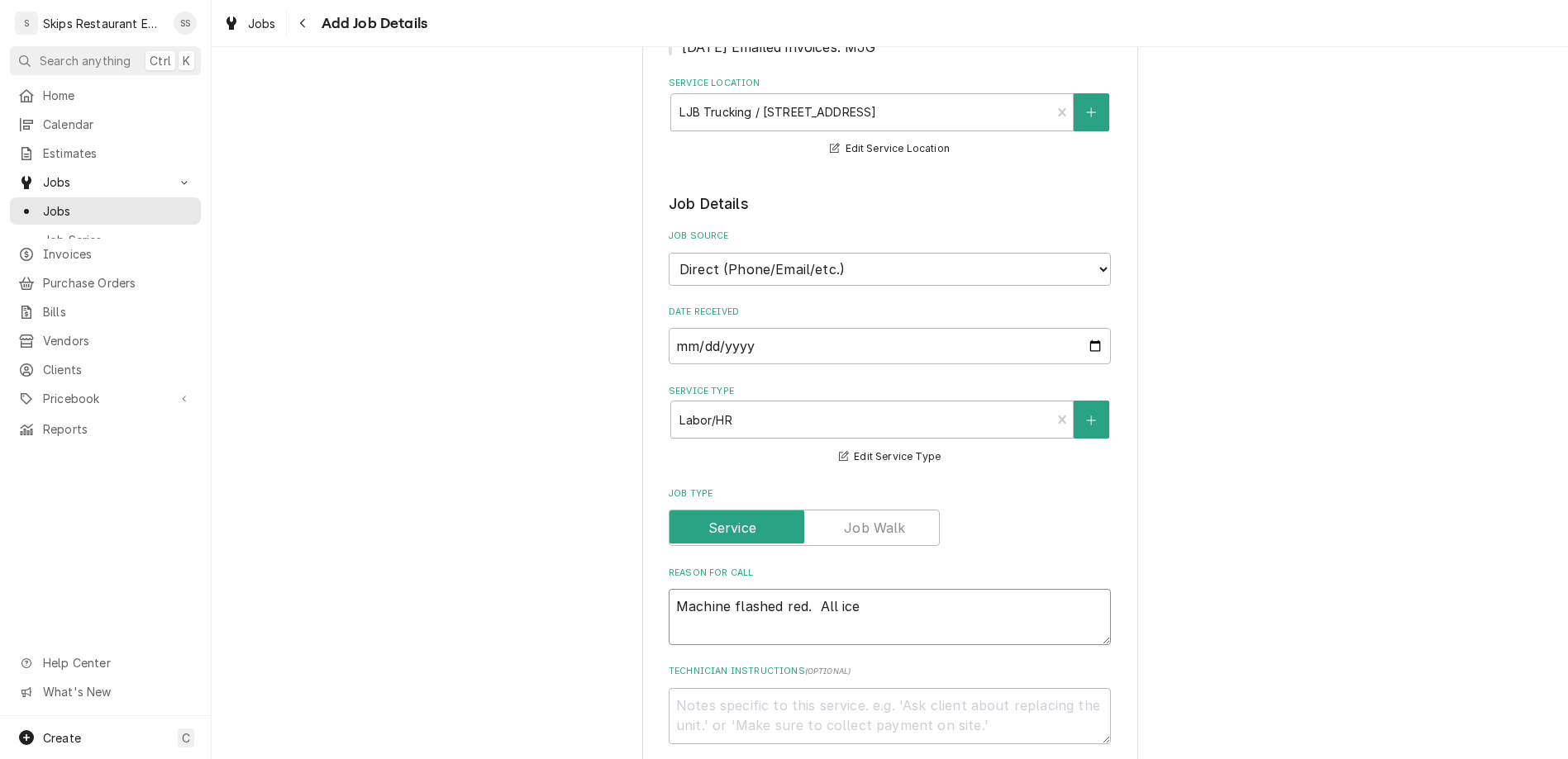
type textarea "Machine flashed red. All ice m"
type textarea "x"
type textarea "Machine flashed red. All ice me"
type textarea "x"
type textarea "Machine flashed red. All ice mel"
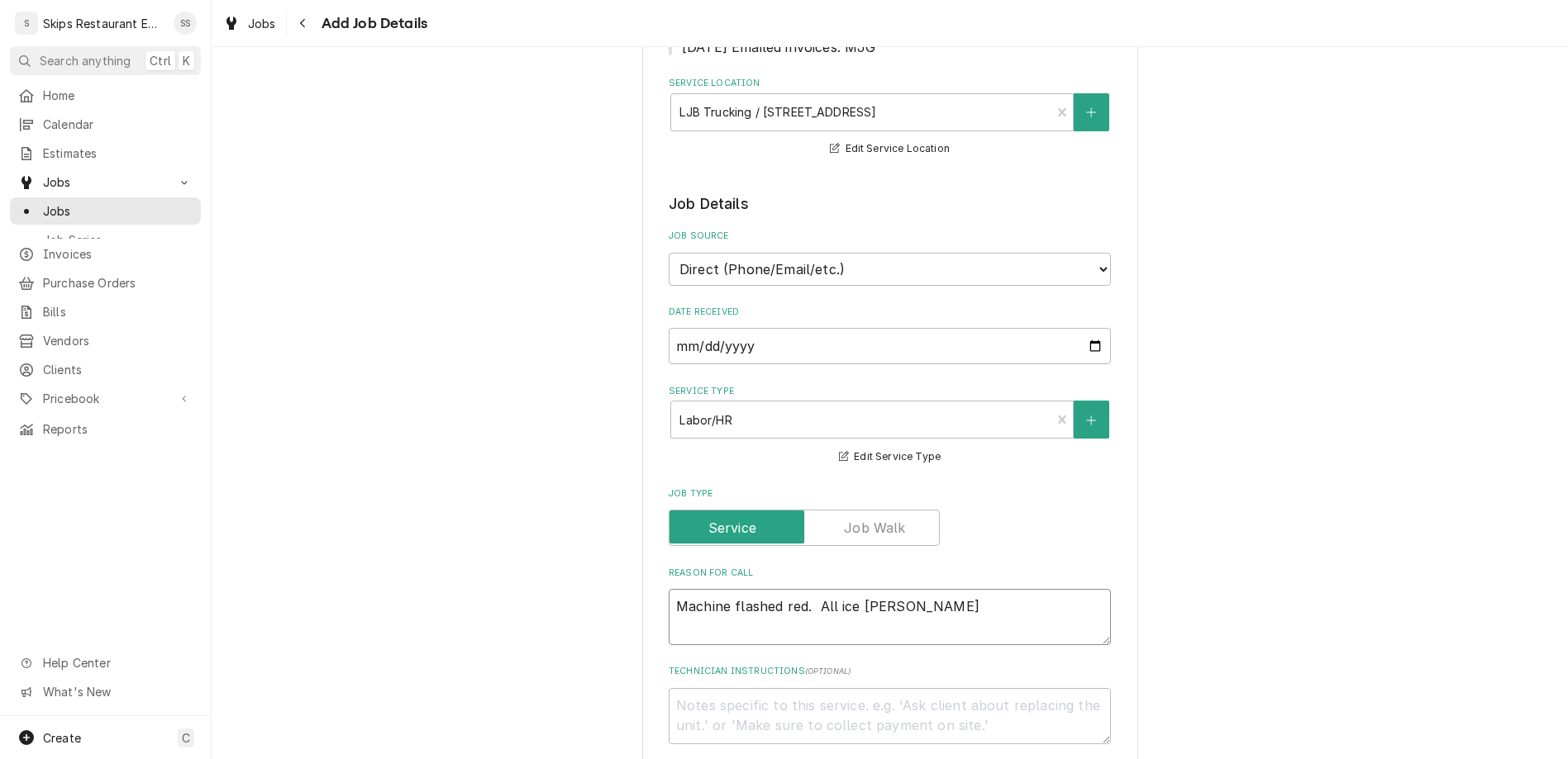
type textarea "x"
type textarea "Machine flashed red. All ice melt"
type textarea "x"
type textarea "Machine flashed red. All ice melte"
type textarea "x"
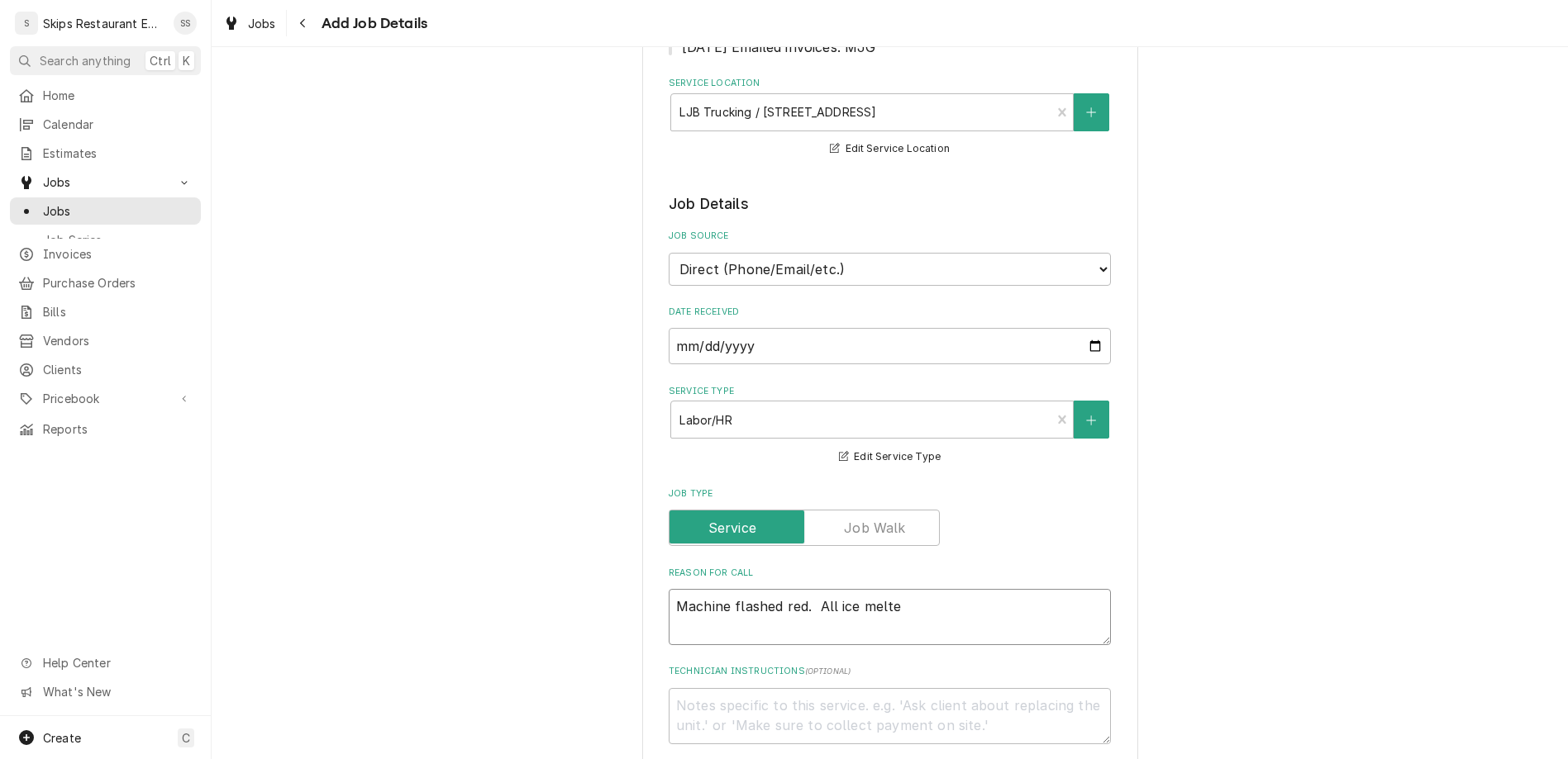
type textarea "Machine flashed red. All ice melter"
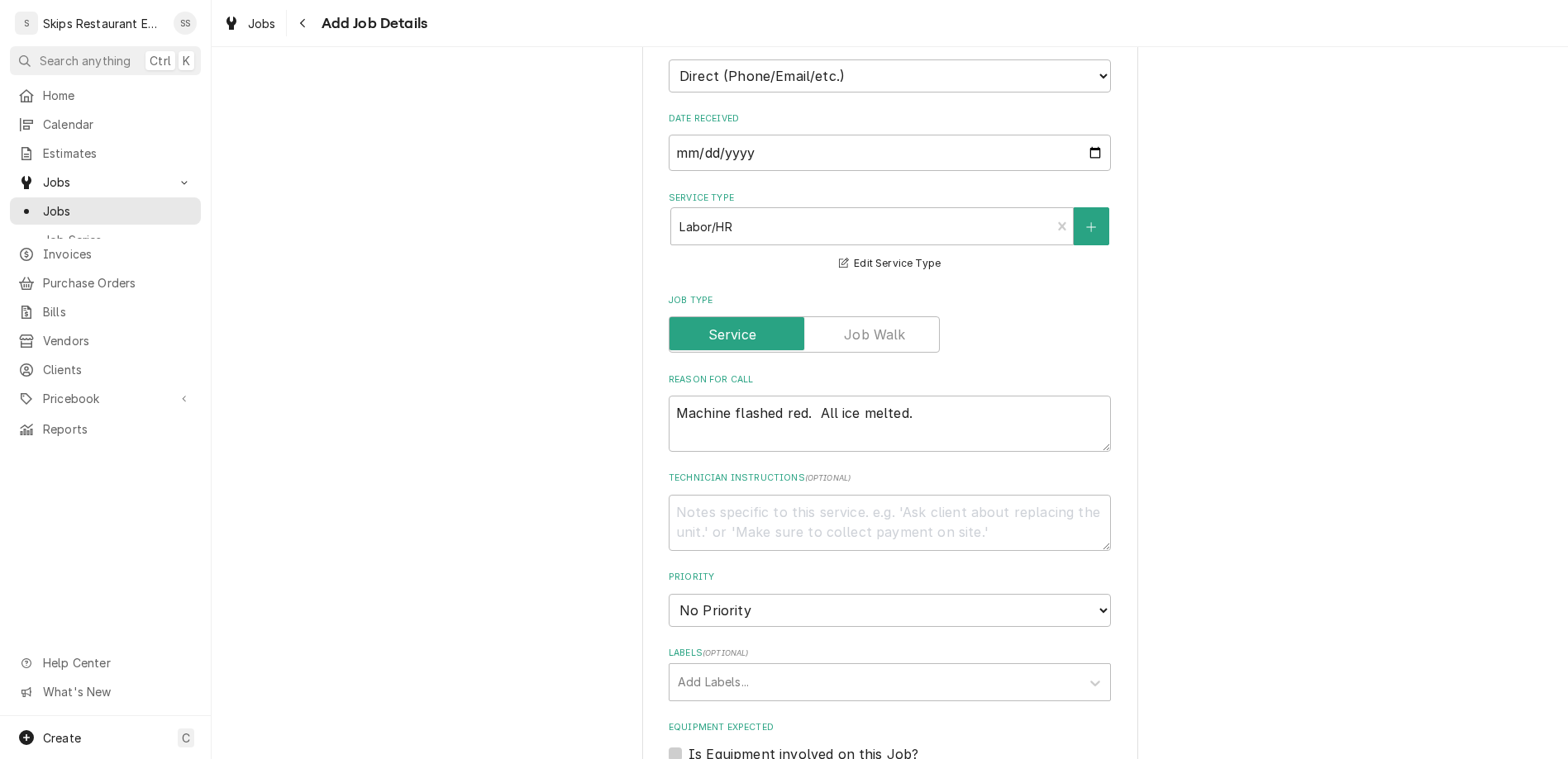
click at [692, 744] on label "Is Equipment involved on this Job?" at bounding box center [803, 754] width 230 height 20
click at [692, 744] on input "Equipment Expected" at bounding box center [910, 762] width 443 height 36
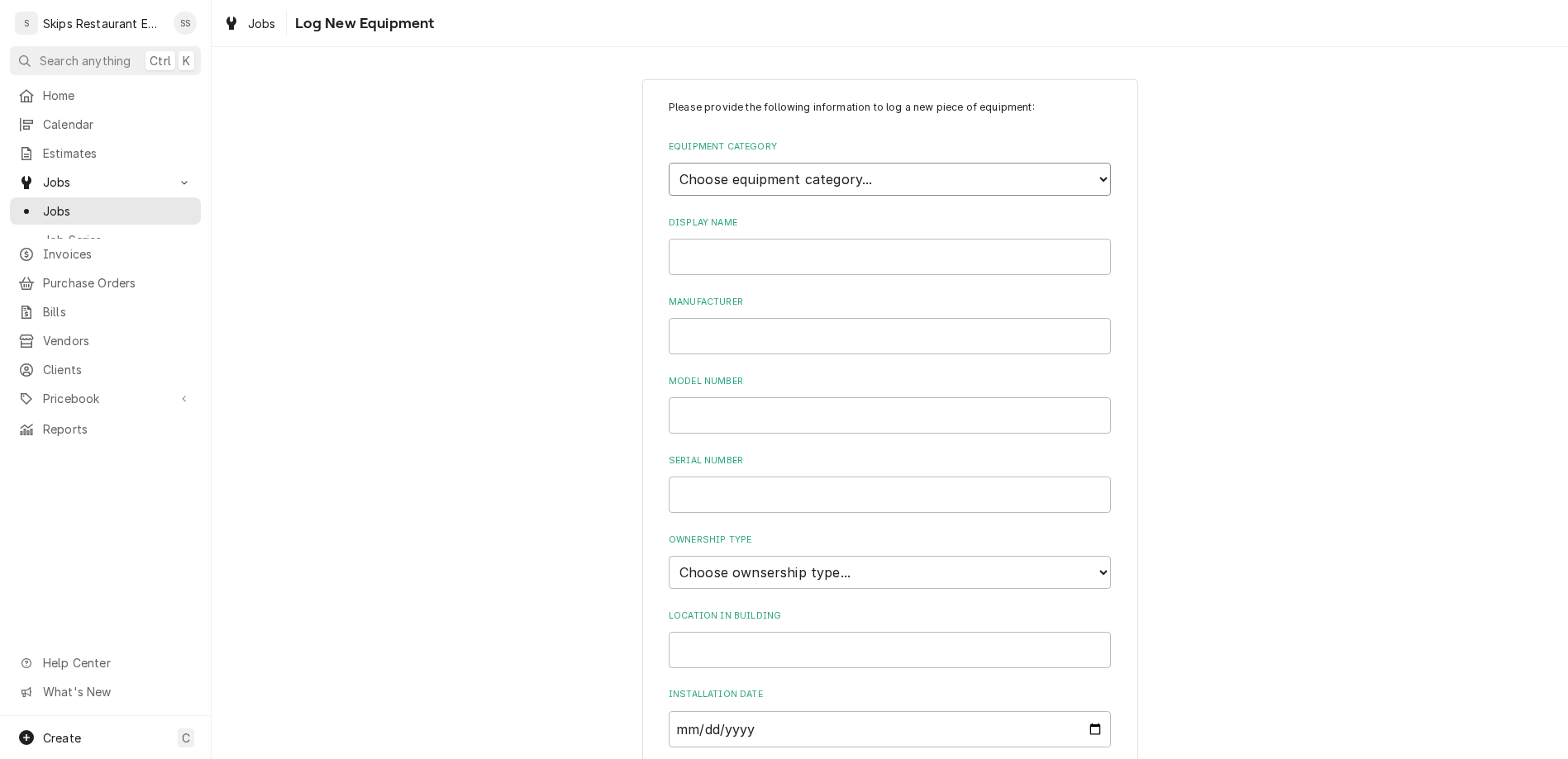
click at [669, 163] on select "Choose equipment category... Cooking Equipment Fryers Ice Machines Ovens and Ra…" at bounding box center [890, 179] width 443 height 33
click option "Ice Machines" at bounding box center [0, 0] width 0 height 0
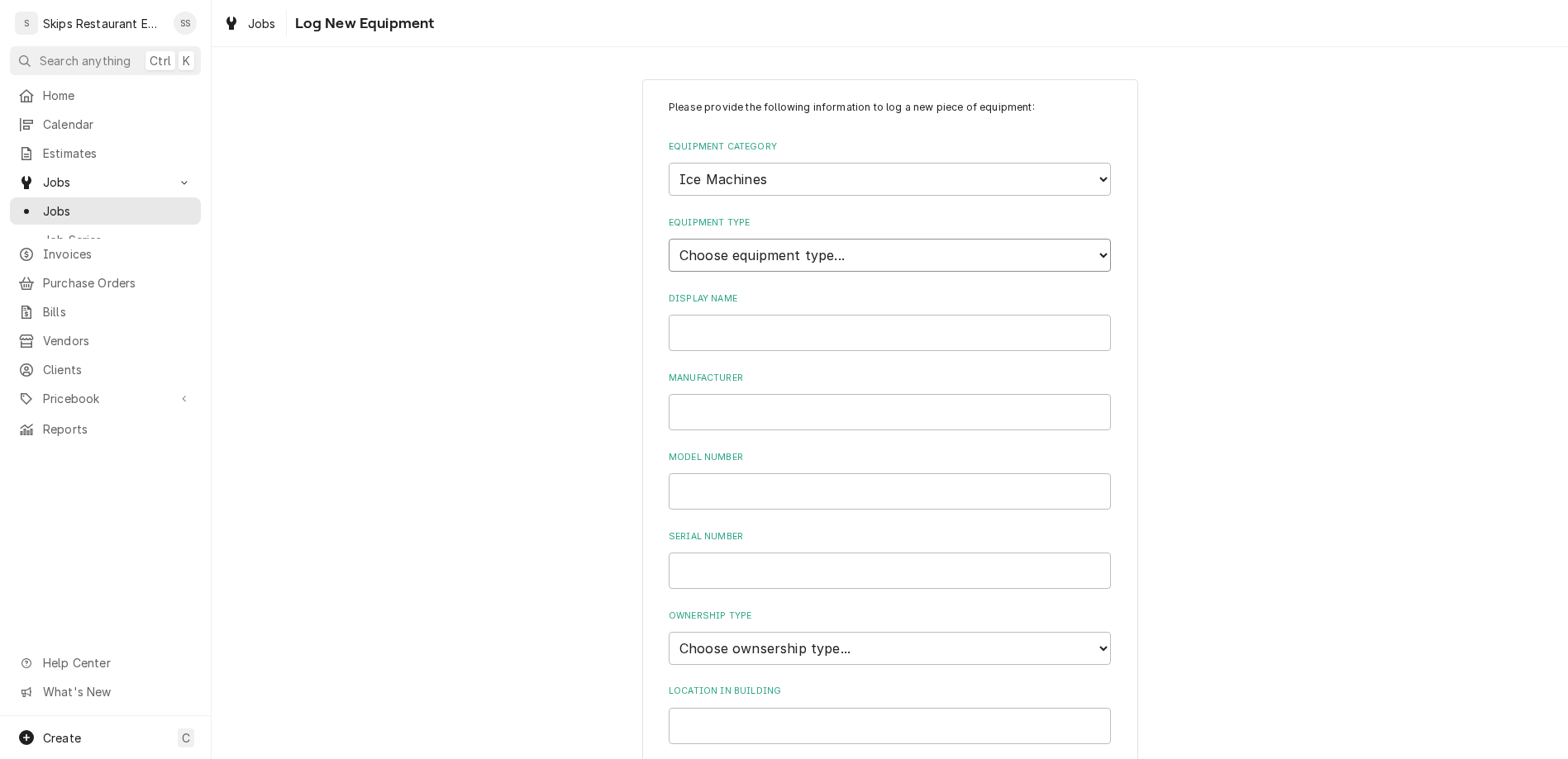
click at [669, 238] on select "Choose equipment type... Ice Bin Ice Dispenser Ice Maker Ice Merchandiser" at bounding box center [890, 255] width 443 height 33
click option "Ice Maker" at bounding box center [0, 0] width 0 height 0
click at [739, 315] on input "Display Name" at bounding box center [890, 332] width 443 height 36
click at [669, 632] on select "Choose ownsership type... Unknown Owned Leased Rented" at bounding box center [890, 649] width 443 height 33
click option "Owned" at bounding box center [0, 0] width 0 height 0
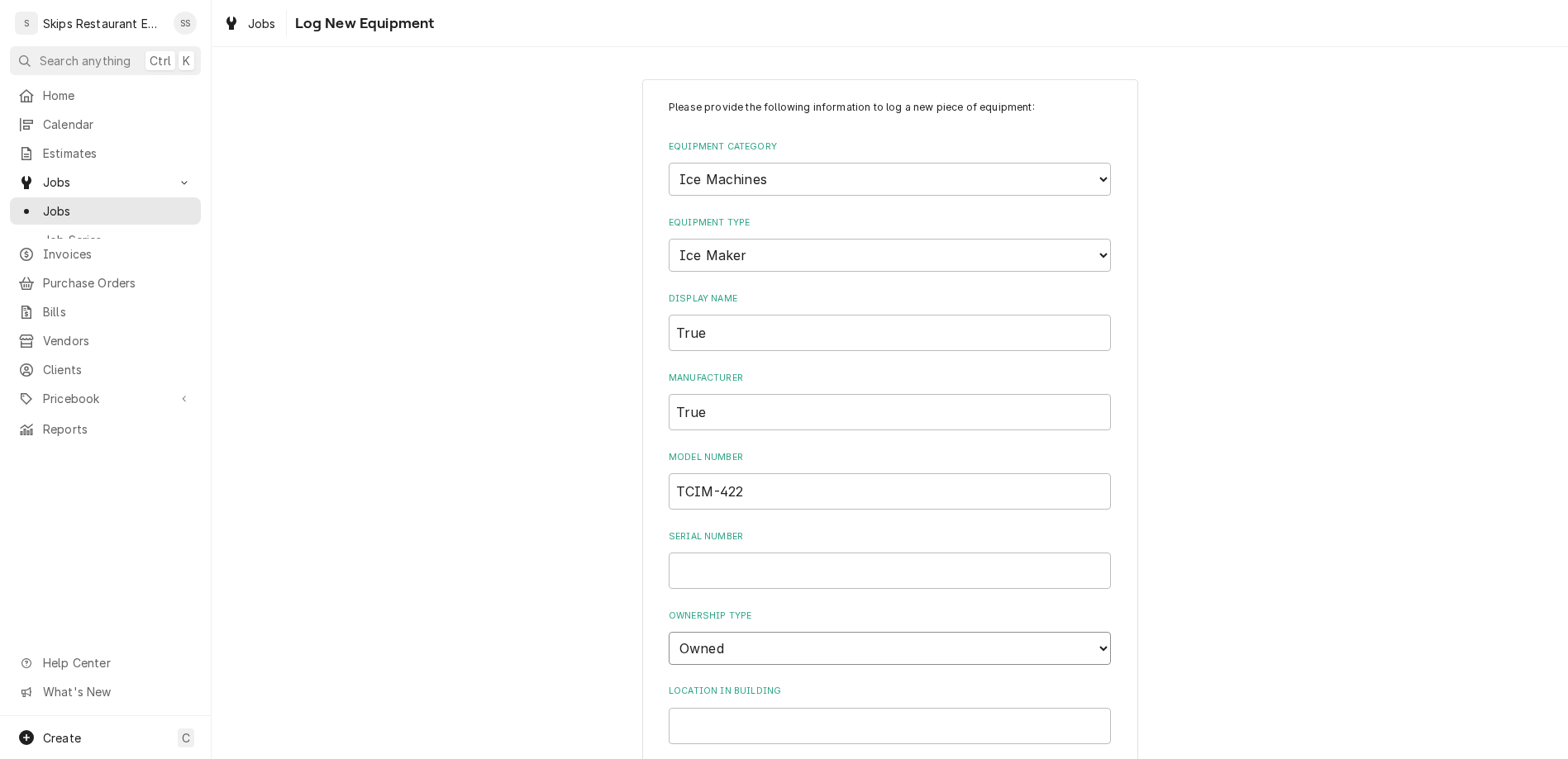
scroll to position [77, 0]
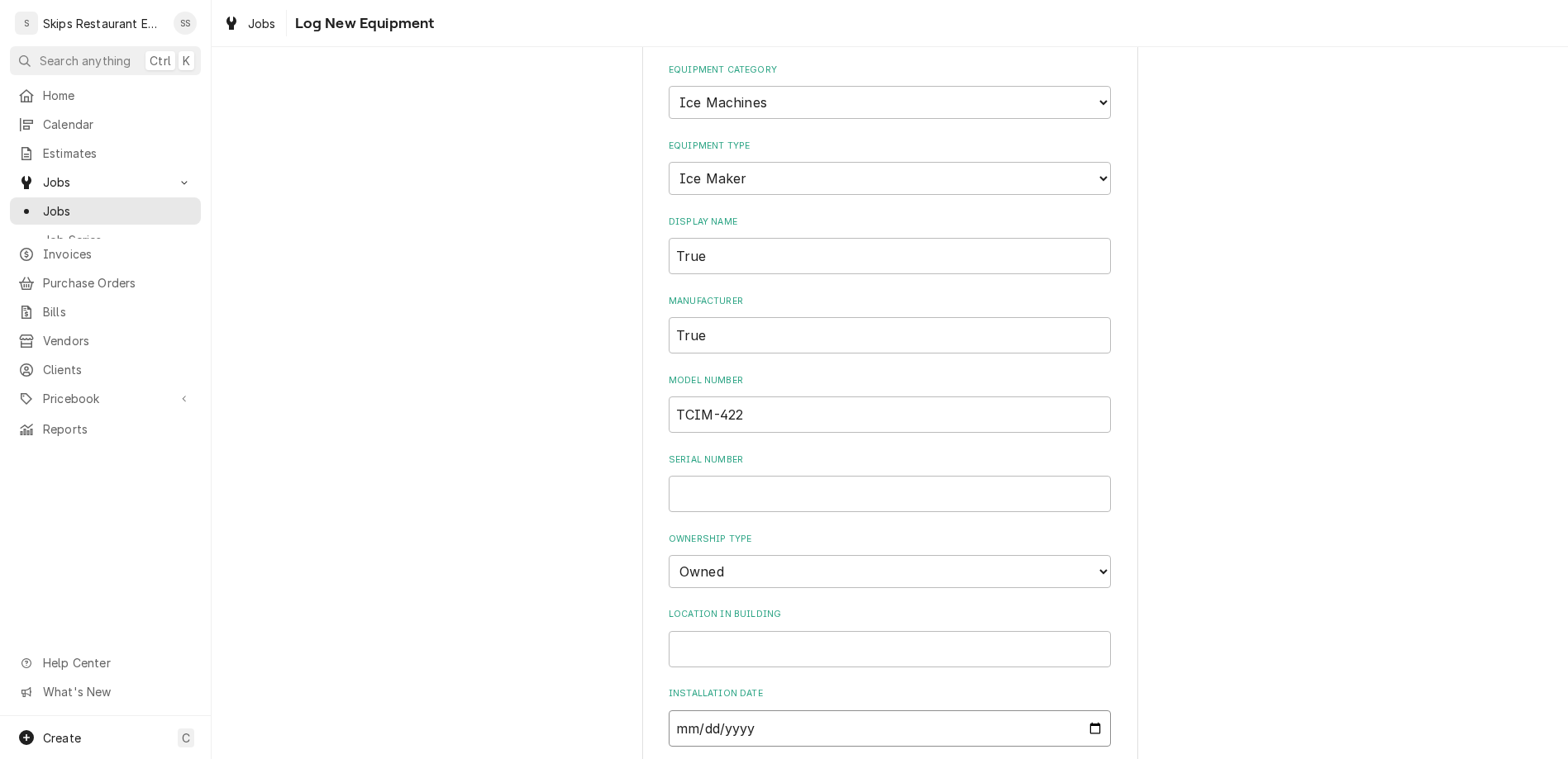
click at [695, 711] on input "Installation Date" at bounding box center [890, 728] width 443 height 36
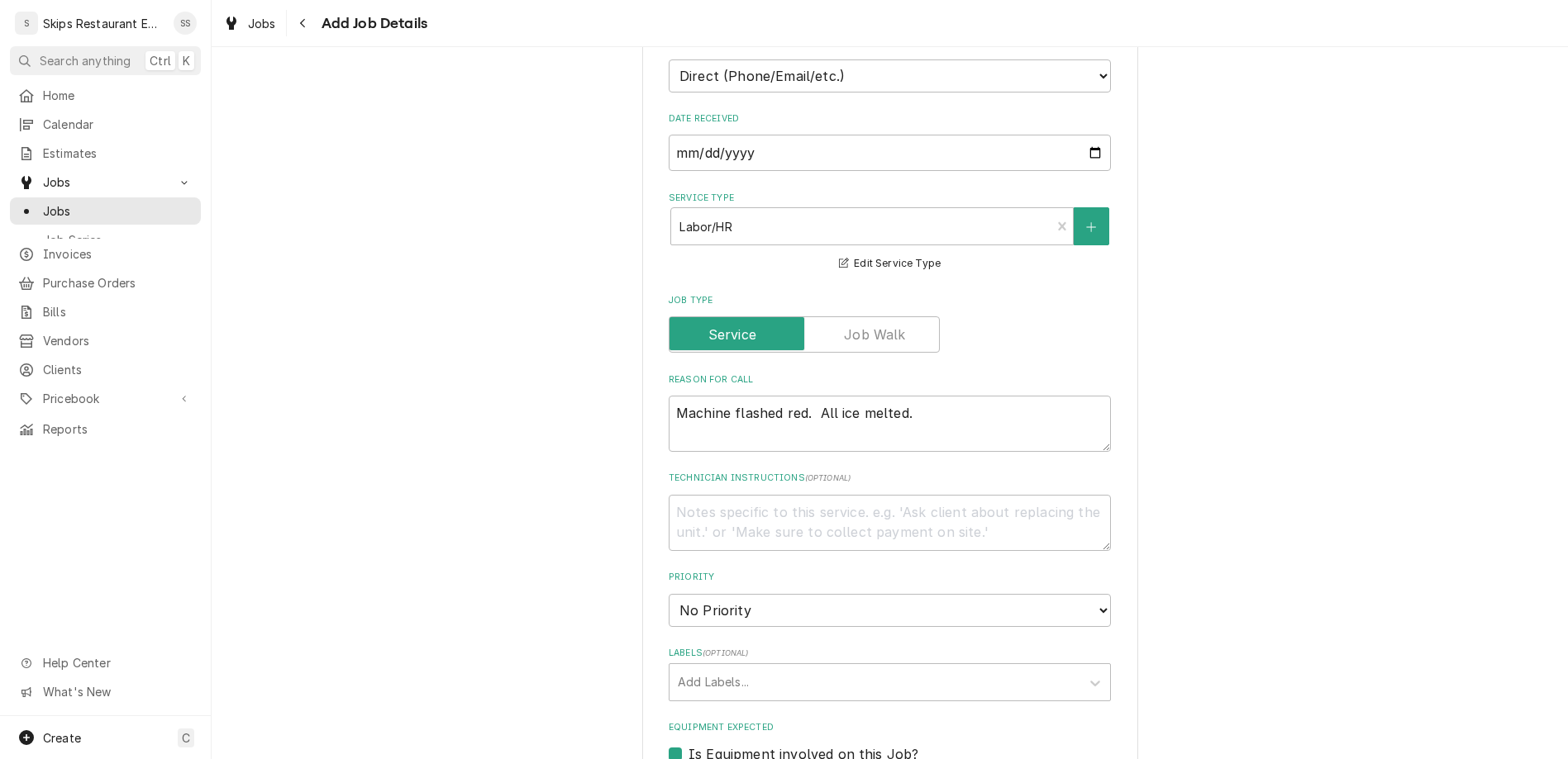
scroll to position [645, 0]
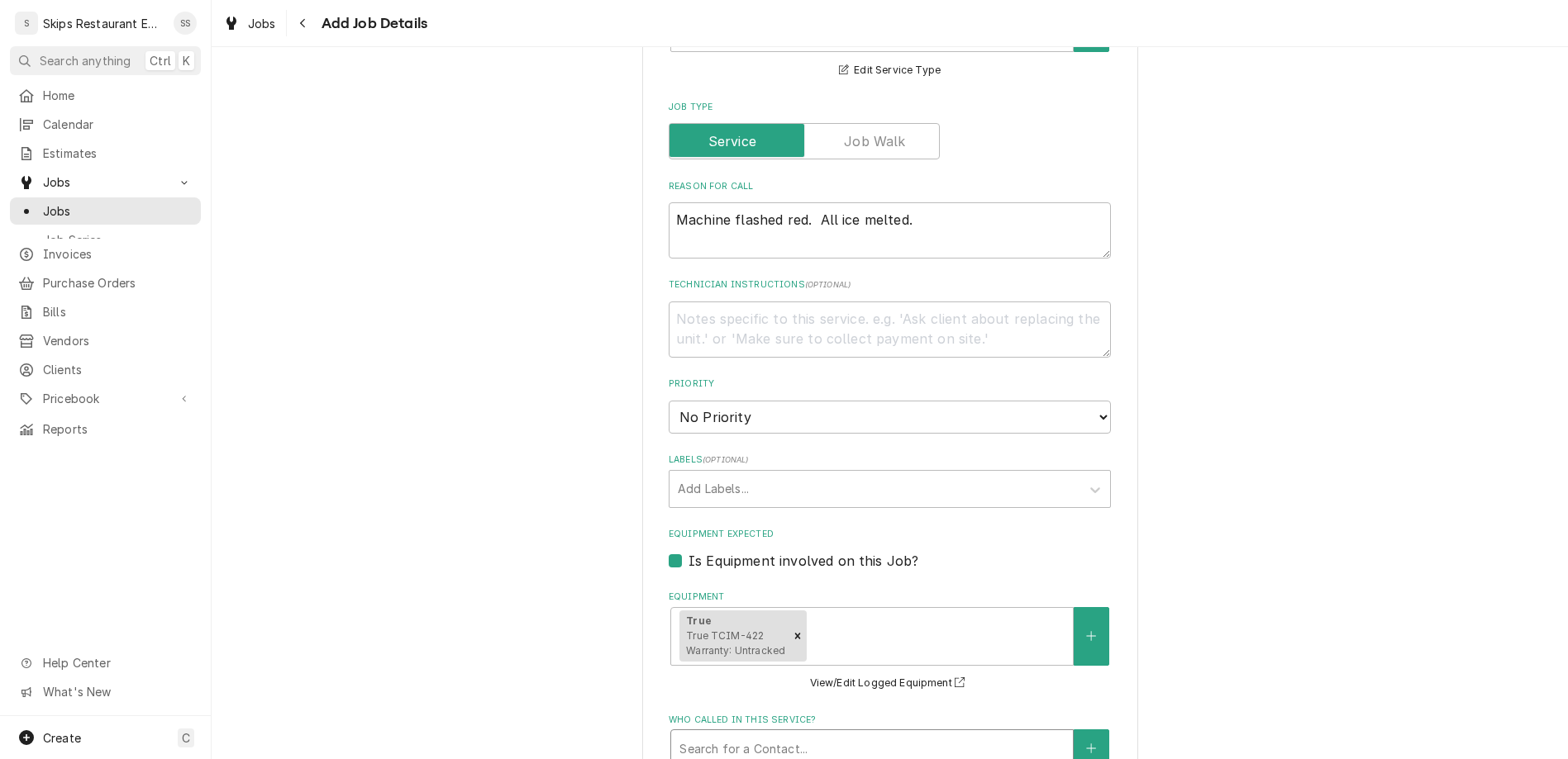
click at [818, 733] on div "Who called in this service?" at bounding box center [872, 748] width 385 height 30
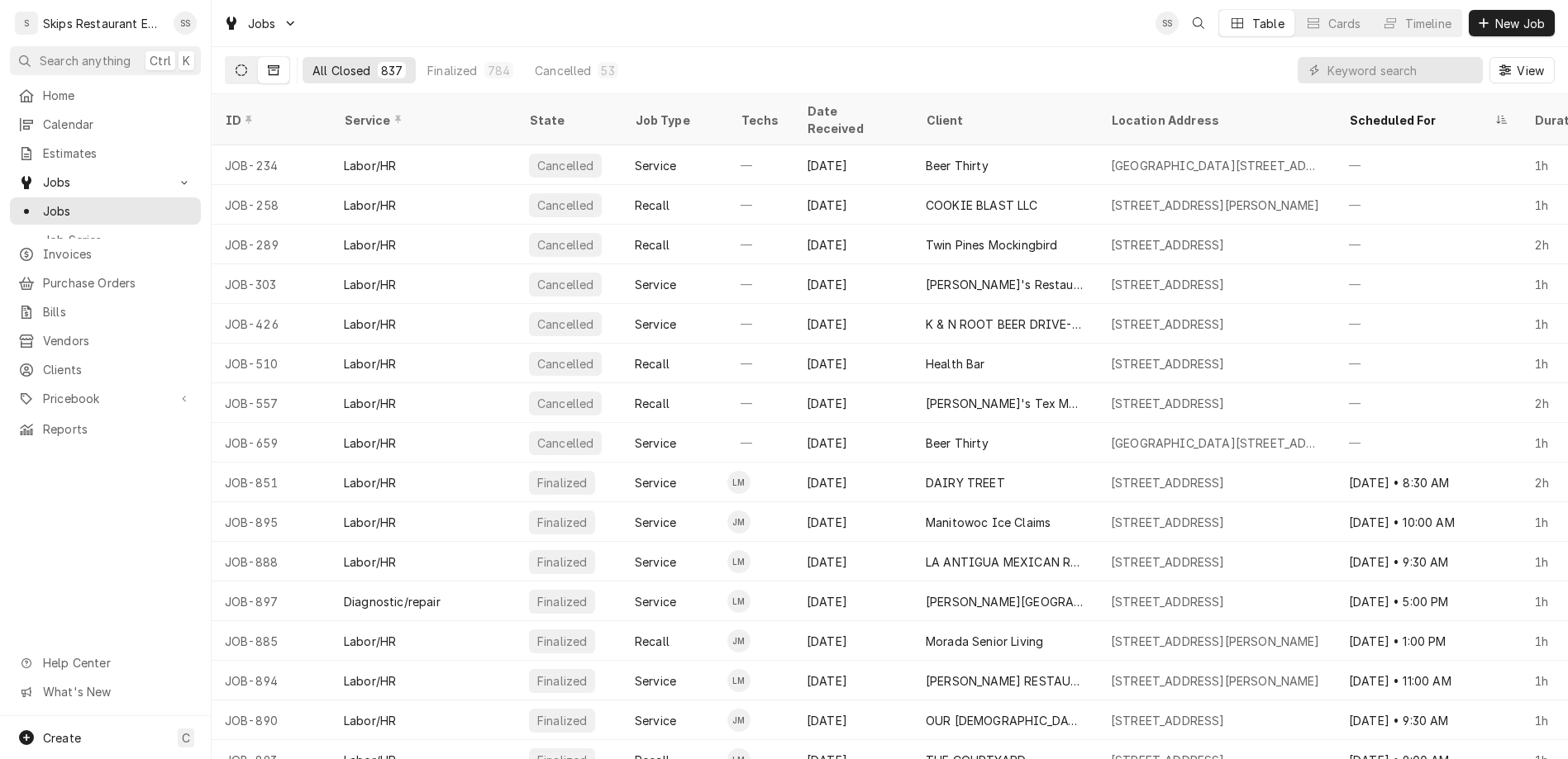
click at [236, 64] on icon "Dynamic Content Wrapper" at bounding box center [241, 69] width 11 height 11
